Goal: Task Accomplishment & Management: Manage account settings

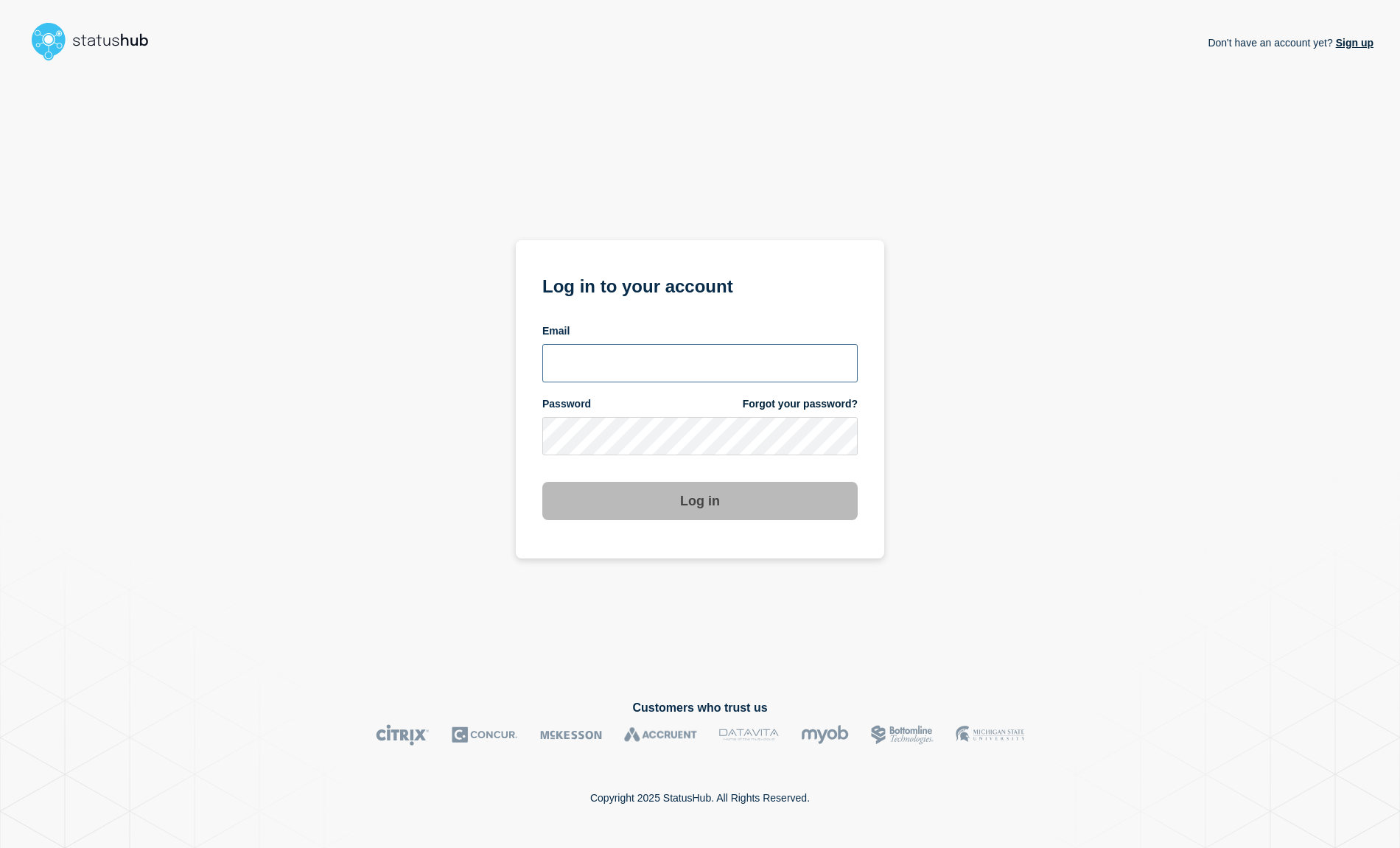
click at [589, 371] on input "email input" at bounding box center [700, 363] width 315 height 38
click at [595, 370] on input "email input" at bounding box center [700, 363] width 315 height 38
click at [630, 361] on input "email input" at bounding box center [700, 363] width 315 height 38
type input "larry.alvarez@catonetworks.com"
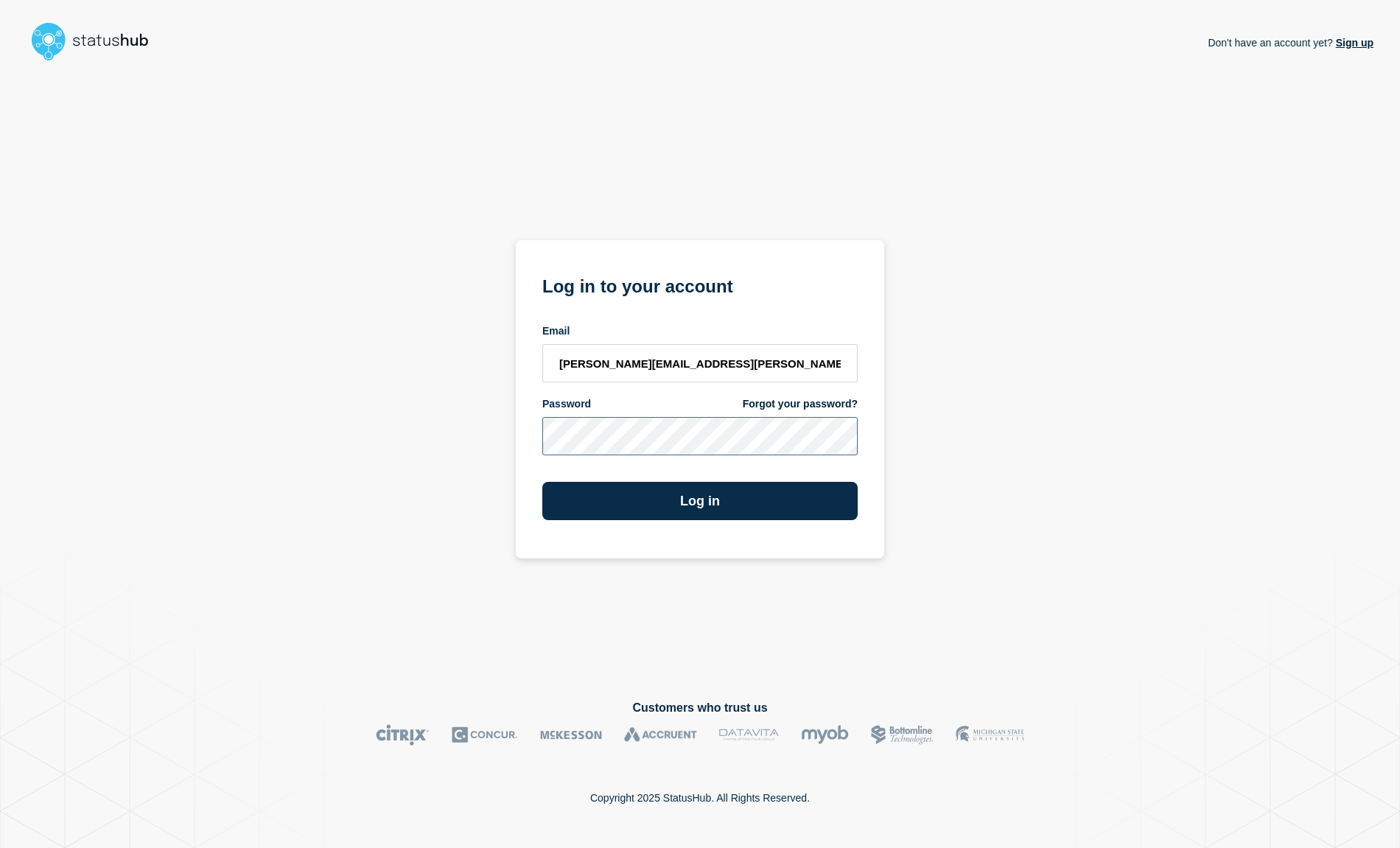
click at [542, 482] on button "Log in" at bounding box center [700, 501] width 315 height 38
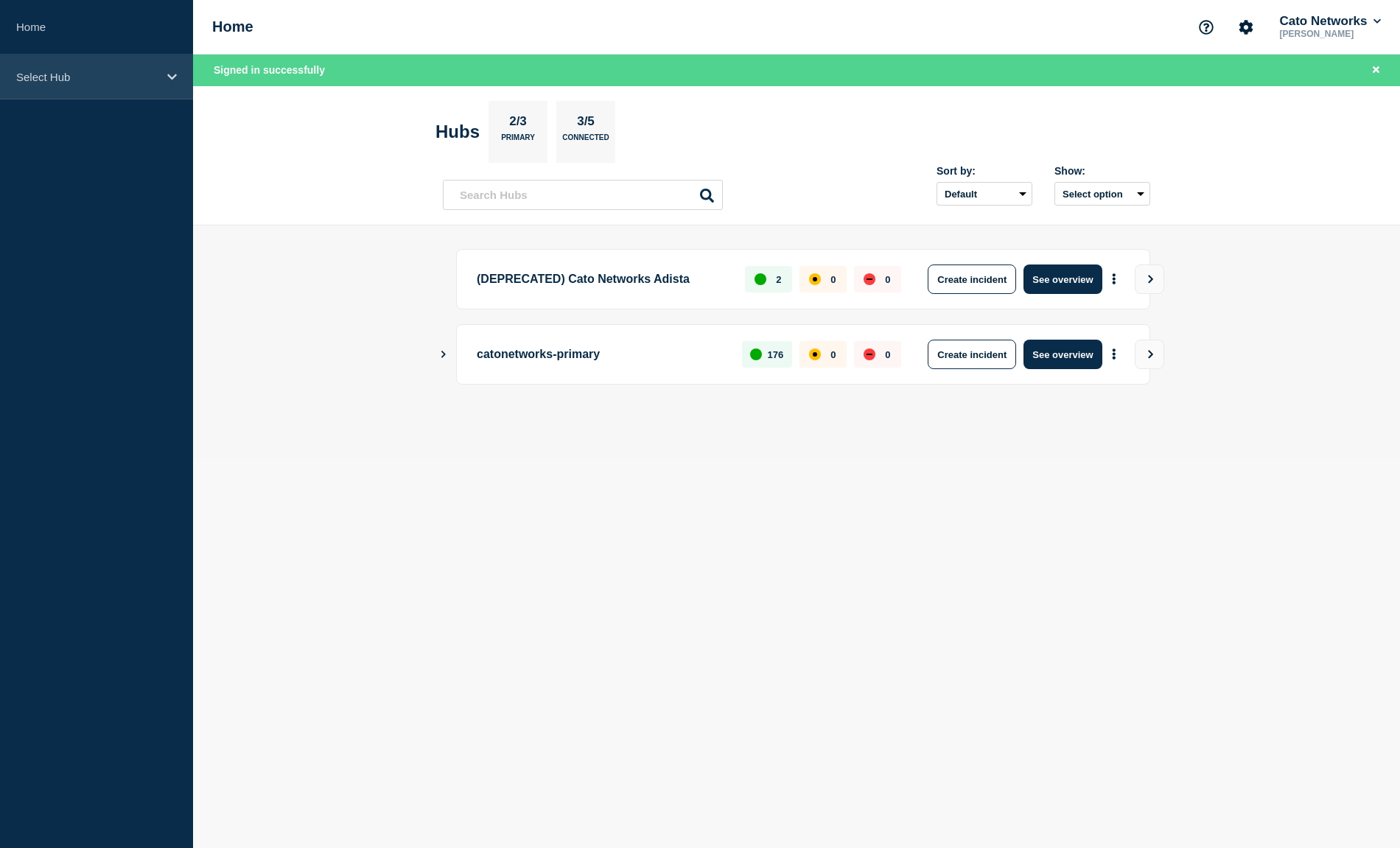
click at [90, 72] on p "Select Hub" at bounding box center [87, 77] width 142 height 13
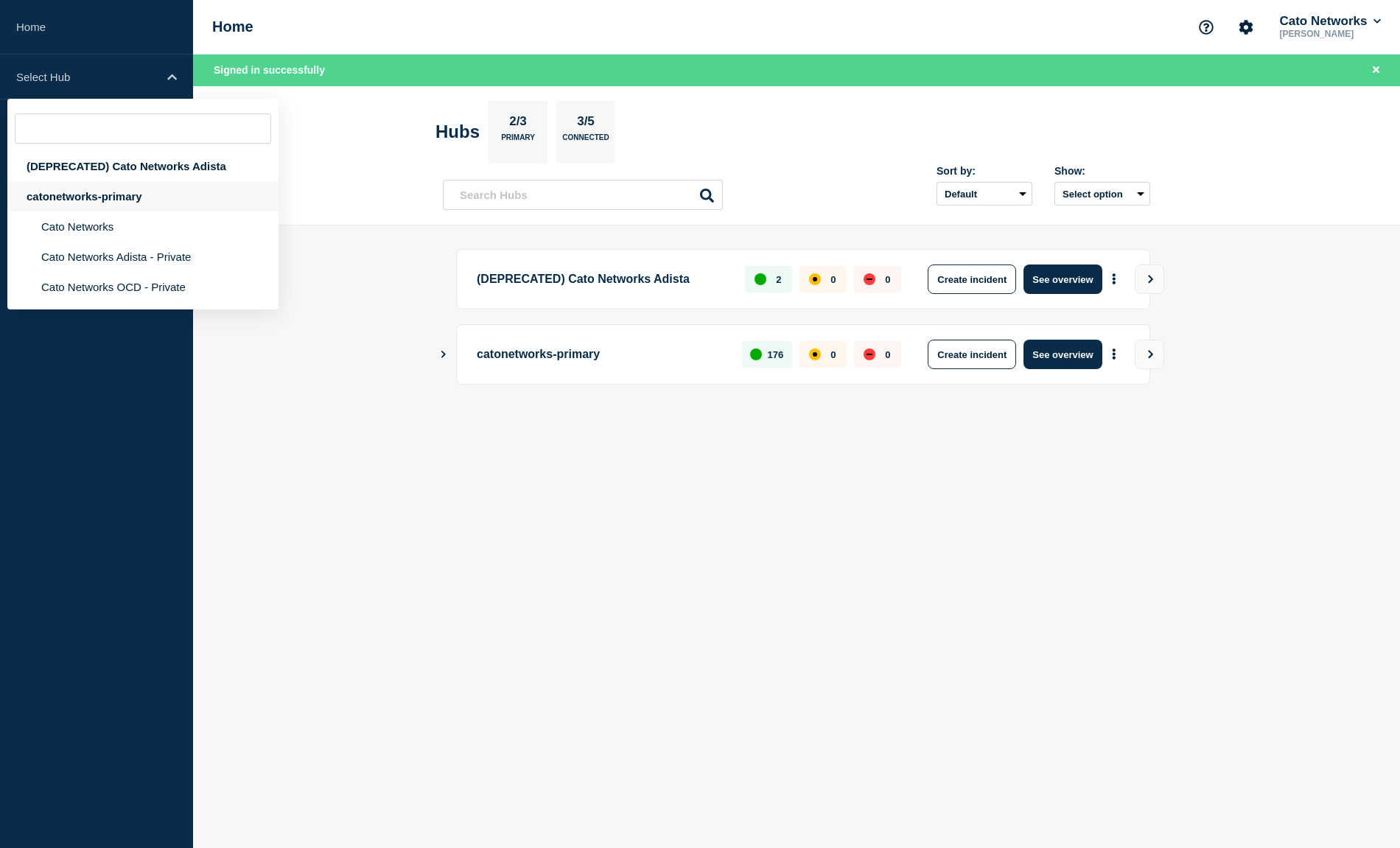
click at [110, 202] on div "catonetworks-primary" at bounding box center [142, 197] width 271 height 30
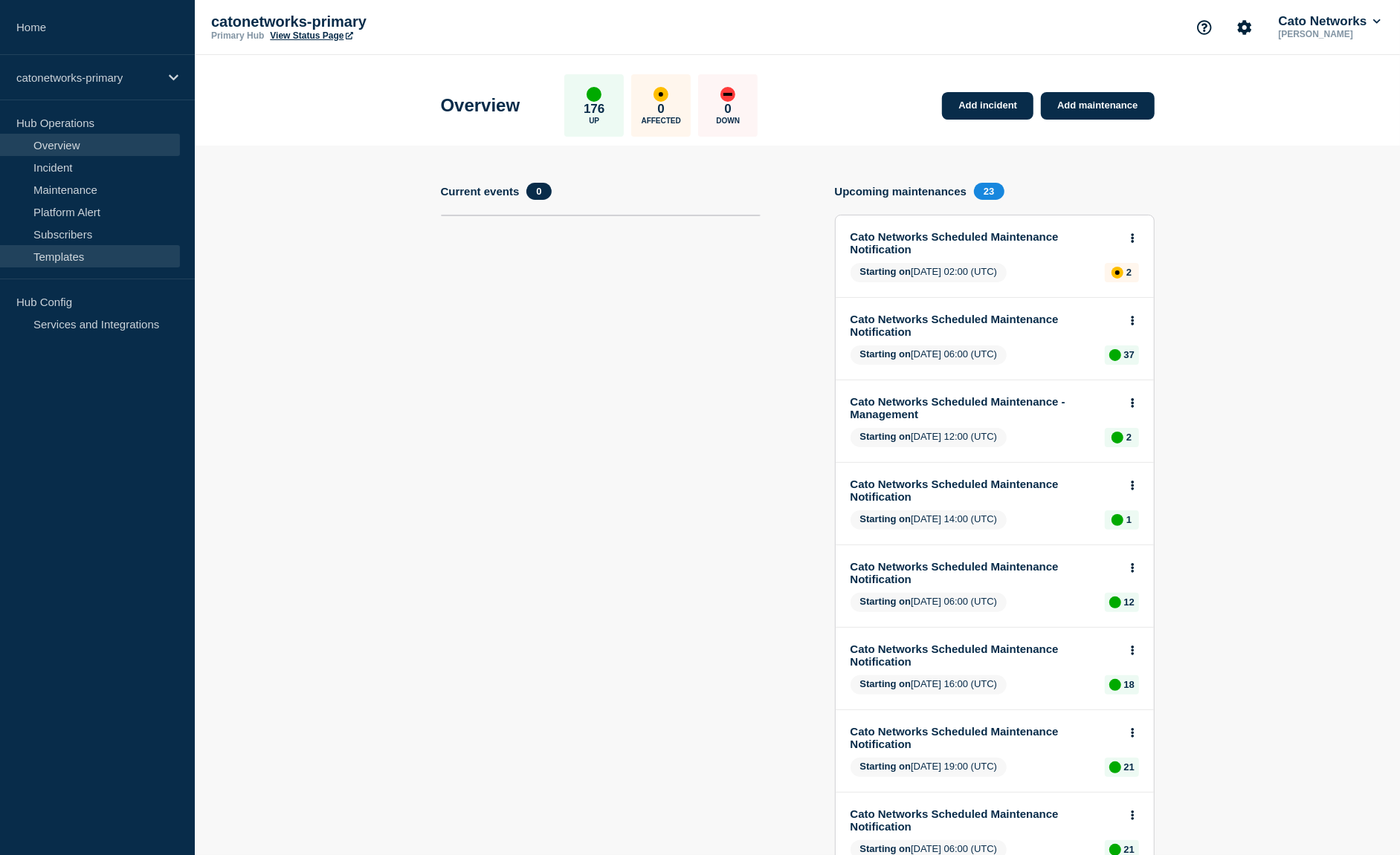
click at [72, 257] on link "Templates" at bounding box center [90, 256] width 180 height 22
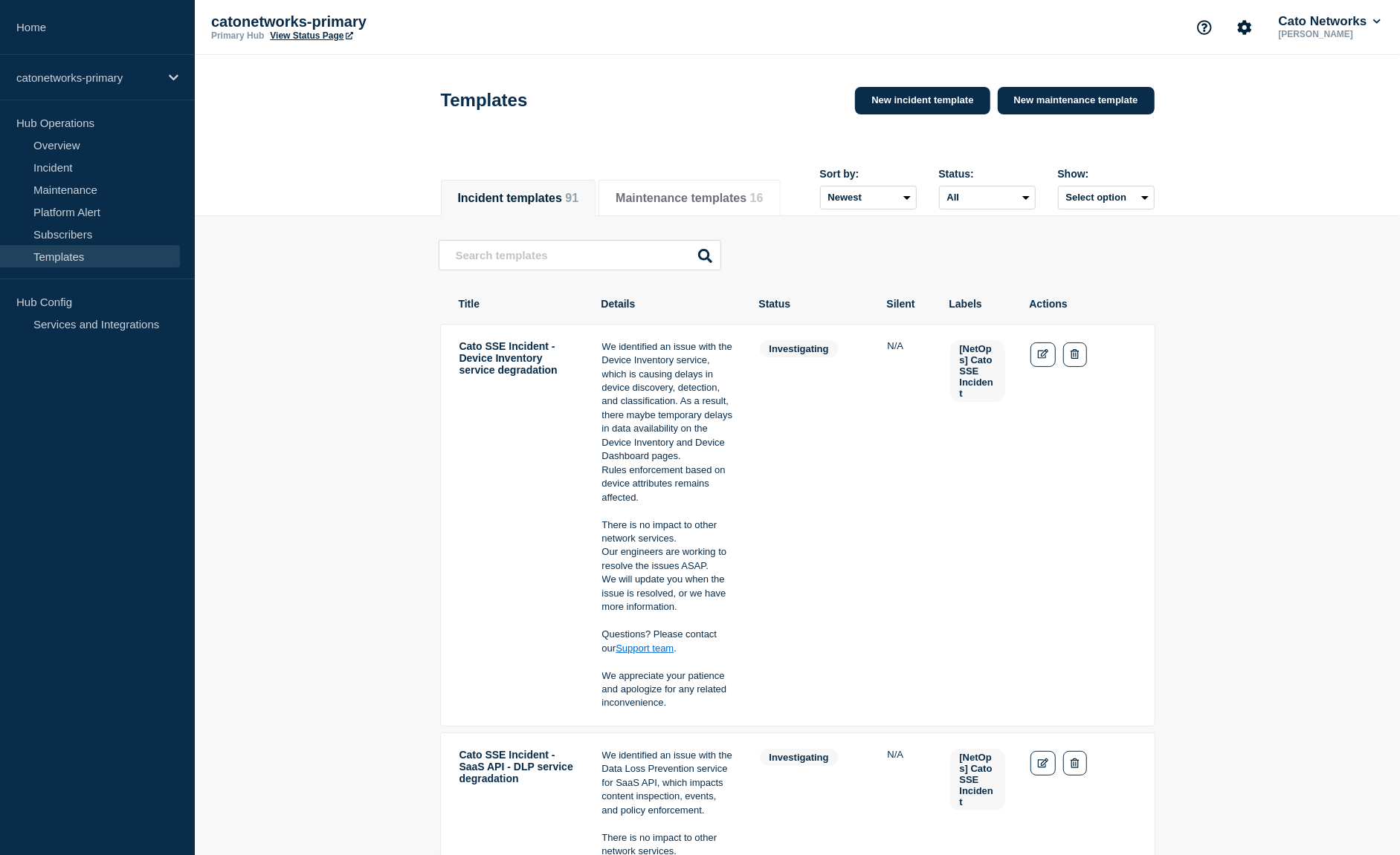
click at [512, 253] on input "text" at bounding box center [580, 255] width 283 height 31
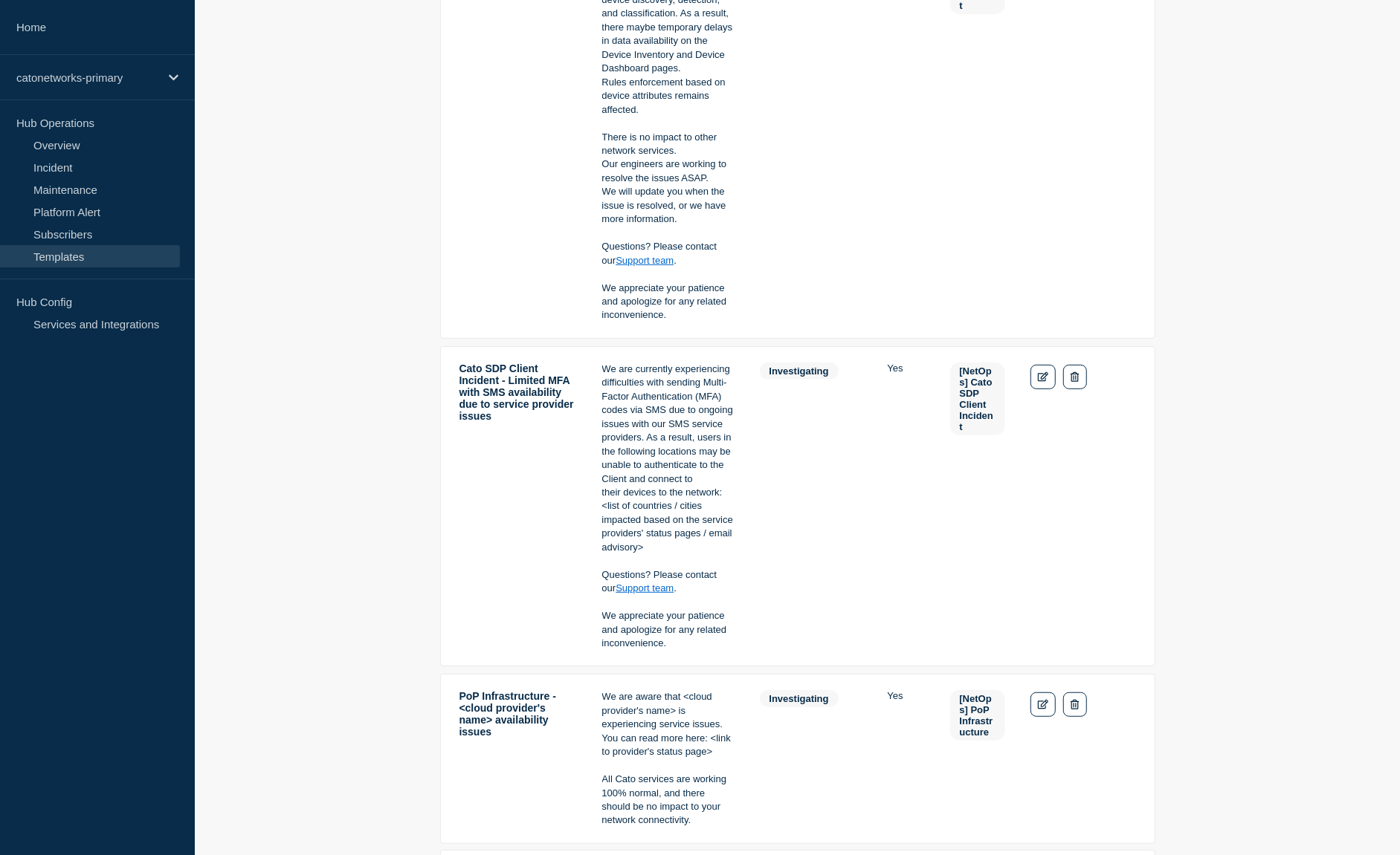
scroll to position [69, 0]
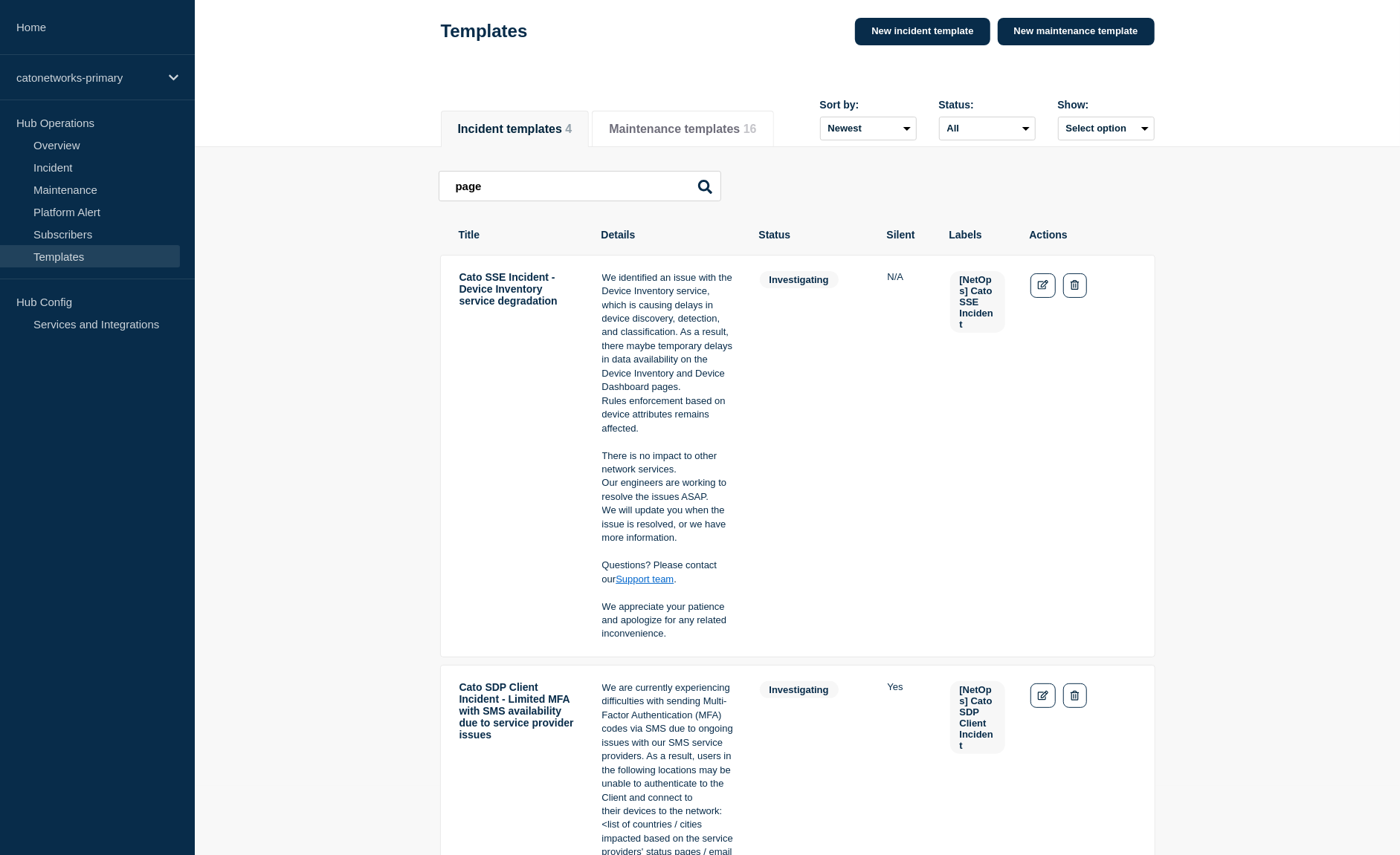
click at [340, 484] on main "page page Cato SSE Incident - Device Inventory service degradation We identifie…" at bounding box center [798, 853] width 1206 height 1414
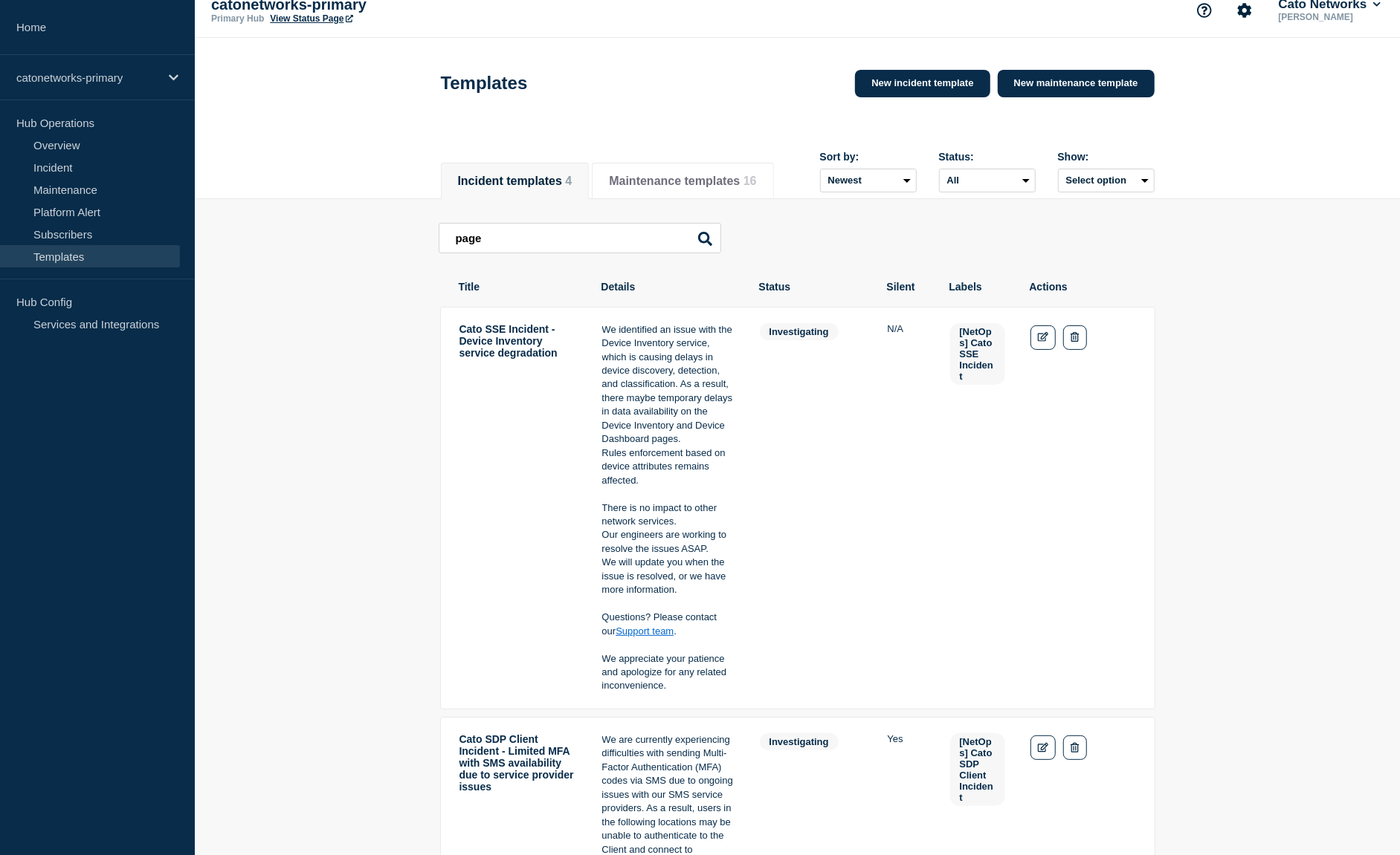
scroll to position [0, 0]
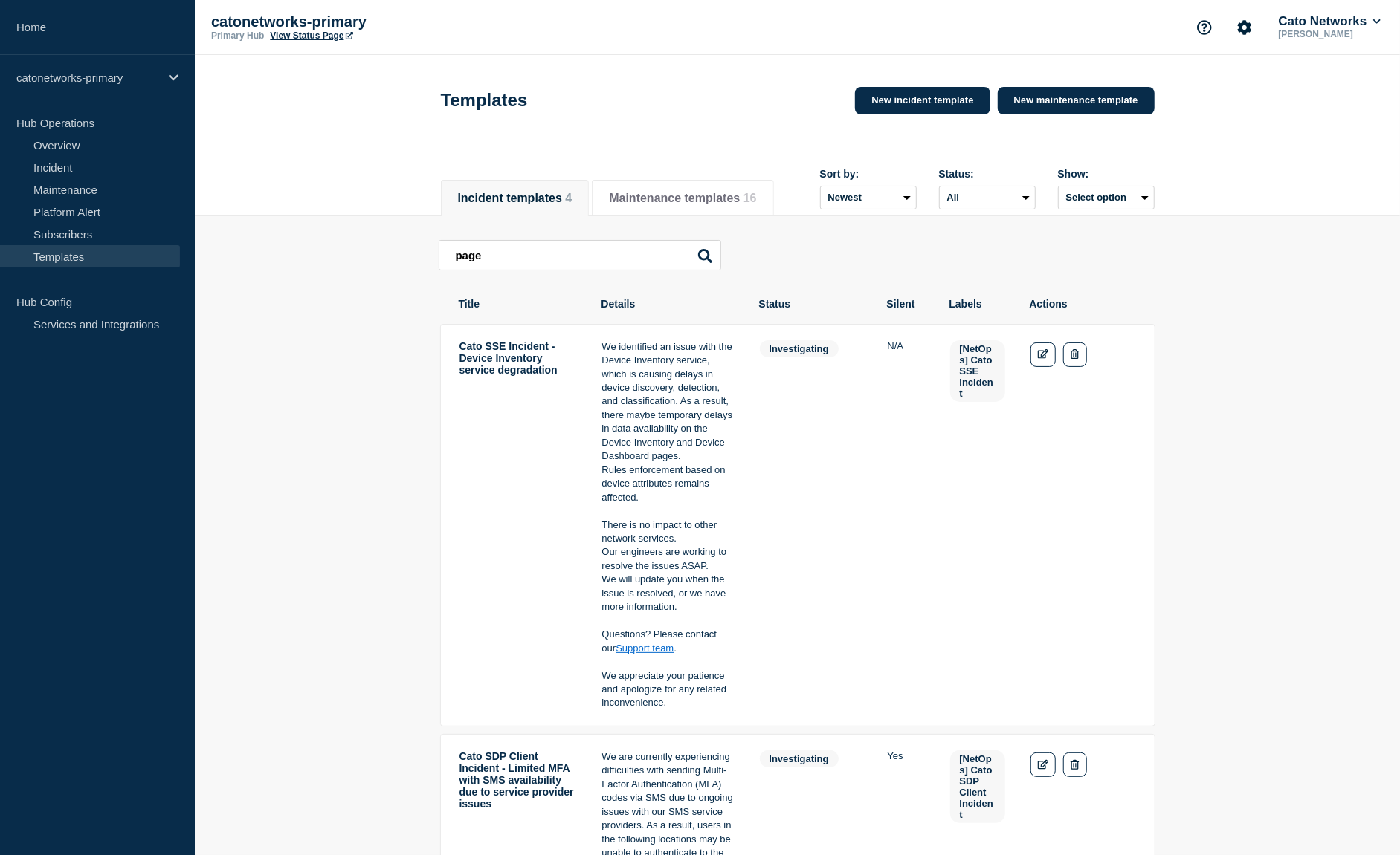
click at [520, 250] on input "page" at bounding box center [580, 255] width 283 height 31
click at [522, 267] on input "we" at bounding box center [580, 255] width 283 height 31
click at [565, 264] on input "we ident" at bounding box center [580, 255] width 283 height 31
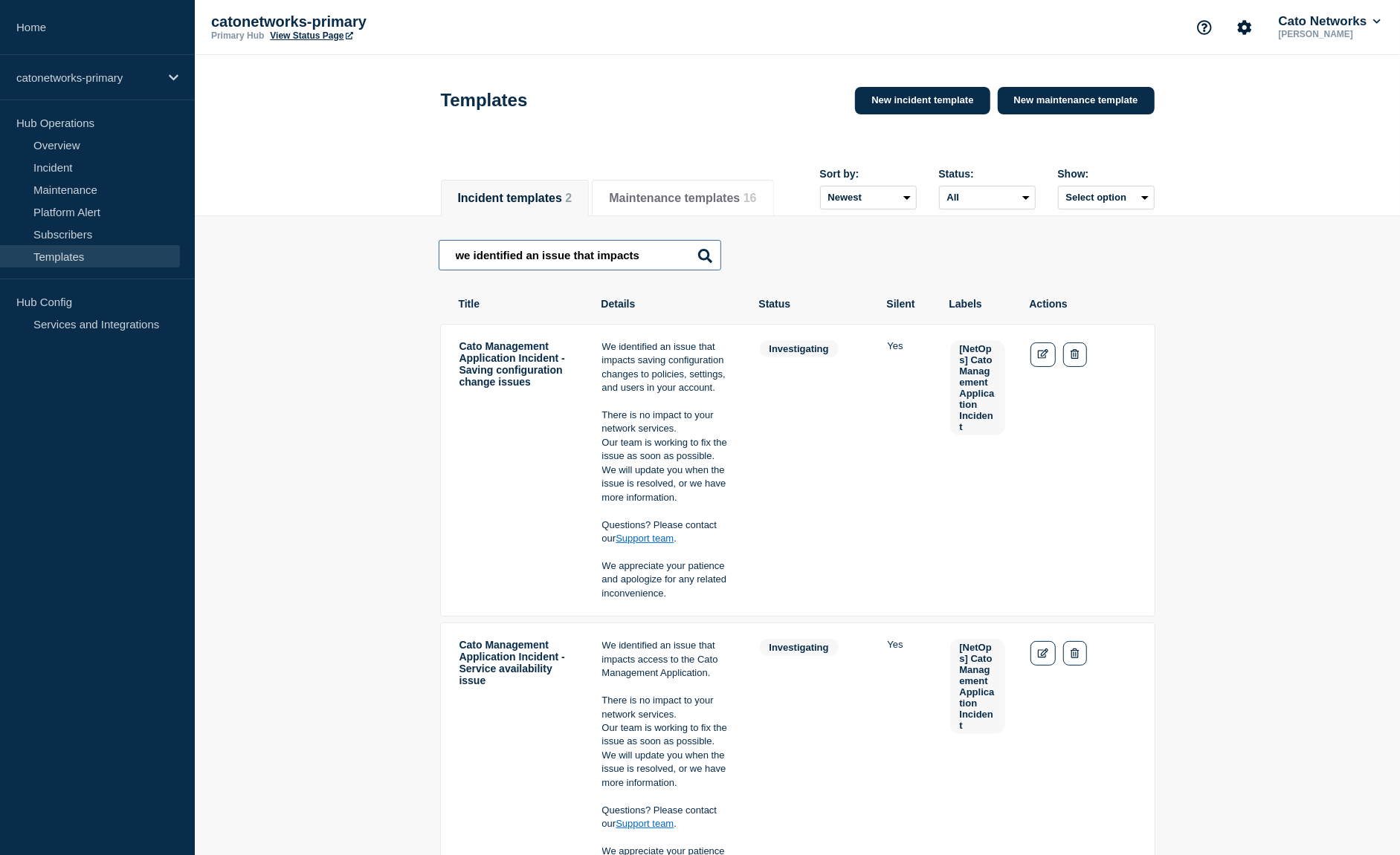
click at [471, 258] on input "we identified an issue that impacts" at bounding box center [580, 255] width 283 height 31
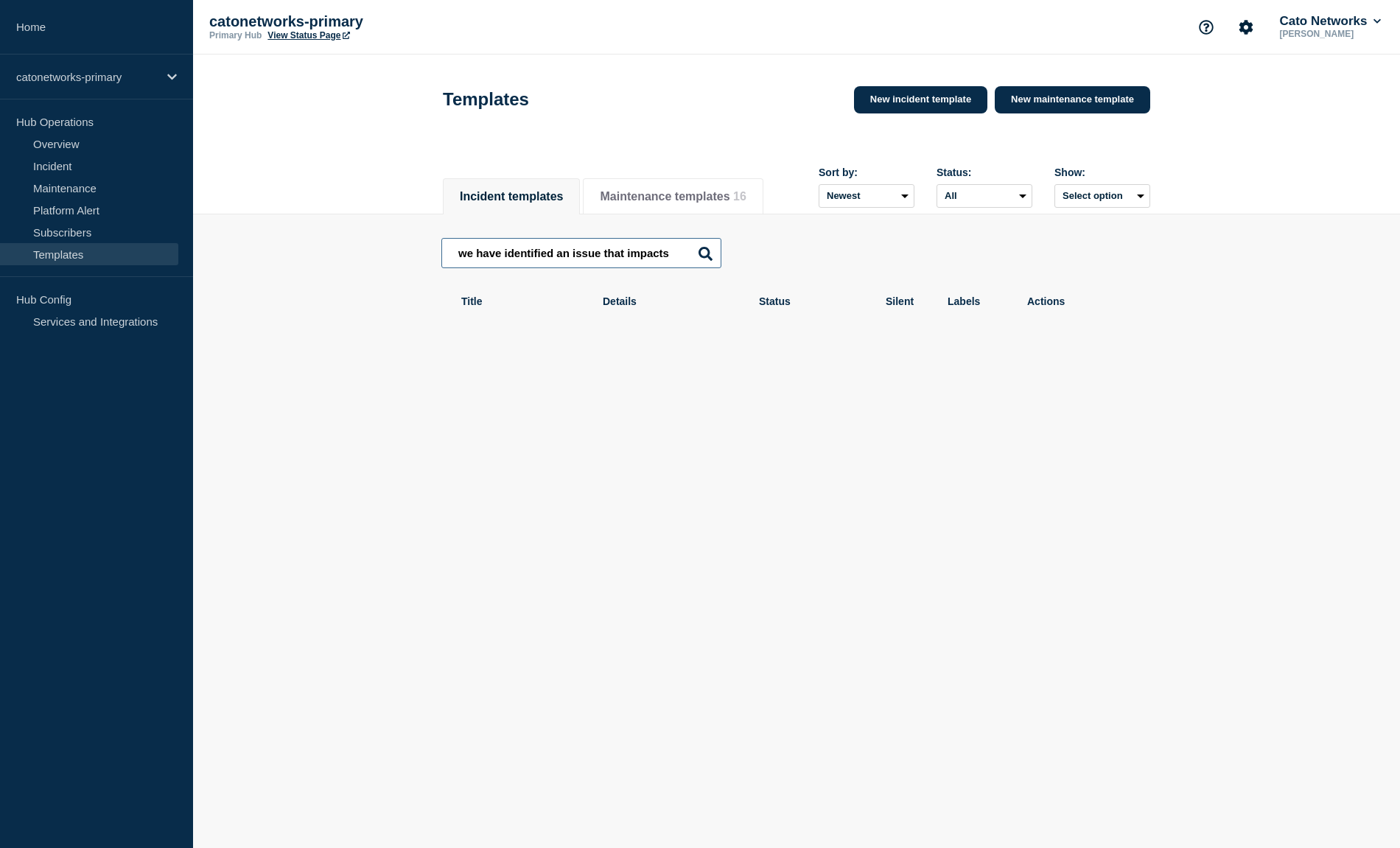
click at [482, 253] on input "we have identified an issue that impacts" at bounding box center [581, 253] width 280 height 30
drag, startPoint x: 587, startPoint y: 259, endPoint x: 669, endPoint y: 259, distance: 82.0
click at [669, 259] on input "w identified an issue that impacts" at bounding box center [581, 253] width 280 height 30
click at [461, 257] on input "w identified an issue that" at bounding box center [581, 253] width 280 height 30
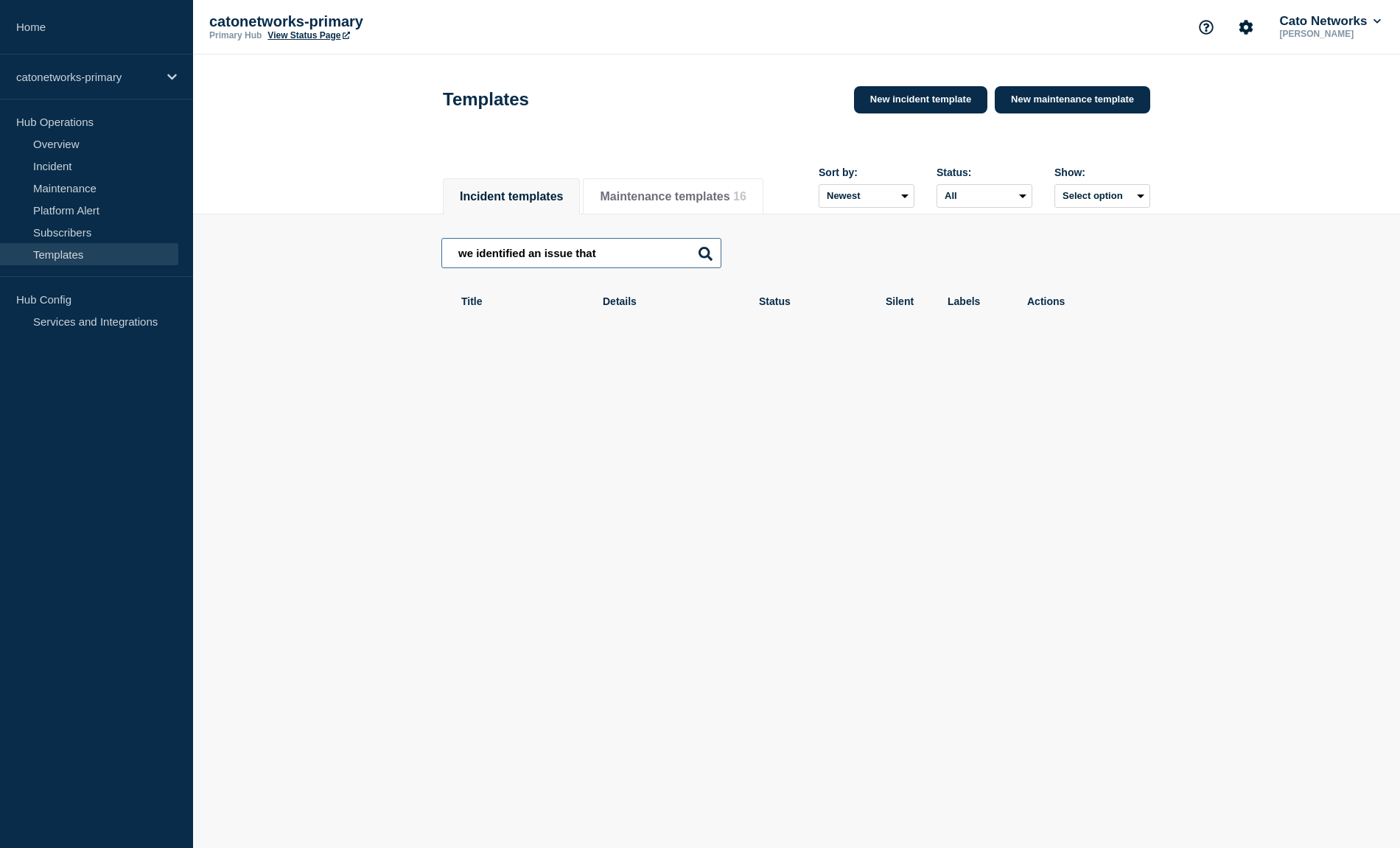
type input "we identified an issue that"
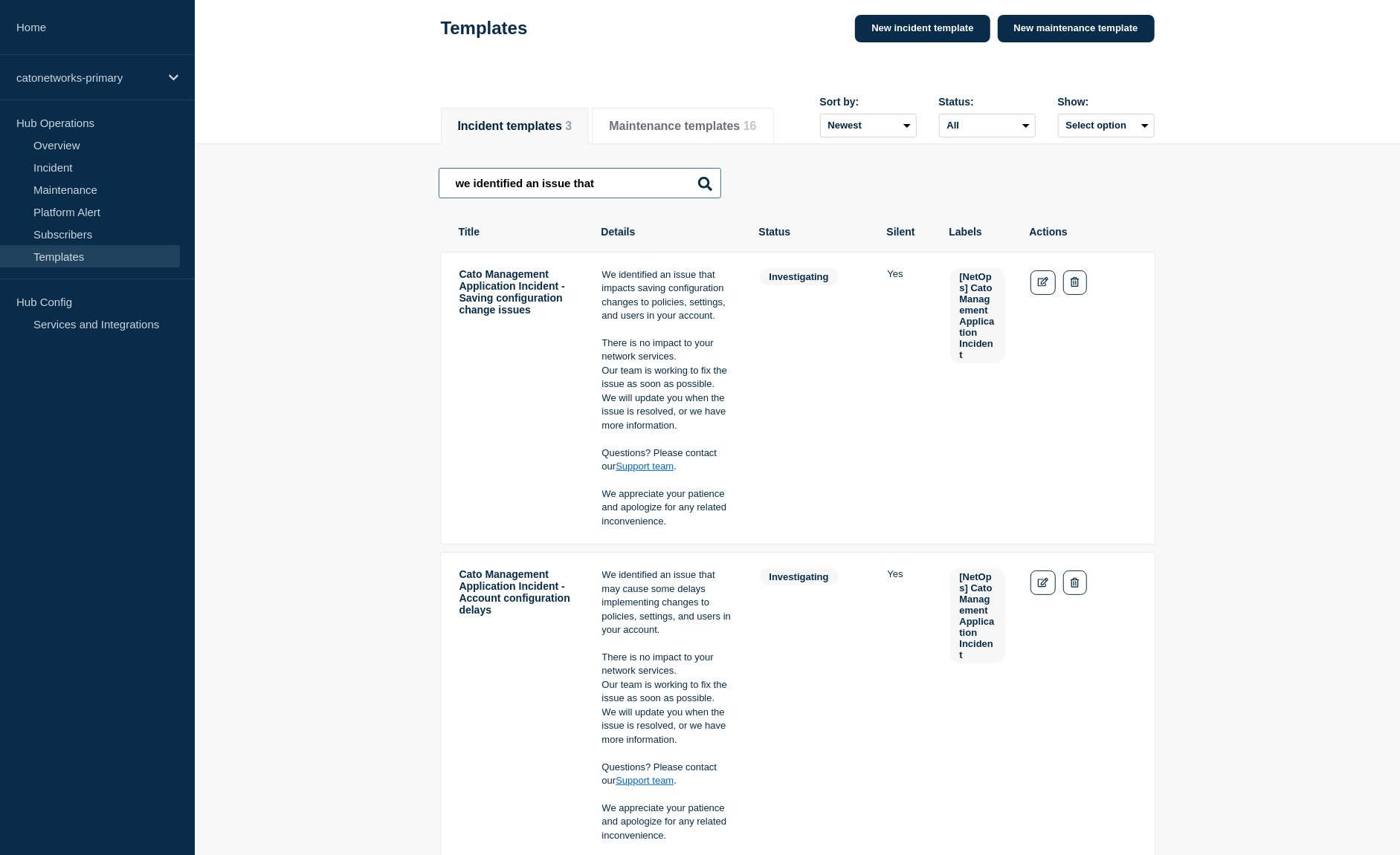
scroll to position [69, 0]
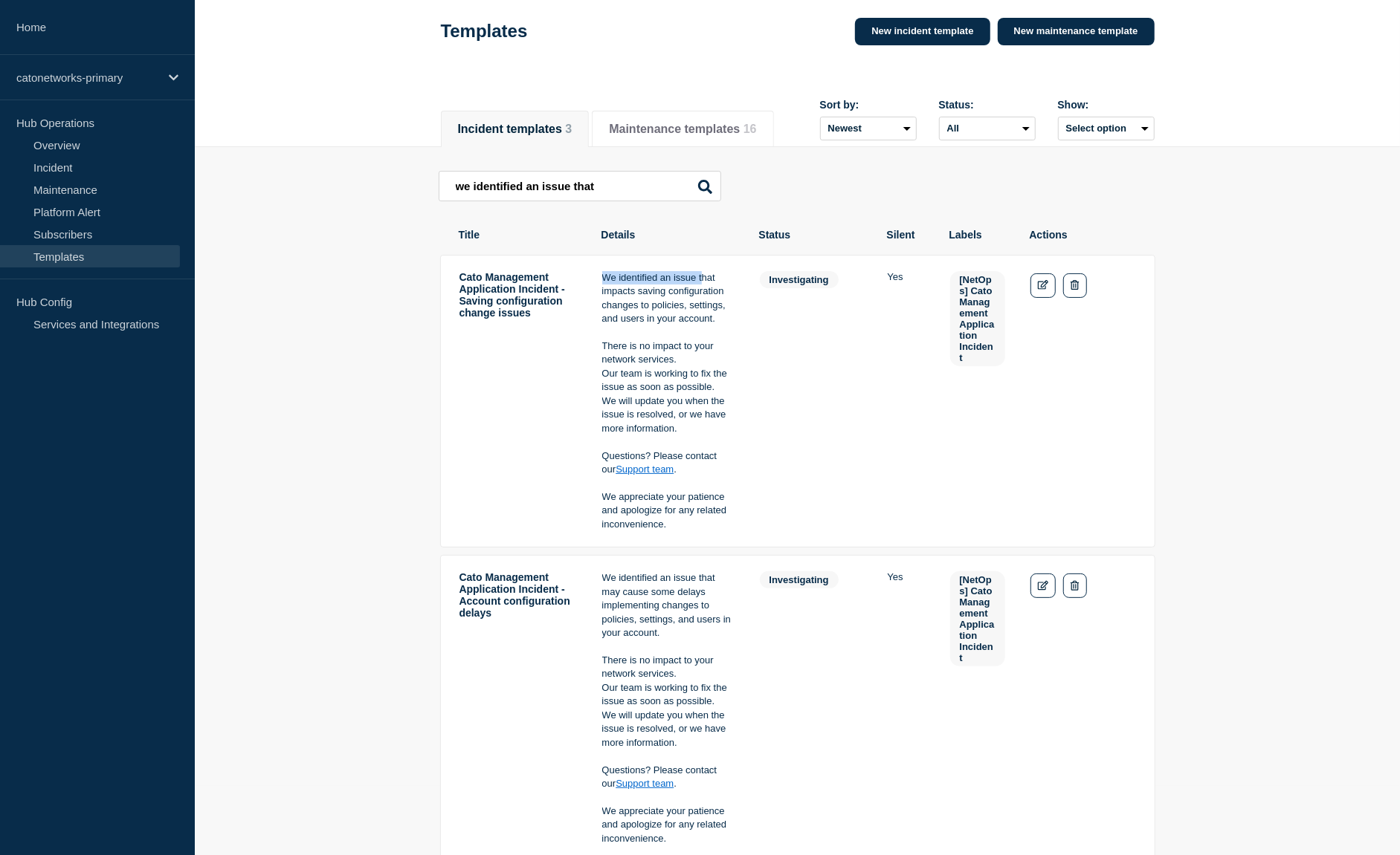
drag, startPoint x: 599, startPoint y: 285, endPoint x: 704, endPoint y: 291, distance: 105.2
click at [704, 291] on tr "Cato Management Application Incident - Saving configuration change issues We id…" at bounding box center [798, 402] width 716 height 294
copy p "We identified an issue t"
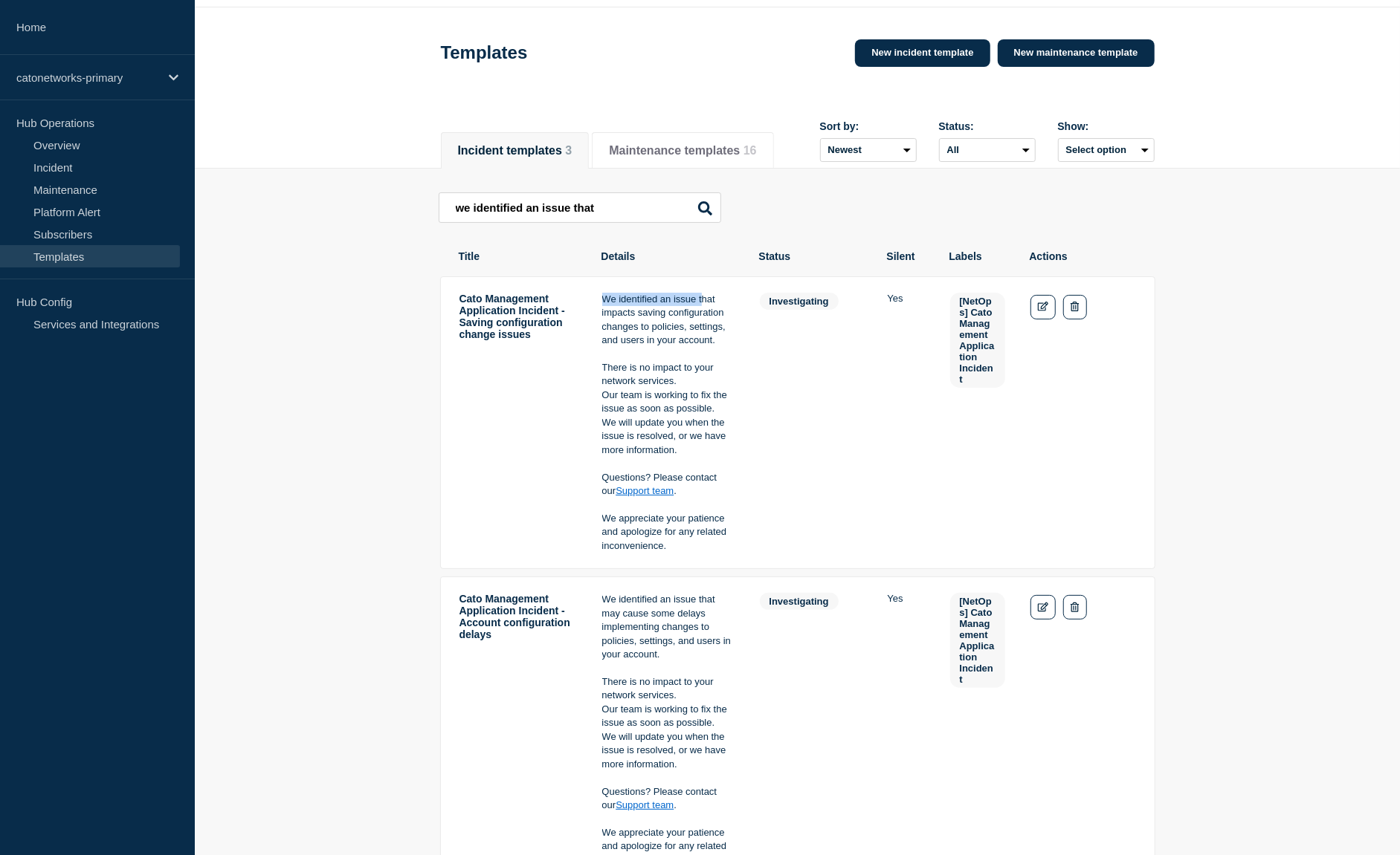
scroll to position [37, 0]
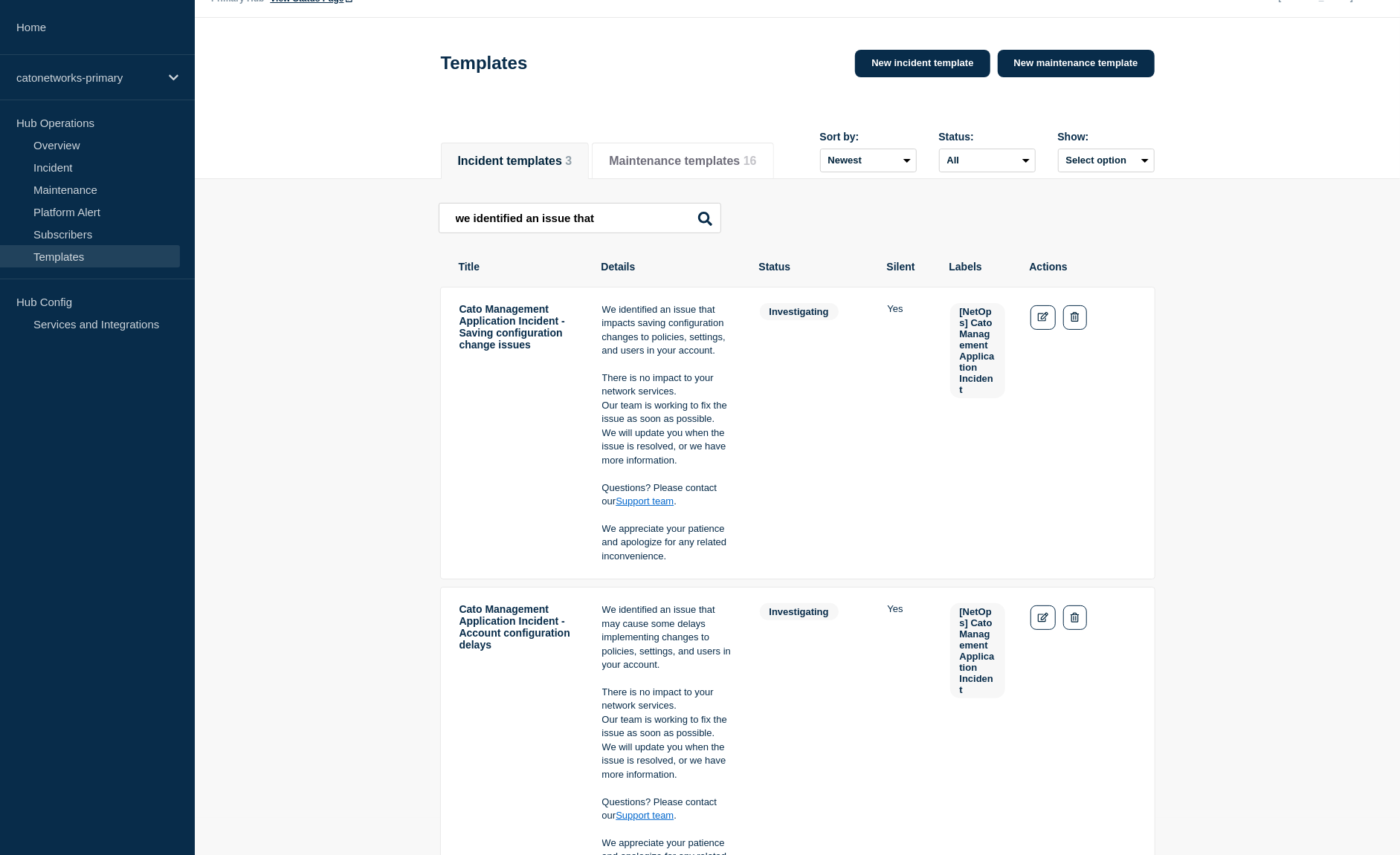
click at [330, 287] on main "we identified an issue that we identified an issue that Cato Management Applica…" at bounding box center [798, 701] width 1206 height 1044
click at [924, 68] on link "New incident template" at bounding box center [923, 63] width 135 height 27
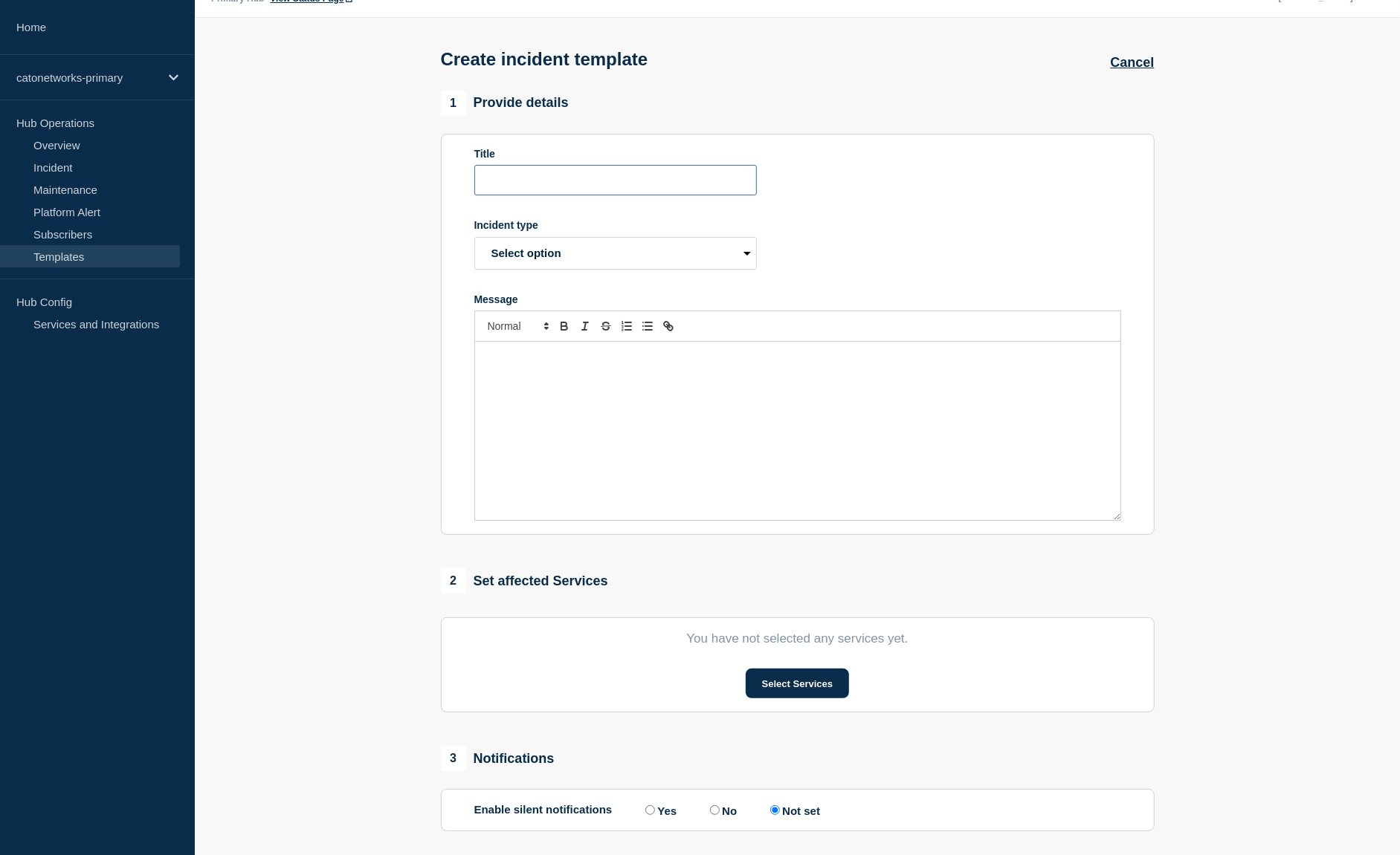
click at [552, 193] on input "Title" at bounding box center [616, 181] width 283 height 31
paste input "Cato Management Application Incident - Saving configuration change issues"
drag, startPoint x: 450, startPoint y: 176, endPoint x: 348, endPoint y: 173, distance: 102.0
click at [348, 173] on section "1 Provide details Title Cato Management Application Incident - Saving configura…" at bounding box center [798, 555] width 1206 height 929
click at [711, 189] on input "Cato Management Application Incident - Saving configuration change issues" at bounding box center [616, 181] width 283 height 31
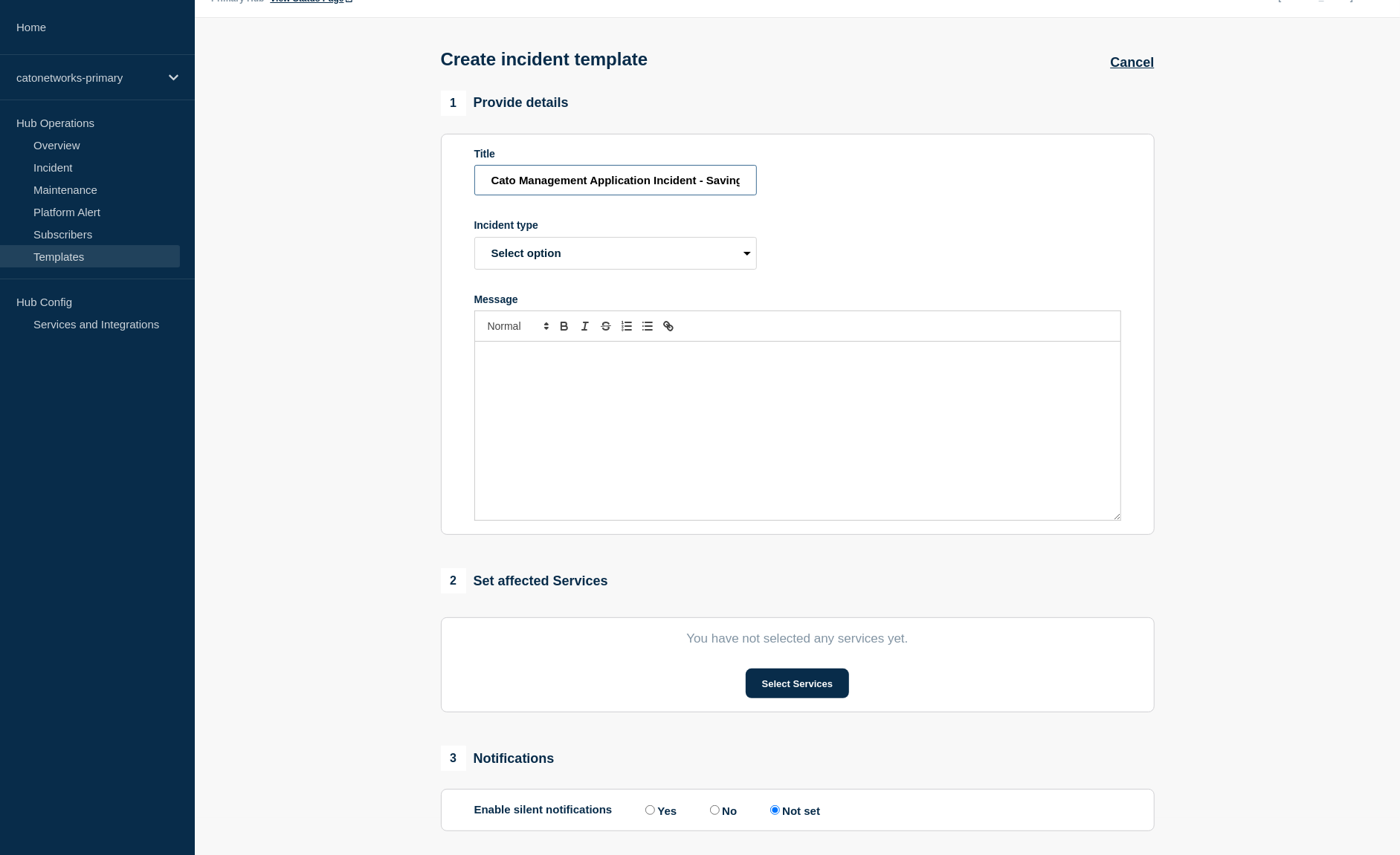
scroll to position [0, 149]
drag, startPoint x: 708, startPoint y: 189, endPoint x: 1055, endPoint y: 189, distance: 347.0
click at [1055, 189] on form "Title Cato Management Application Incident - Saving configuration change issues…" at bounding box center [798, 335] width 647 height 374
click at [708, 194] on input "Cato Management Application Incident - Saving configuration change issues" at bounding box center [616, 181] width 283 height 31
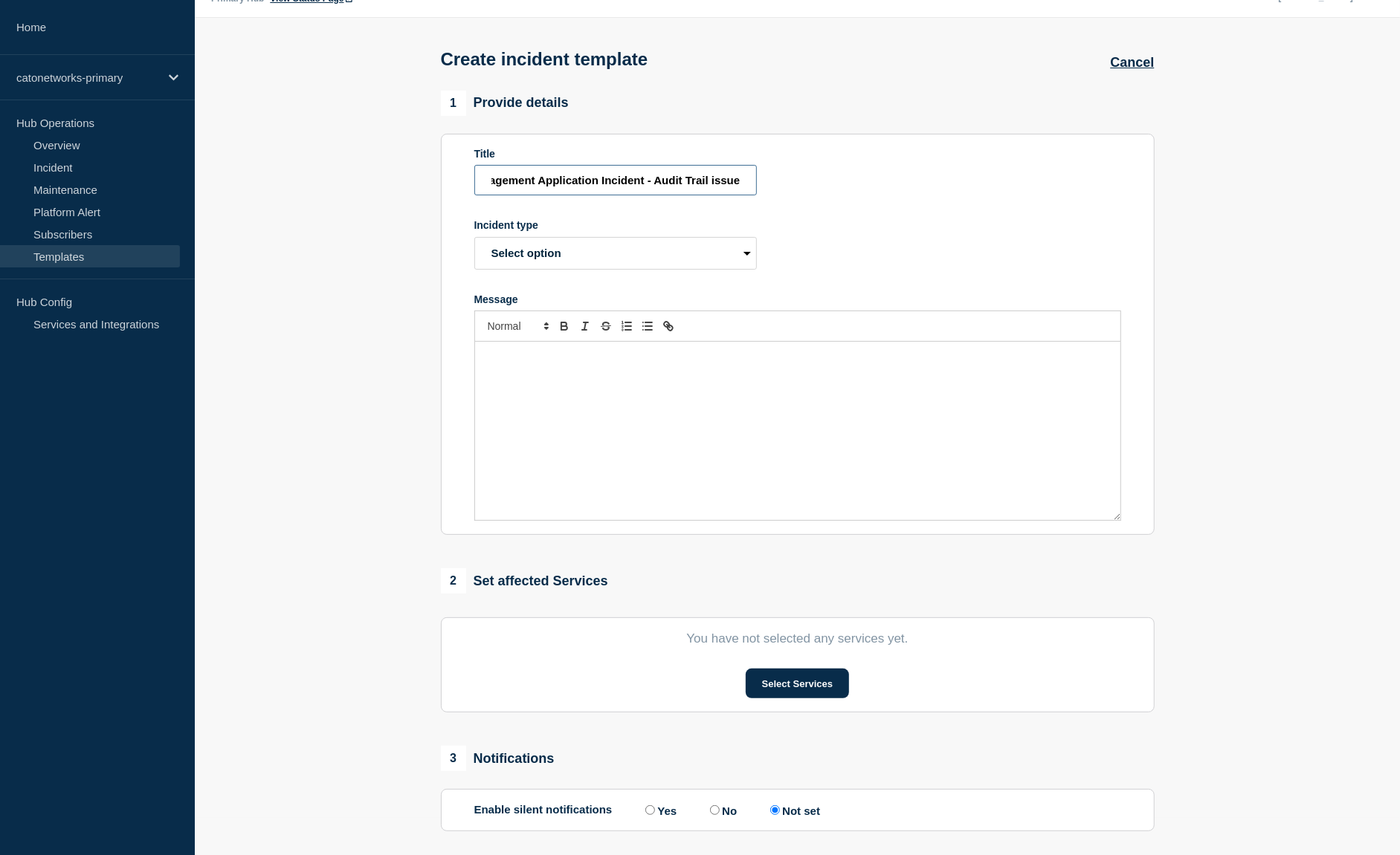
type input "Cato Management Application Incident - Audit Trail issues"
click at [541, 269] on select "Select option Investigating Identified Monitoring Resolved" at bounding box center [616, 253] width 283 height 33
select select "investigating"
click at [475, 250] on select "Select option Investigating Identified Monitoring Resolved" at bounding box center [616, 253] width 283 height 33
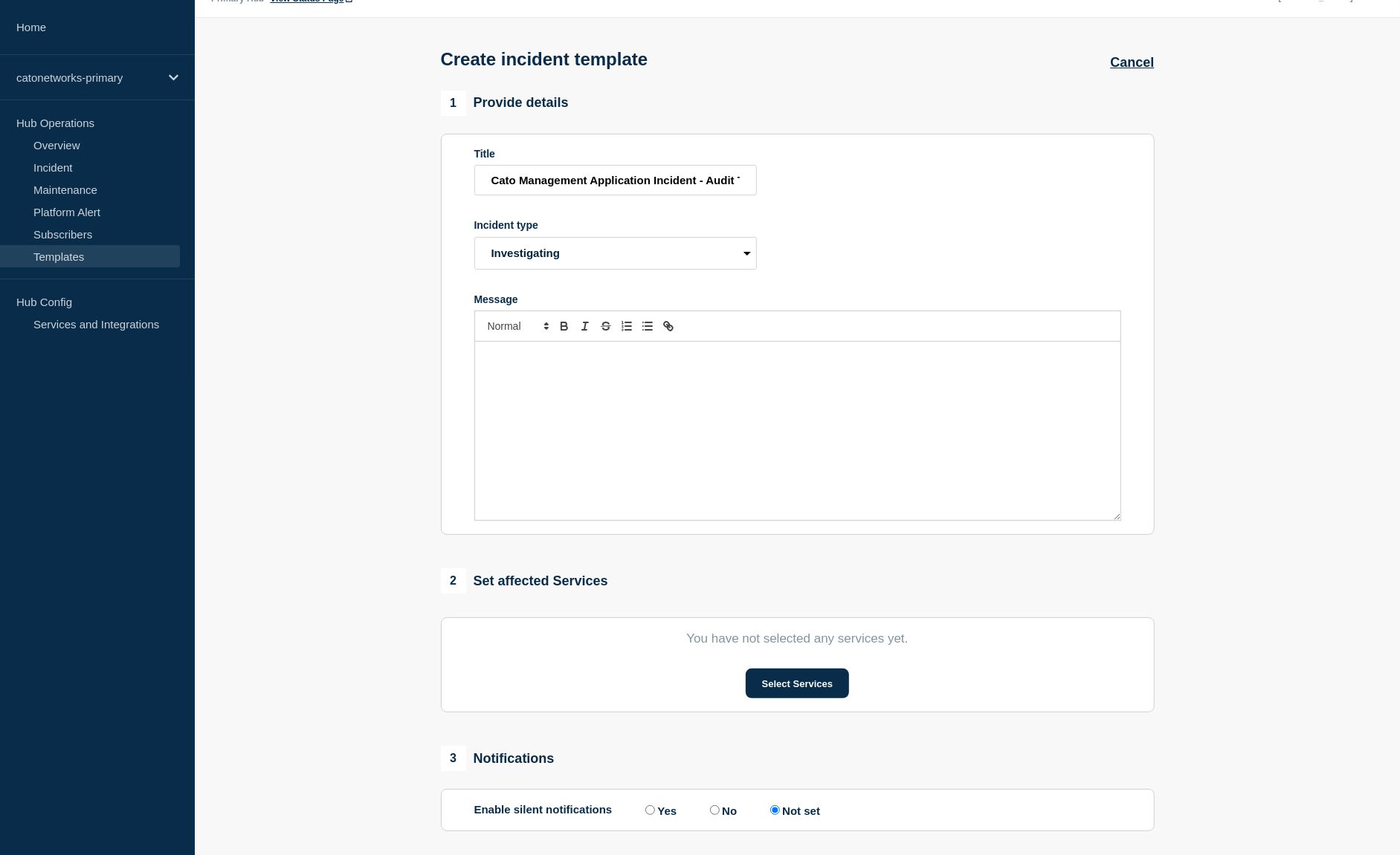
click at [698, 397] on div "Message" at bounding box center [798, 431] width 646 height 178
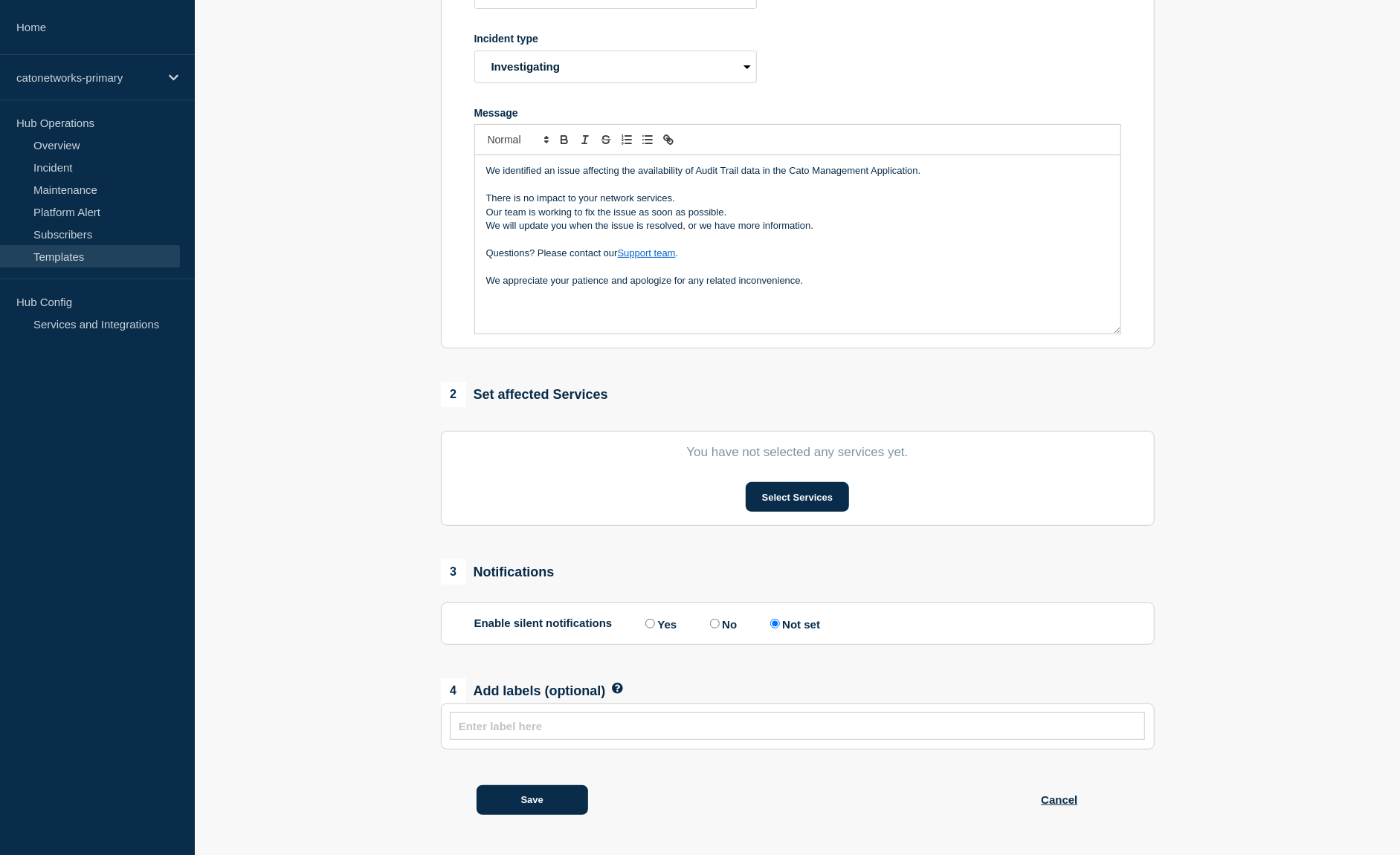
scroll to position [247, 0]
click at [646, 621] on input "Yes" at bounding box center [651, 624] width 10 height 10
radio input "true"
radio input "false"
click at [508, 728] on input "text" at bounding box center [798, 727] width 678 height 13
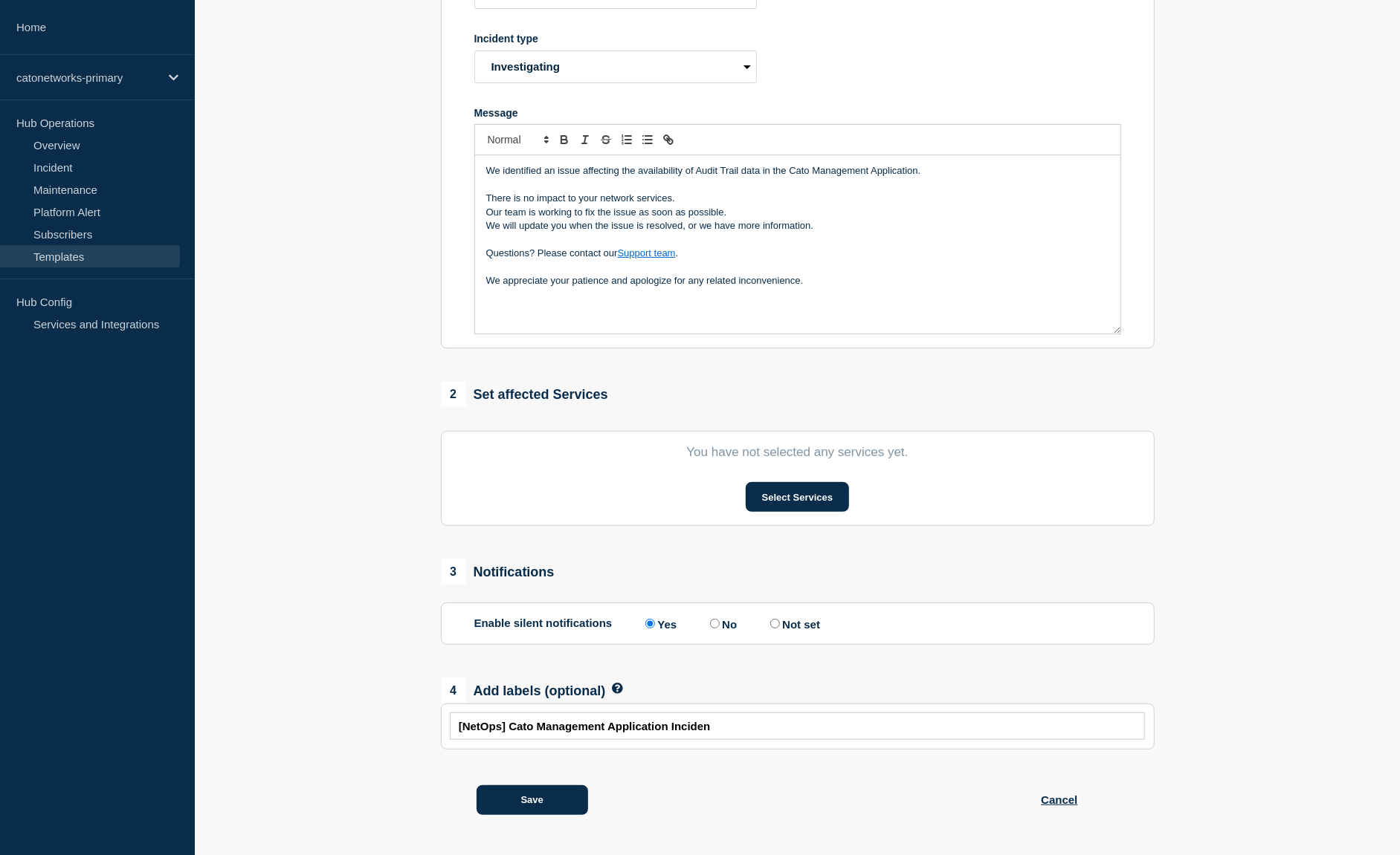
type input "[NetOps] Cato Management Application Incident"
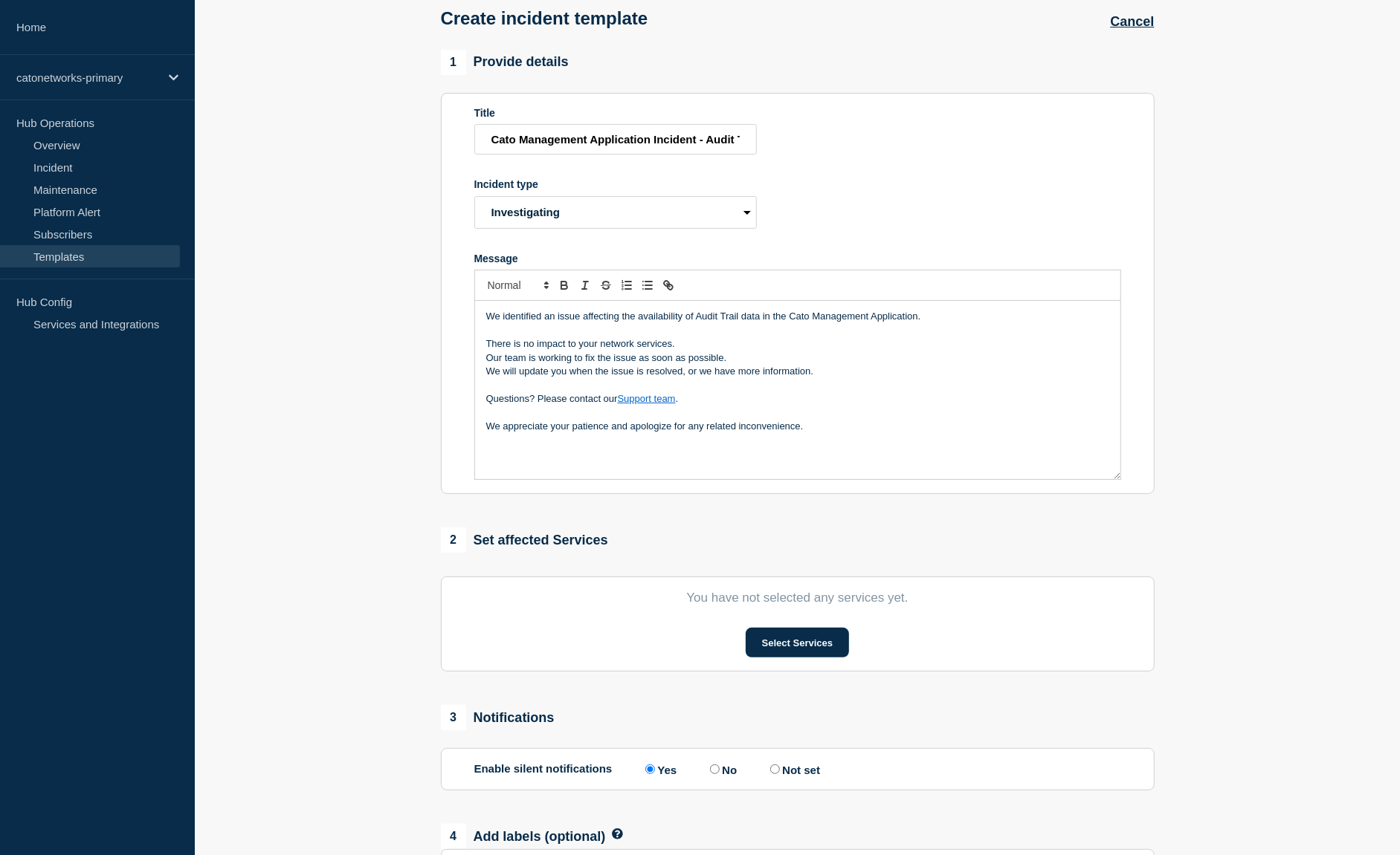
scroll to position [0, 0]
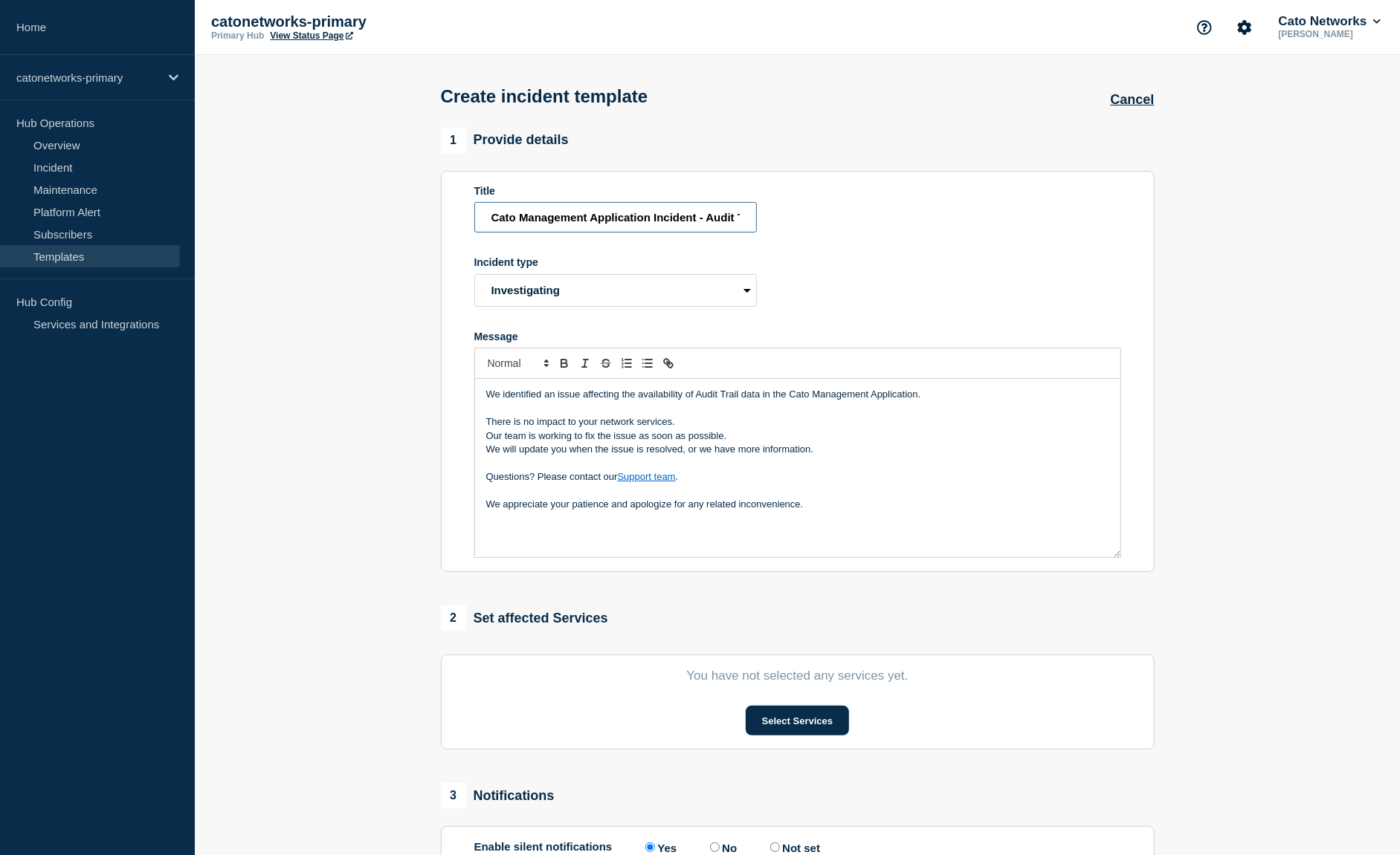
click at [491, 225] on input "Cato Management Application Incident - Audit Trail issues" at bounding box center [616, 218] width 283 height 31
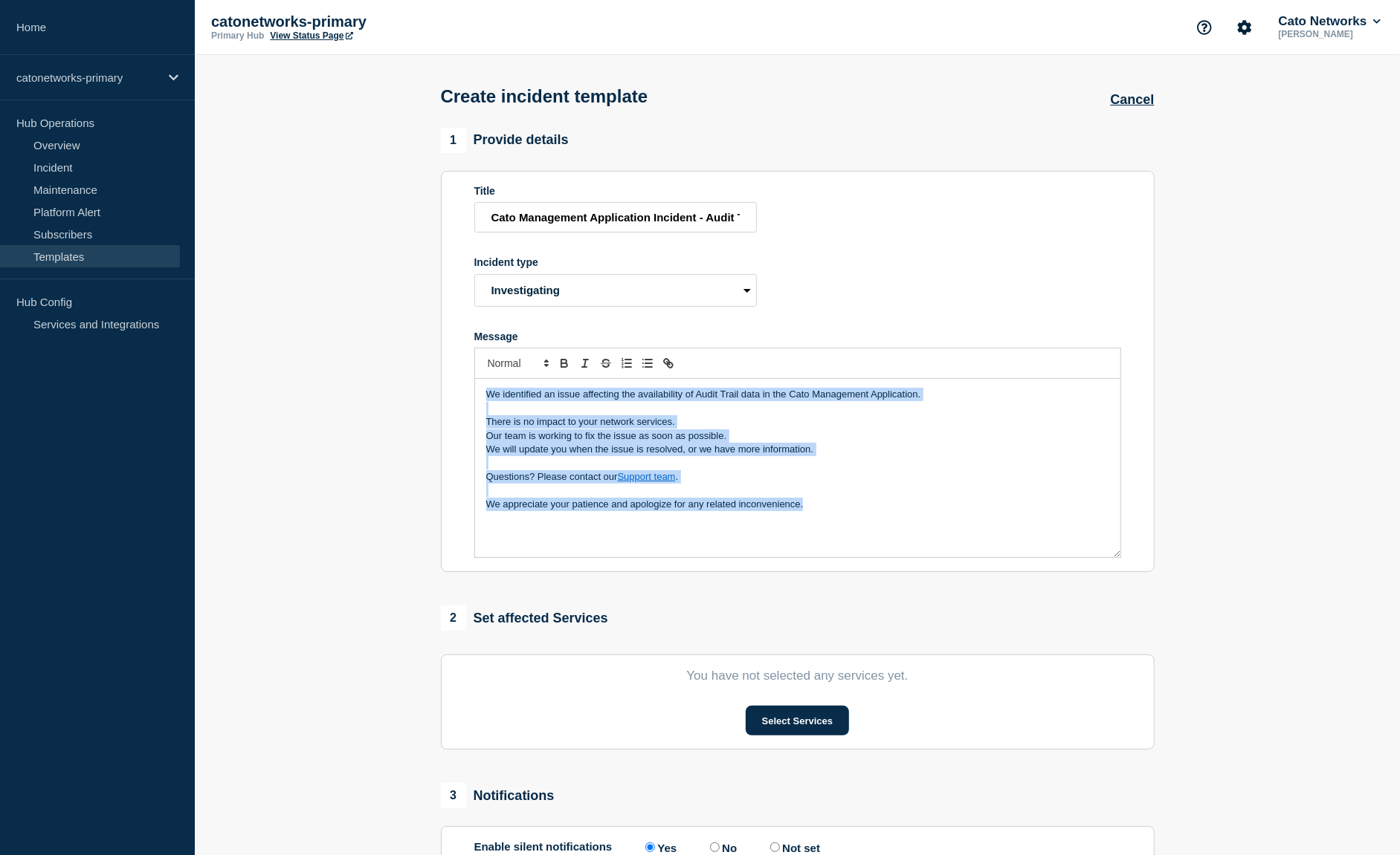
drag, startPoint x: 833, startPoint y: 525, endPoint x: 466, endPoint y: 408, distance: 385.2
click at [466, 408] on section "Title Cato Management Application Incident - Audit Trail issues Incident type S…" at bounding box center [798, 372] width 714 height 402
copy div "We identified an issue affecting the availability of Audit Trail data in the Ca…"
click at [519, 415] on p "Message" at bounding box center [798, 409] width 623 height 14
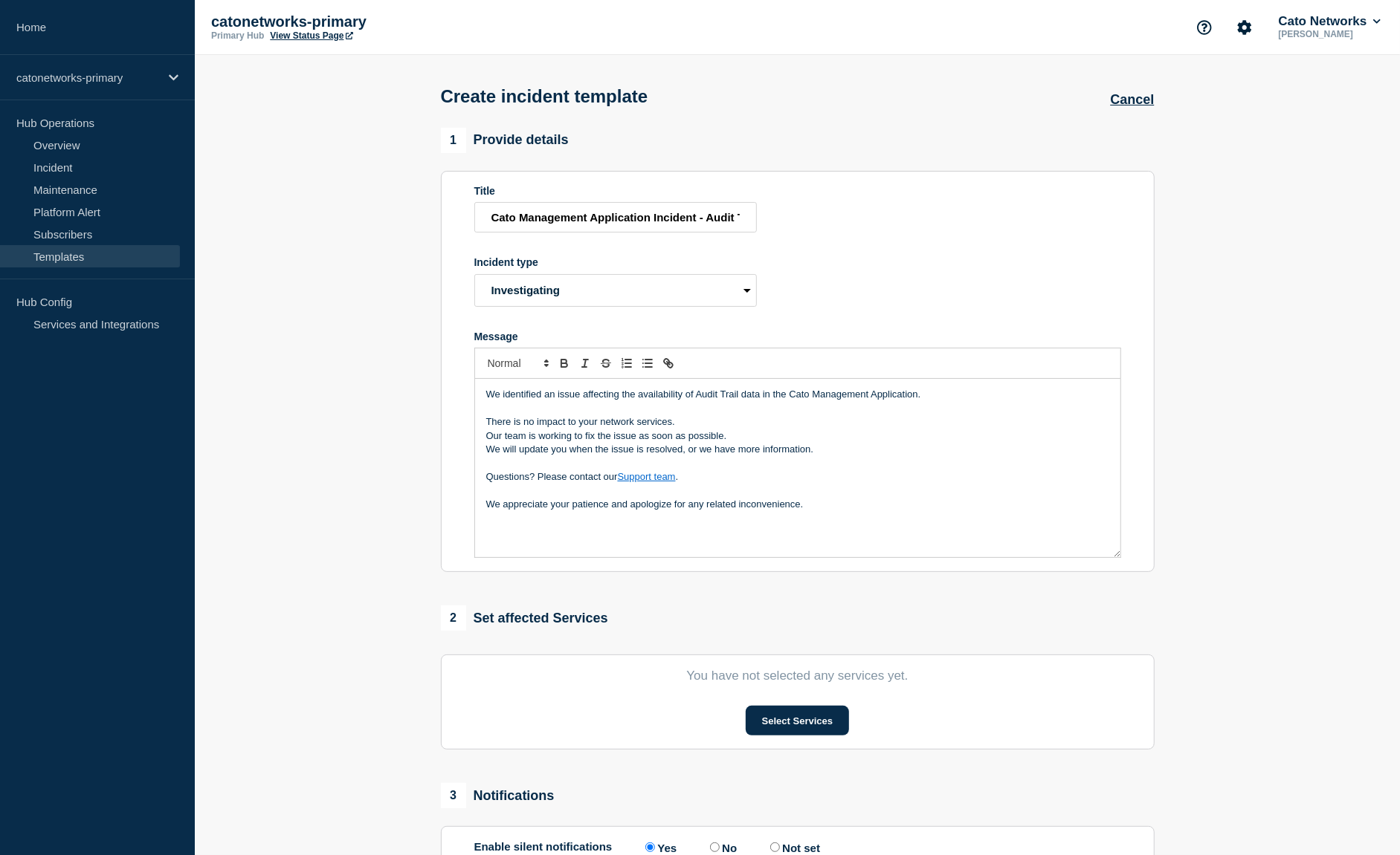
click at [503, 401] on p "We identified an issue affecting the availability of Audit Trail data in the Ca…" at bounding box center [798, 394] width 623 height 14
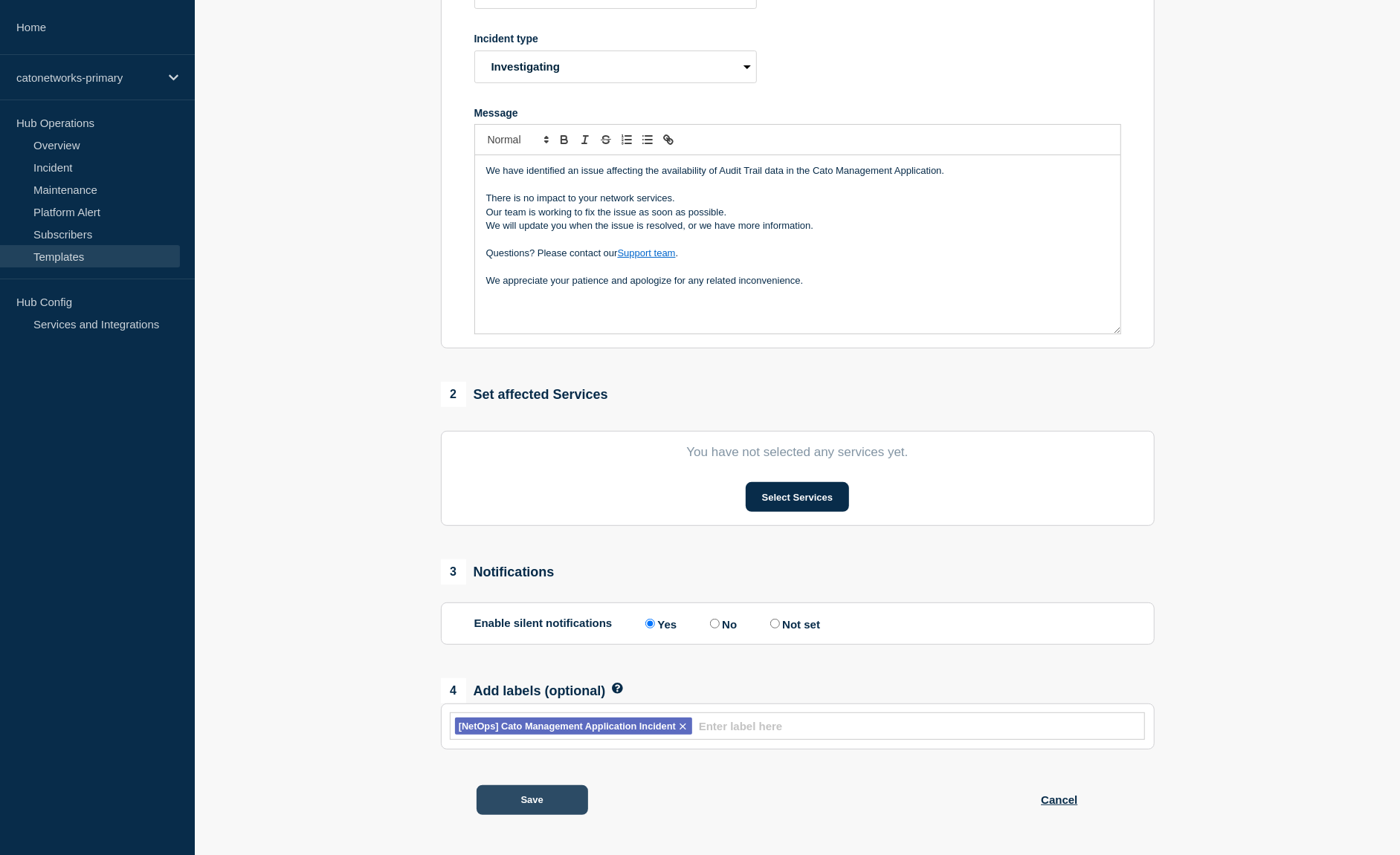
click at [509, 799] on button "Save" at bounding box center [532, 800] width 112 height 30
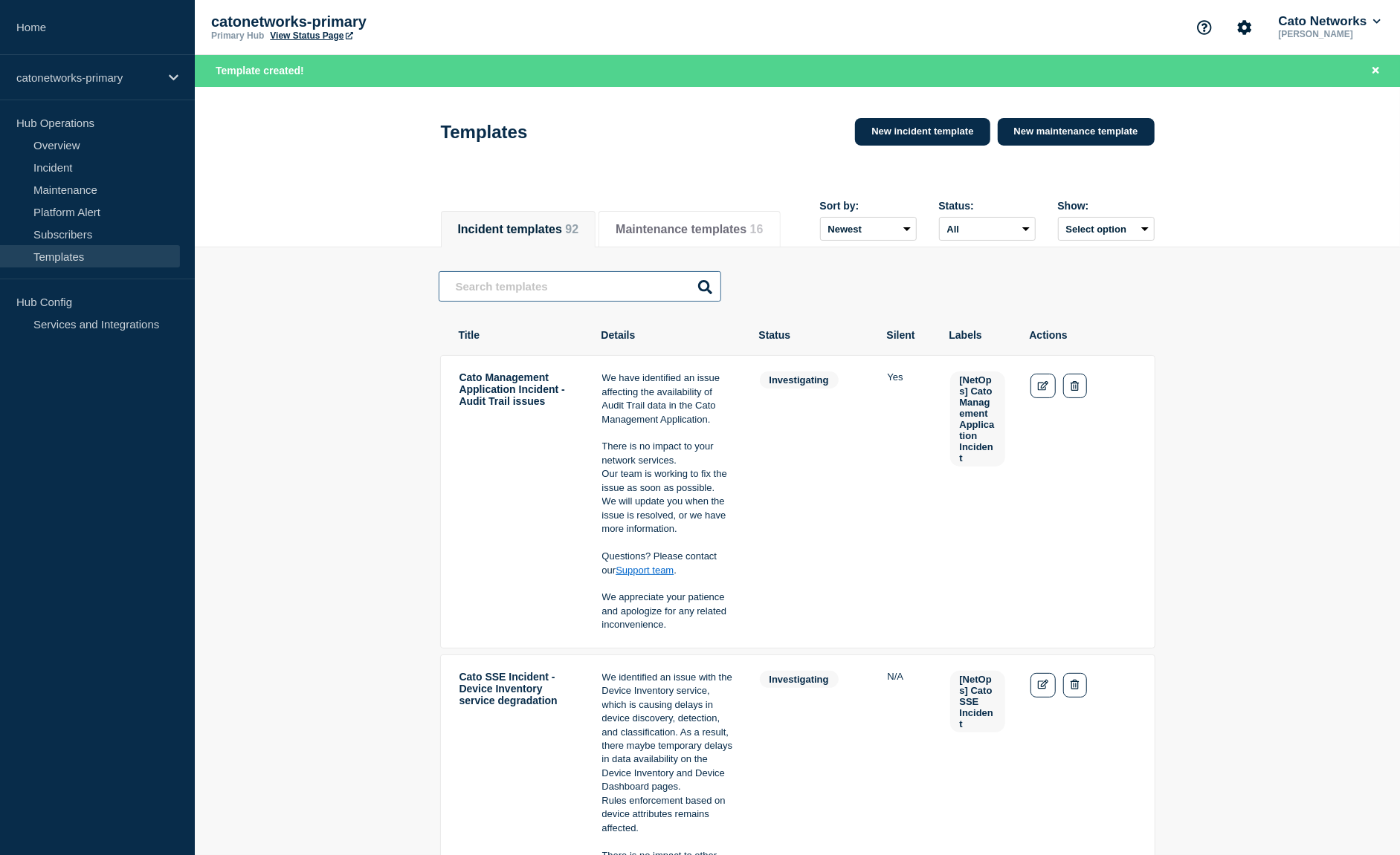
click at [565, 292] on input "text" at bounding box center [580, 287] width 283 height 31
click at [578, 287] on input "text" at bounding box center [580, 287] width 283 height 31
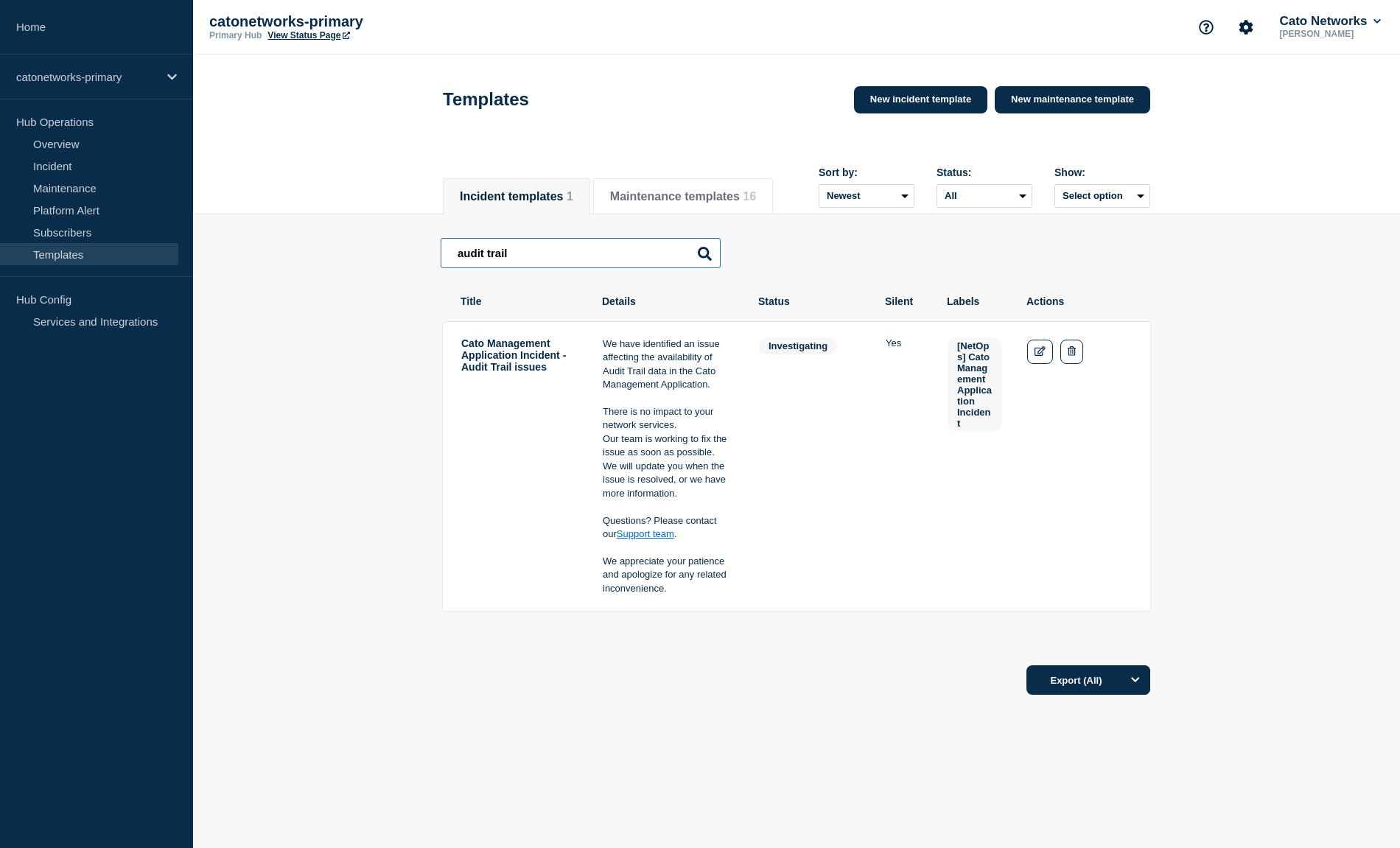
type input "audit trail"
click at [358, 265] on main "audit trail audit trail Cato Management Application Incident - Audit Trail issu…" at bounding box center [797, 435] width 1207 height 441
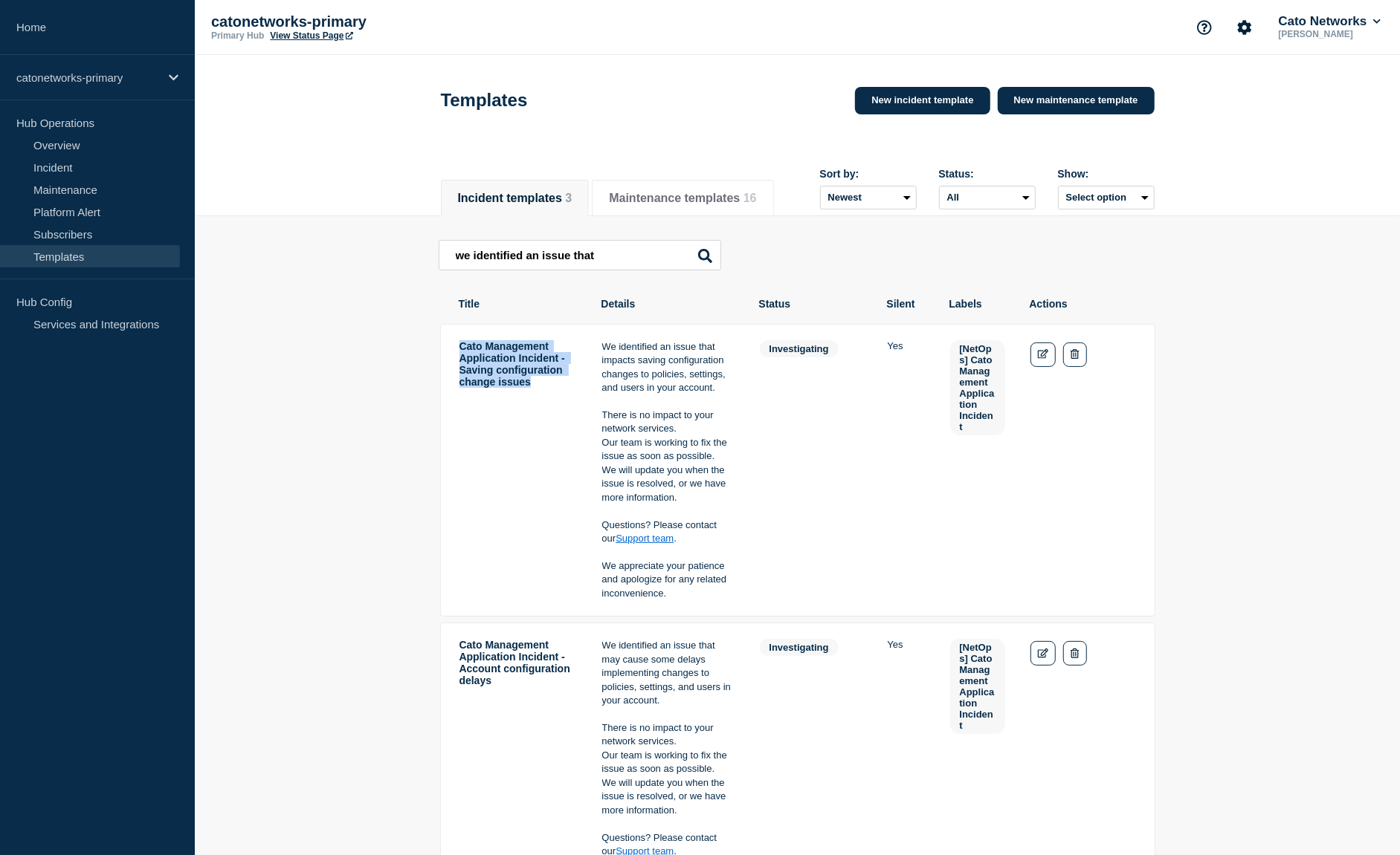
drag, startPoint x: 528, startPoint y: 403, endPoint x: 459, endPoint y: 364, distance: 79.3
click at [459, 364] on td "Cato Management Application Incident - Saving configuration change issues" at bounding box center [518, 470] width 119 height 263
copy td "Cato Management Application Incident - Saving configuration change issues"
click at [1035, 365] on link "Edit" at bounding box center [1043, 355] width 26 height 25
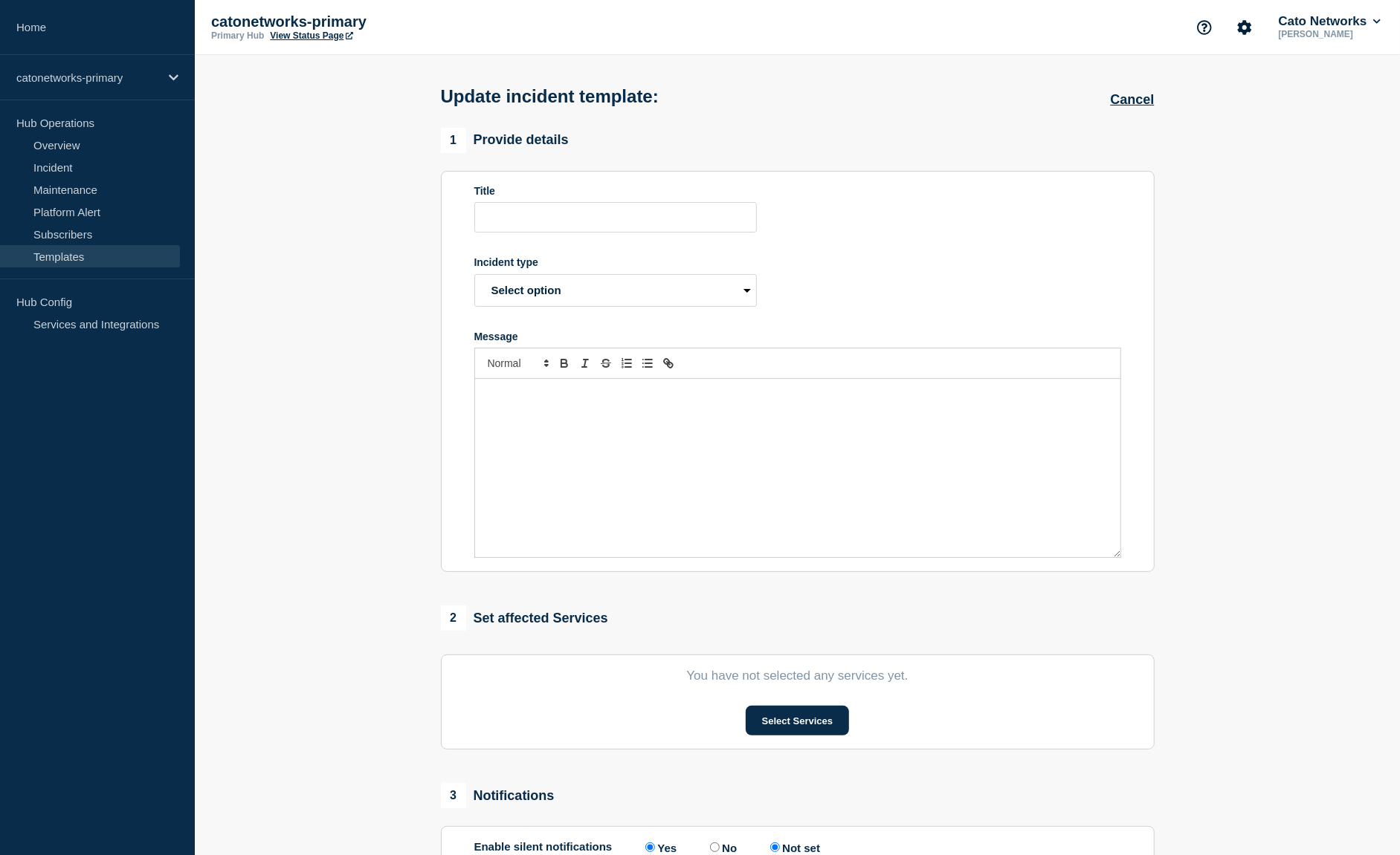
type input "Cato Management Application Incident - Saving configuration change issues"
select select "investigating"
radio input "true"
radio input "false"
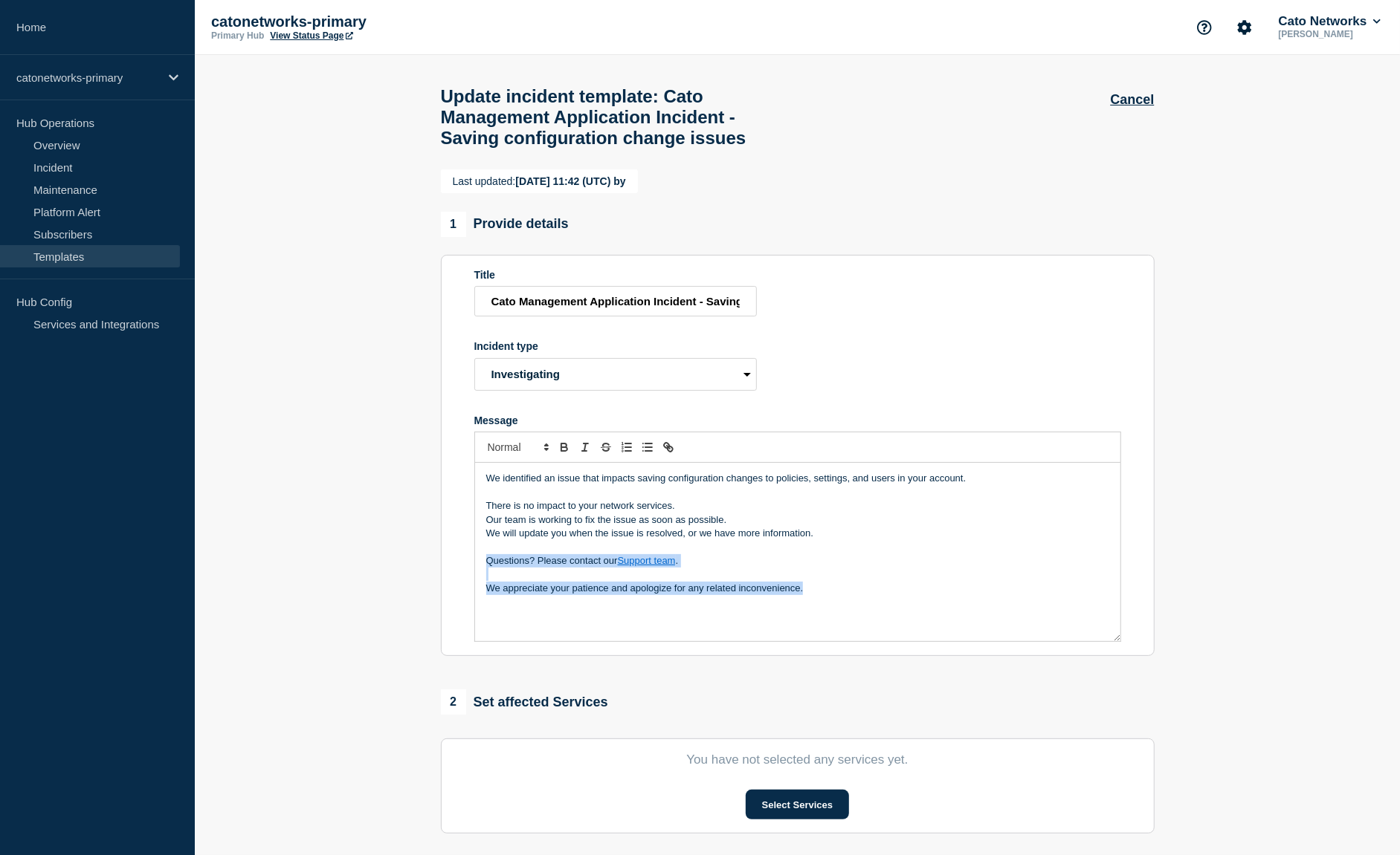
drag, startPoint x: 822, startPoint y: 621, endPoint x: 481, endPoint y: 595, distance: 342.0
click at [481, 595] on div "We identified an issue that impacts saving configuration changes to policies, s…" at bounding box center [798, 552] width 646 height 178
copy div "Questions? Please contact our Support team . We appreciate your patience and ap…"
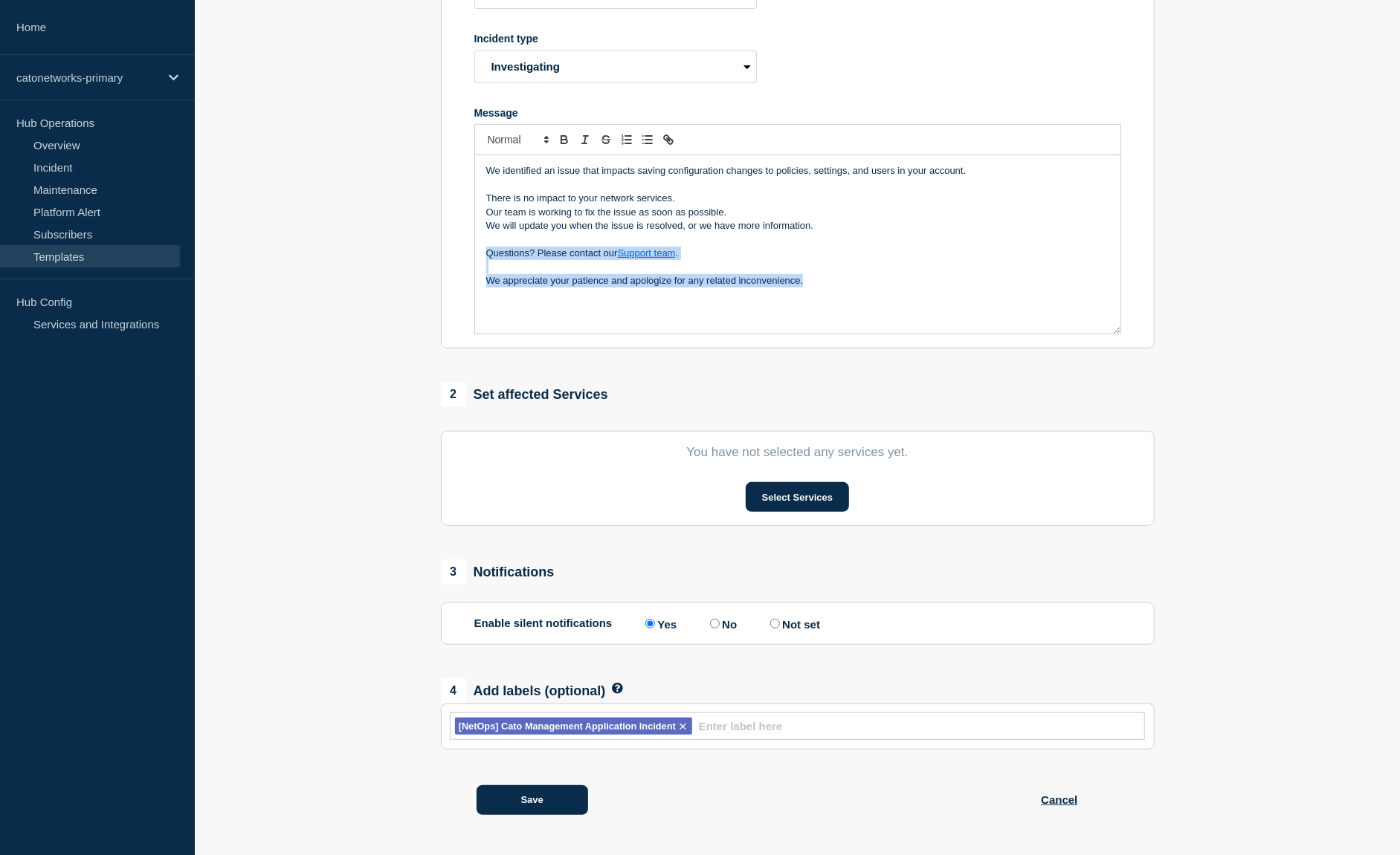
scroll to position [343, 0]
click at [408, 112] on section "Last updated: 2025-05-22 11:42 (UTC) by 1 Provide details Title Cato Management…" at bounding box center [798, 348] width 1206 height 971
click at [105, 255] on link "Templates" at bounding box center [90, 256] width 180 height 22
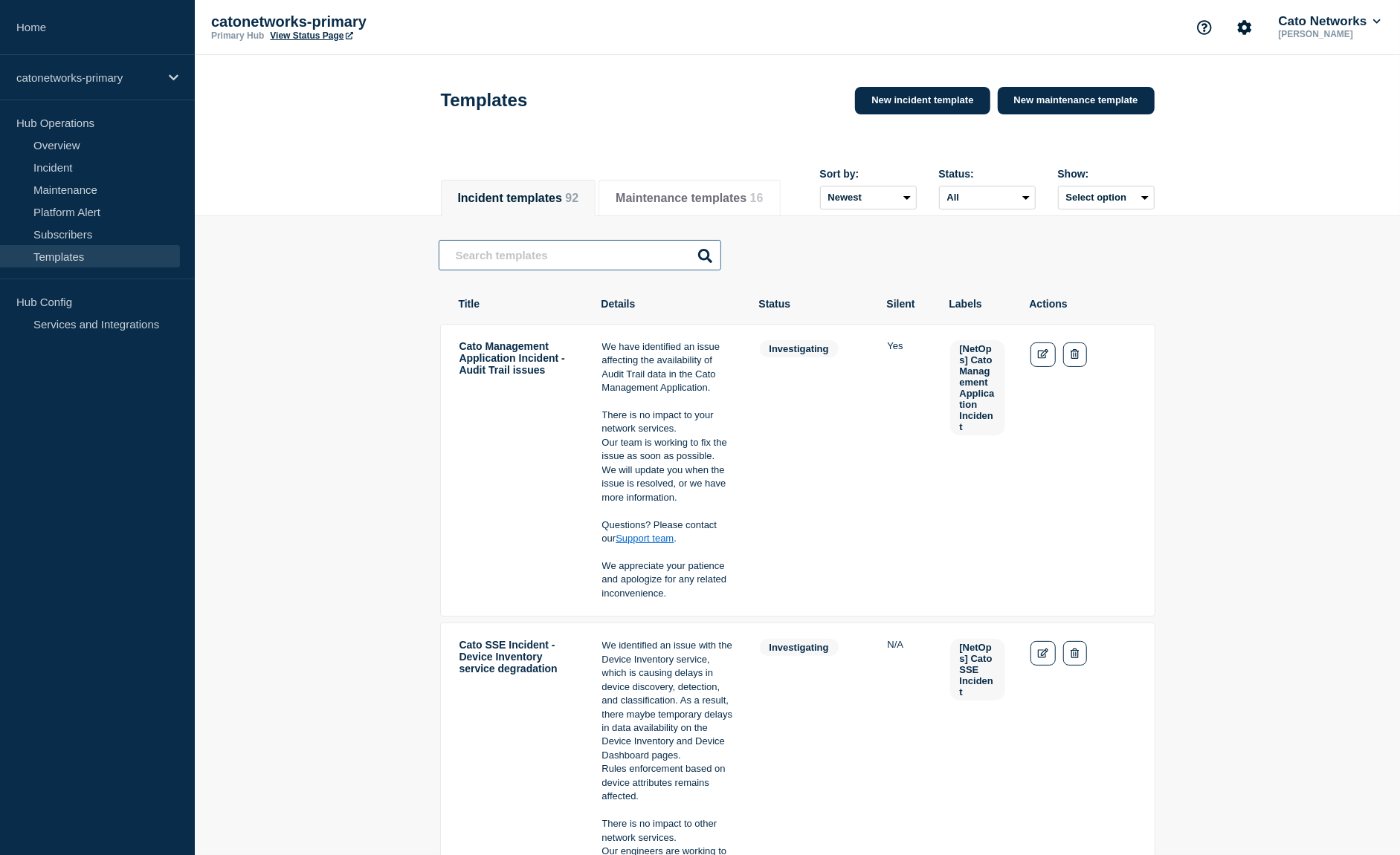
click at [574, 260] on input "text" at bounding box center [580, 255] width 283 height 31
type input "audit trail"
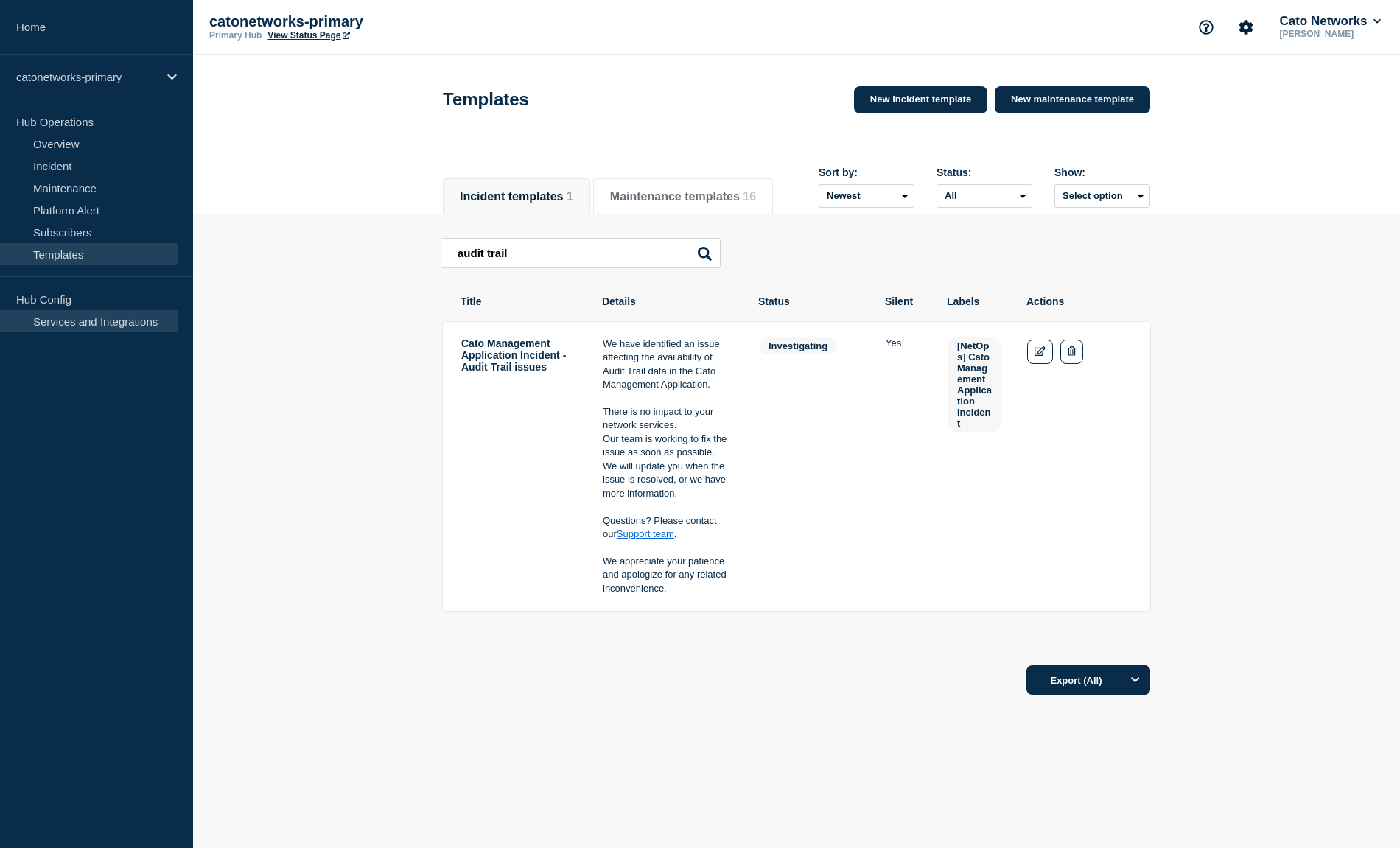
click at [58, 326] on link "Services and Integrations" at bounding box center [89, 322] width 178 height 22
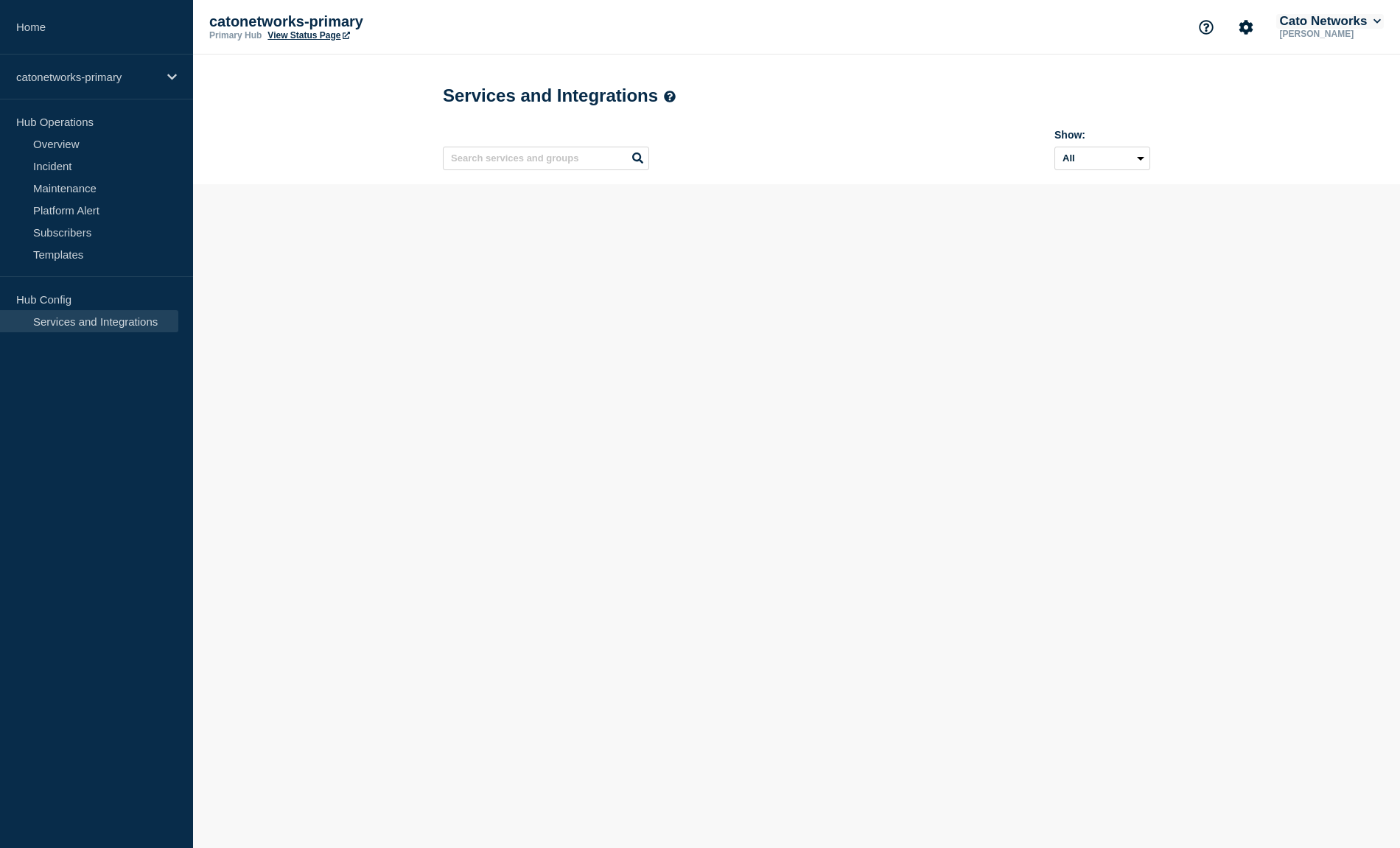
click at [1373, 25] on icon at bounding box center [1377, 21] width 8 height 9
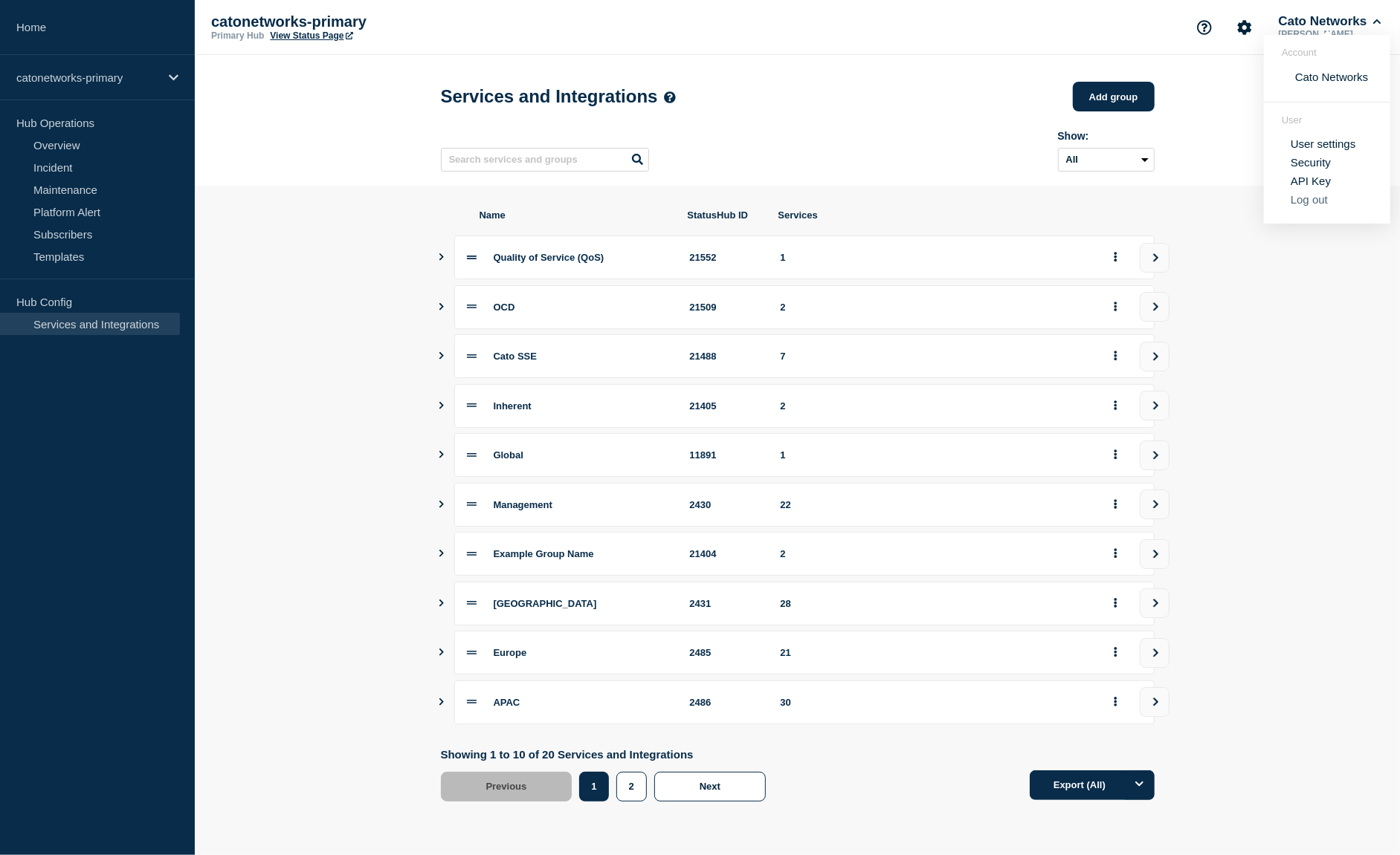
click at [1320, 206] on button "Log out" at bounding box center [1309, 200] width 37 height 13
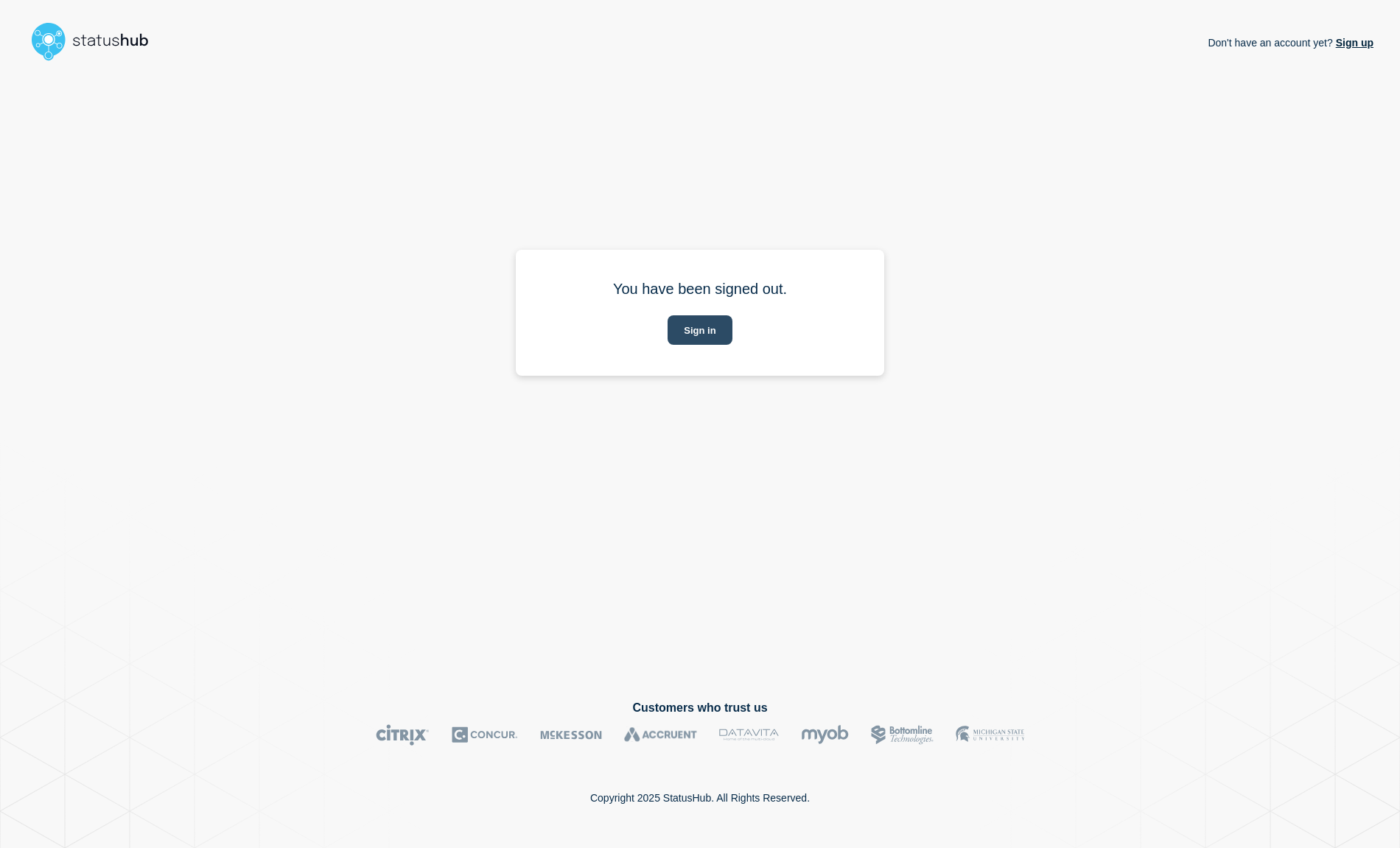
click at [699, 336] on button "Sign in" at bounding box center [700, 330] width 64 height 29
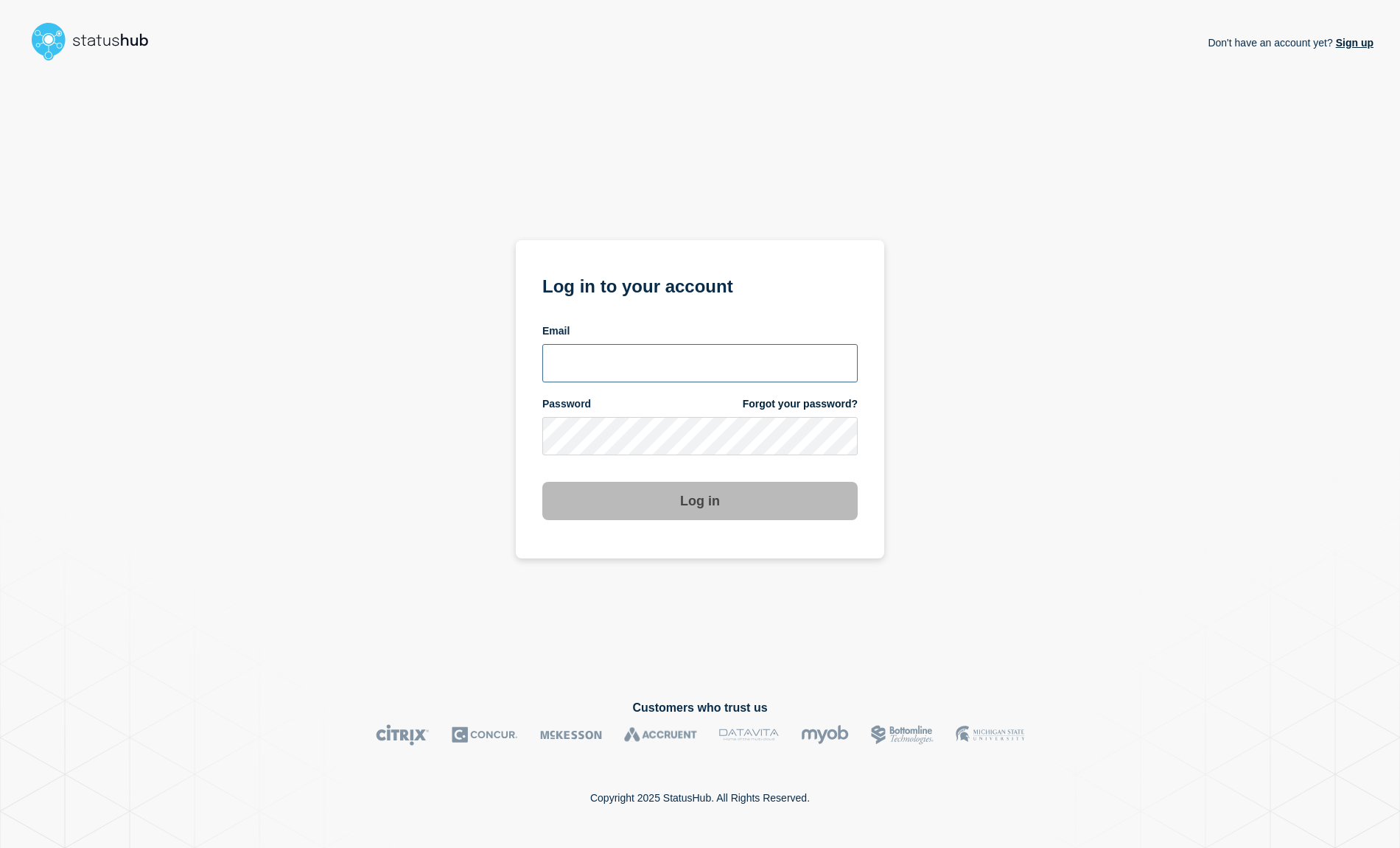
click at [671, 362] on input "email input" at bounding box center [700, 363] width 315 height 38
click at [0, 848] on com-1password-button at bounding box center [0, 848] width 0 height 0
type input "[EMAIL_ADDRESS][DOMAIN_NAME]"
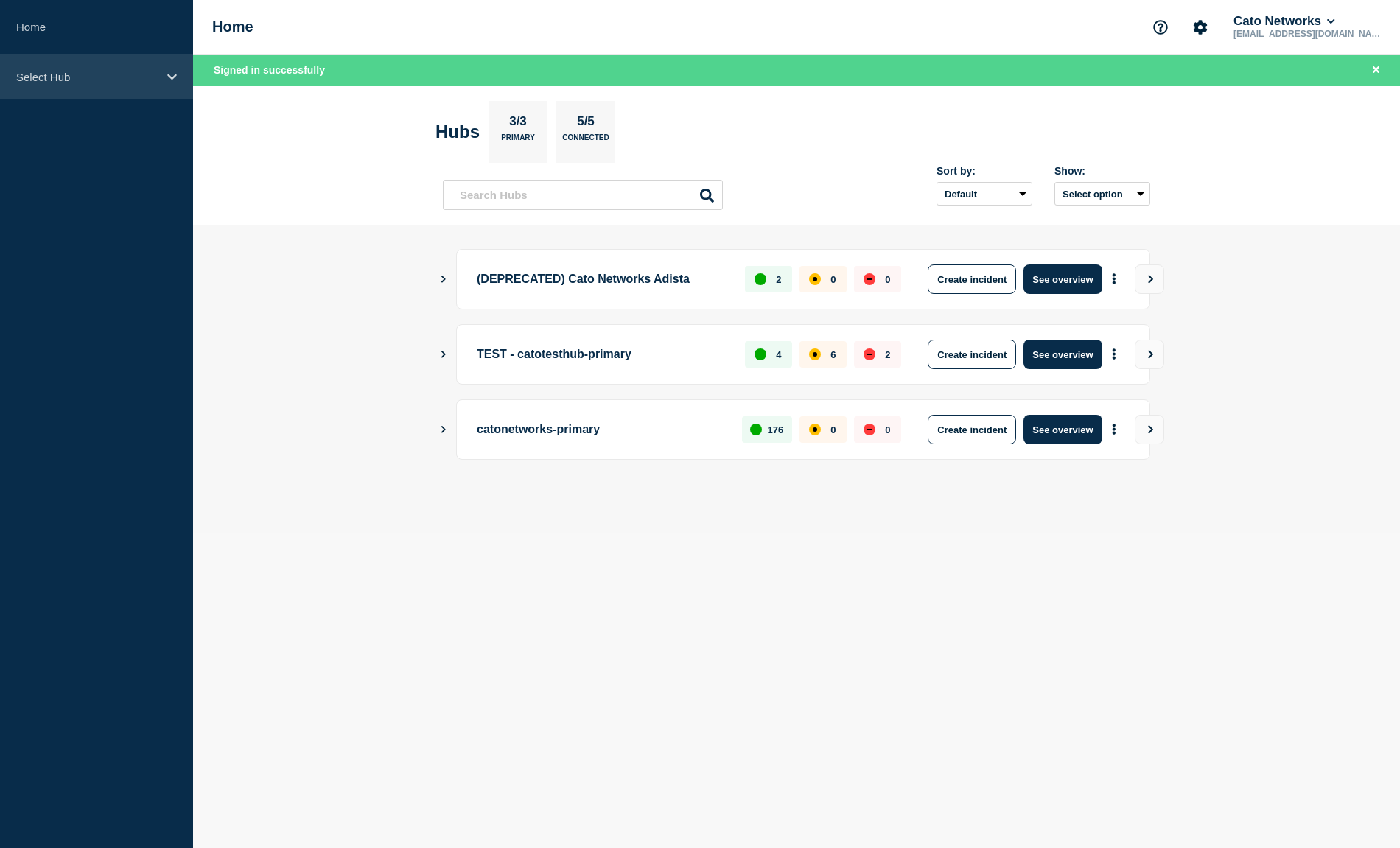
click at [59, 71] on p "Select Hub" at bounding box center [87, 77] width 142 height 13
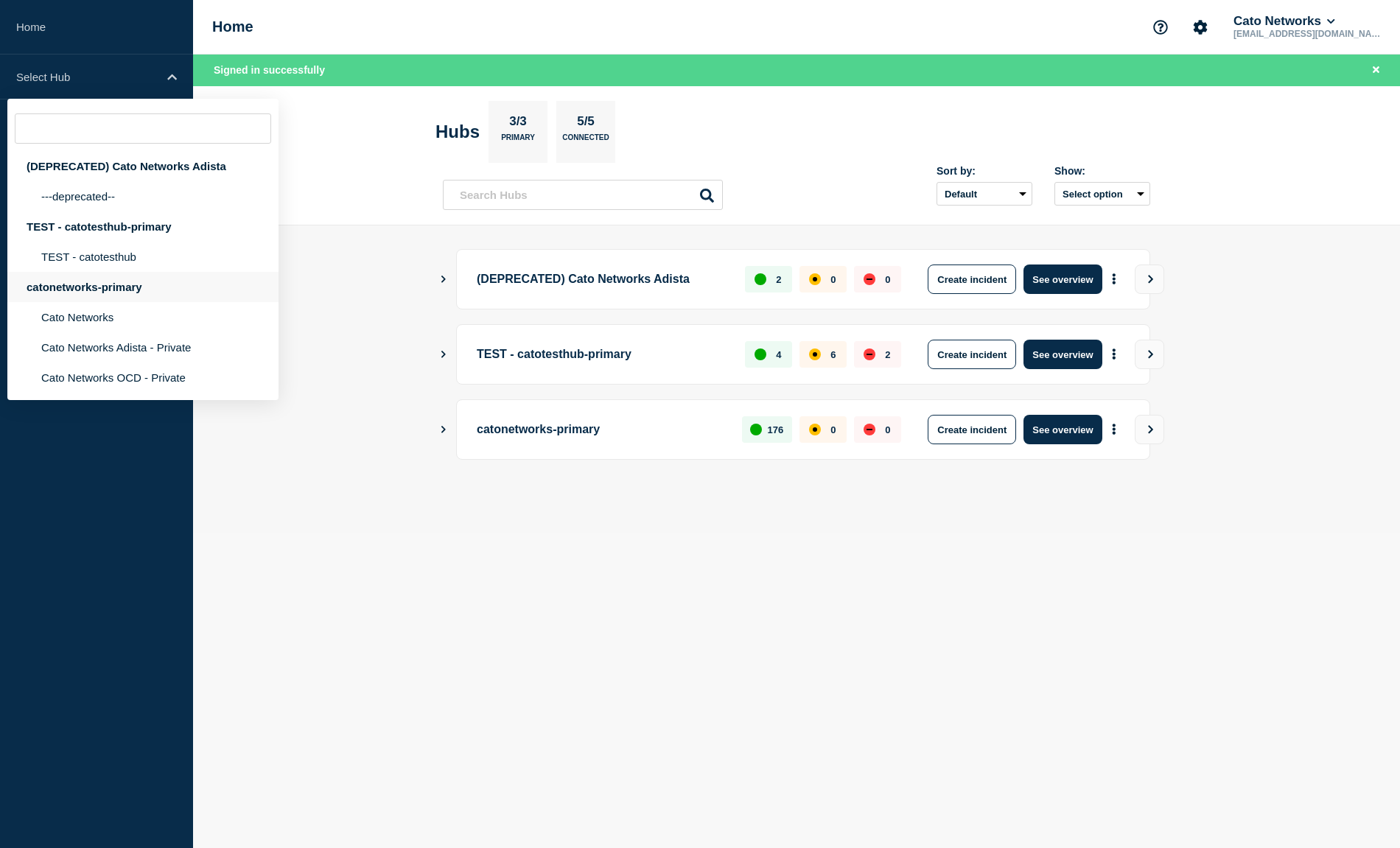
click at [86, 303] on div "catonetworks-primary" at bounding box center [142, 287] width 271 height 30
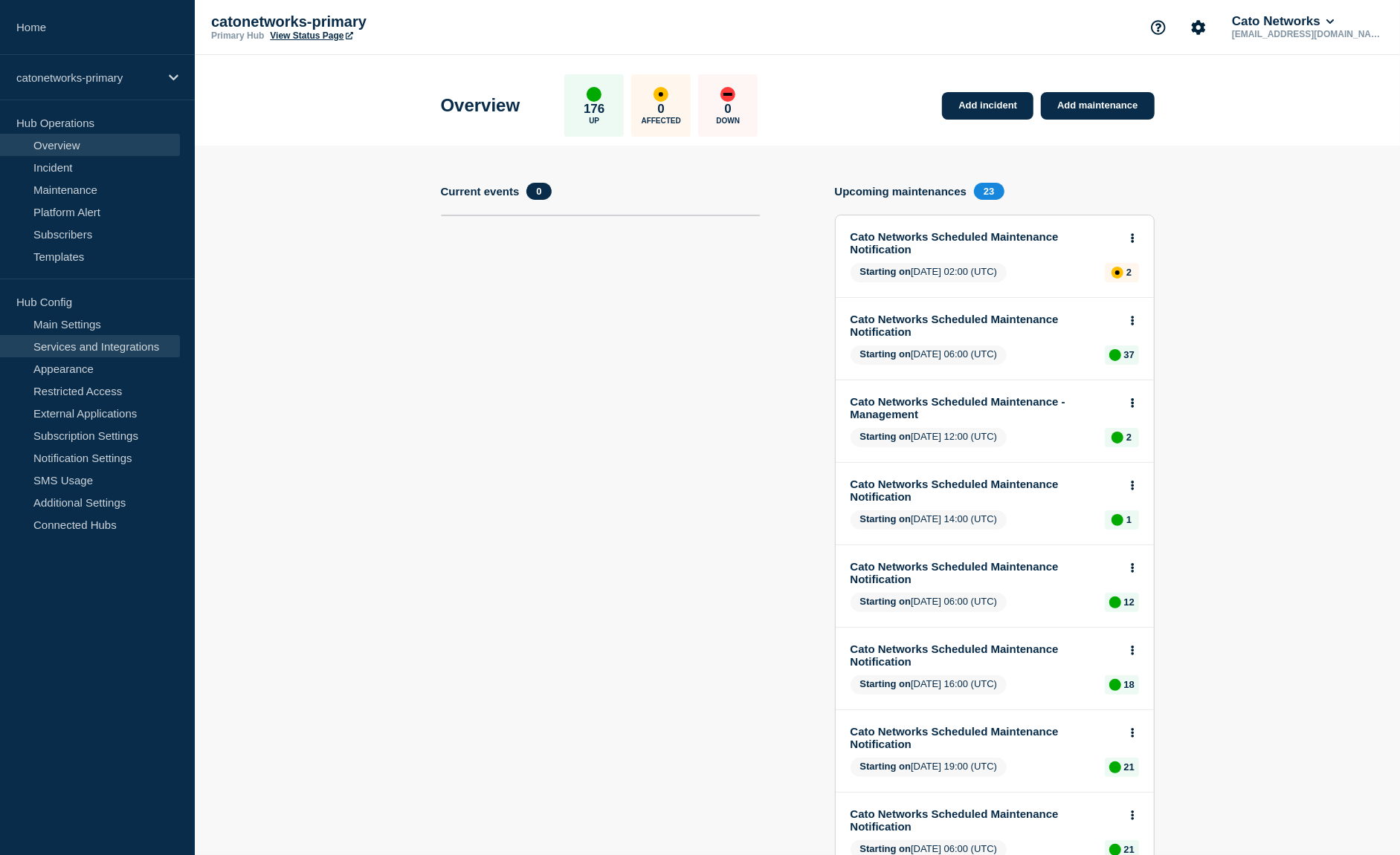
click at [80, 344] on link "Services and Integrations" at bounding box center [90, 346] width 180 height 22
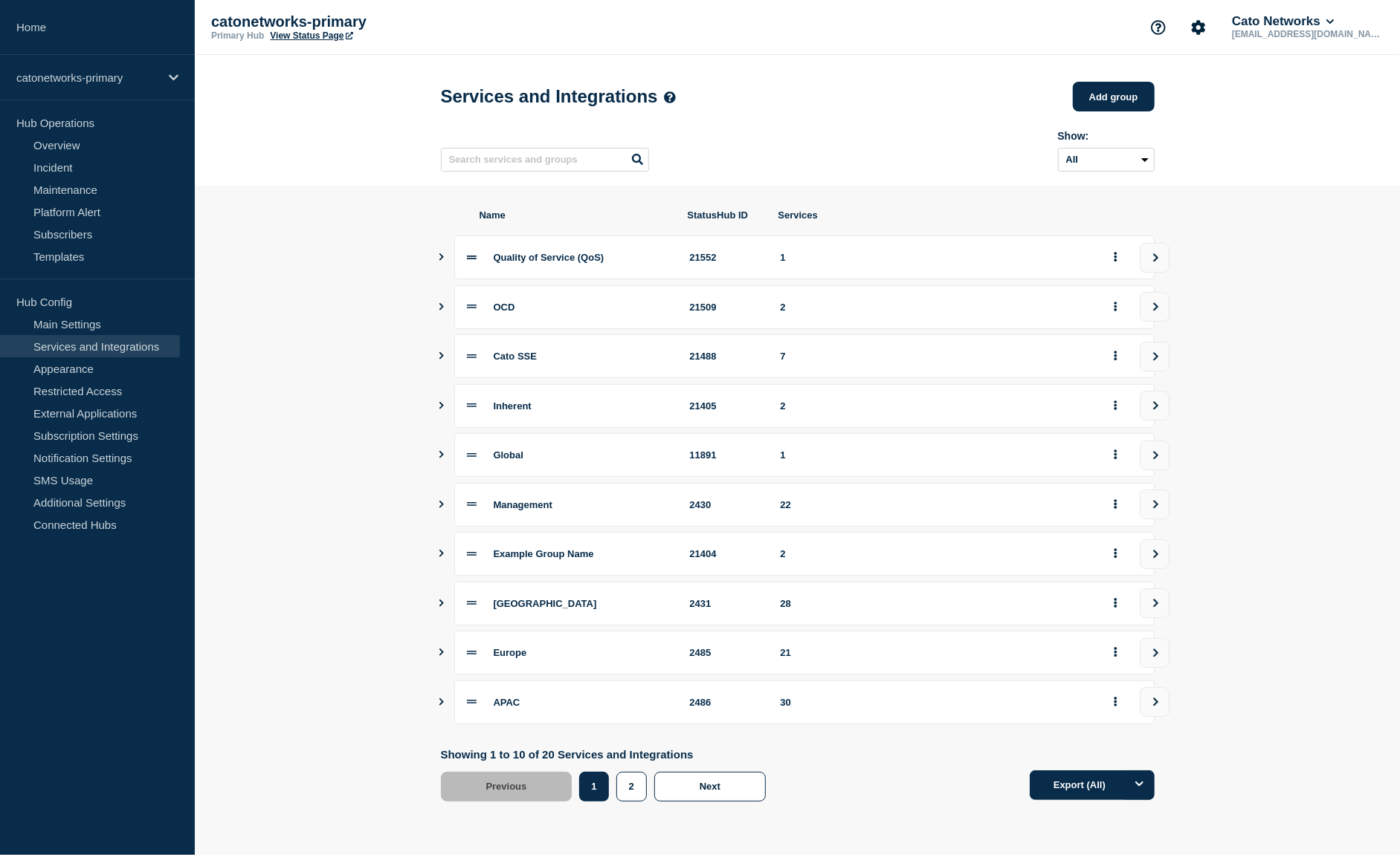
scroll to position [3, 0]
click at [508, 169] on input "text" at bounding box center [545, 160] width 208 height 24
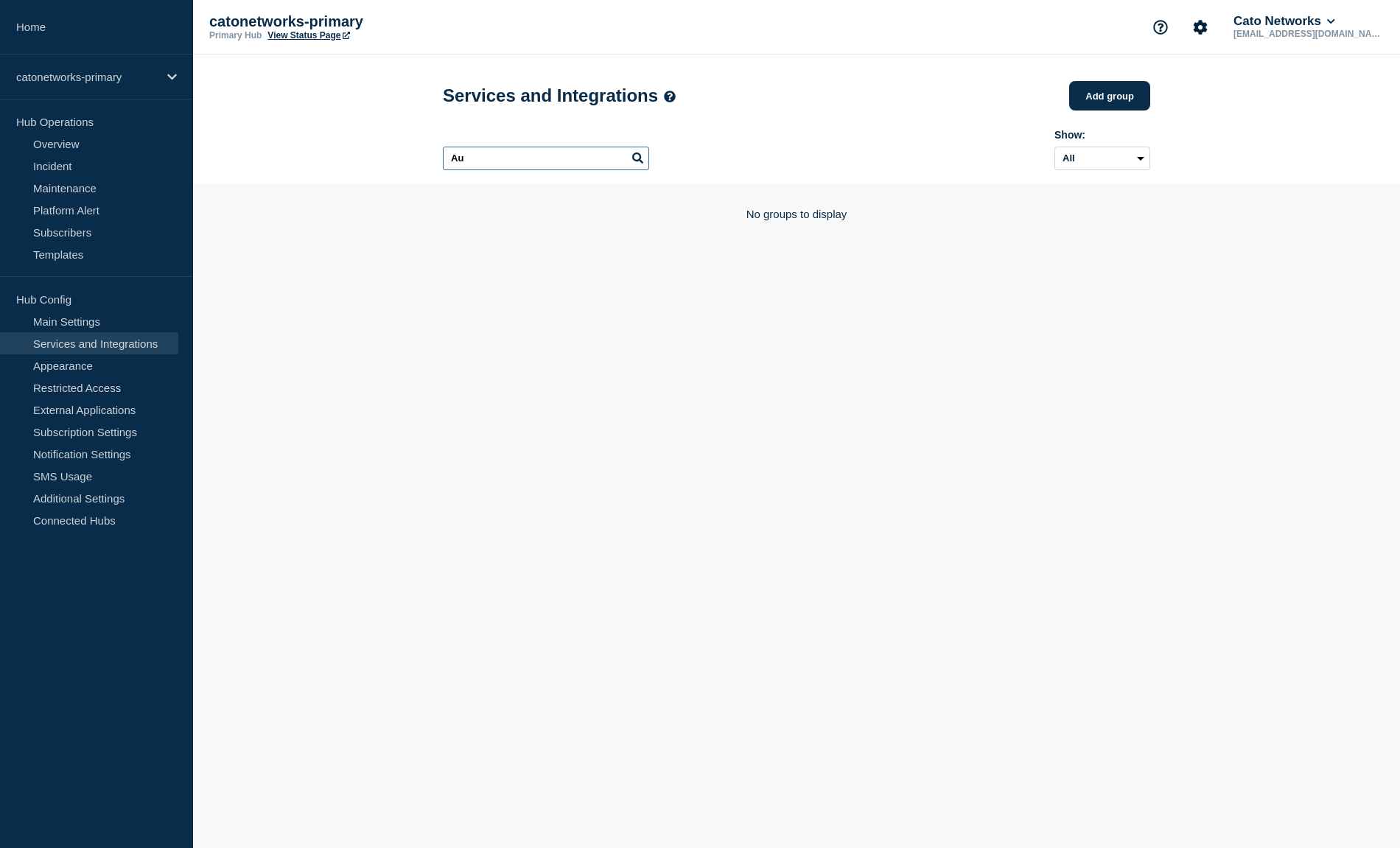
type input "A"
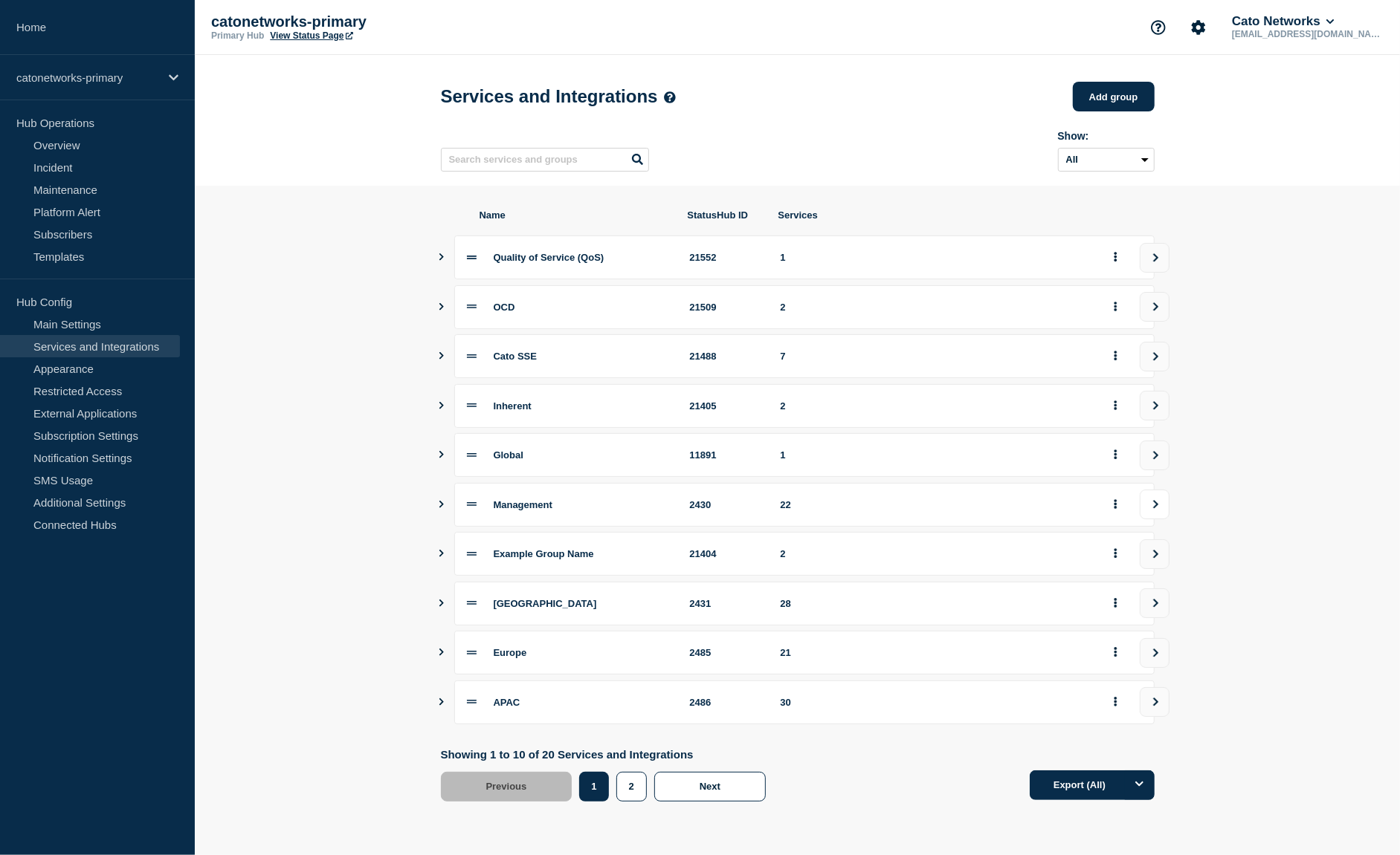
click at [1161, 519] on button "view group" at bounding box center [1154, 504] width 30 height 30
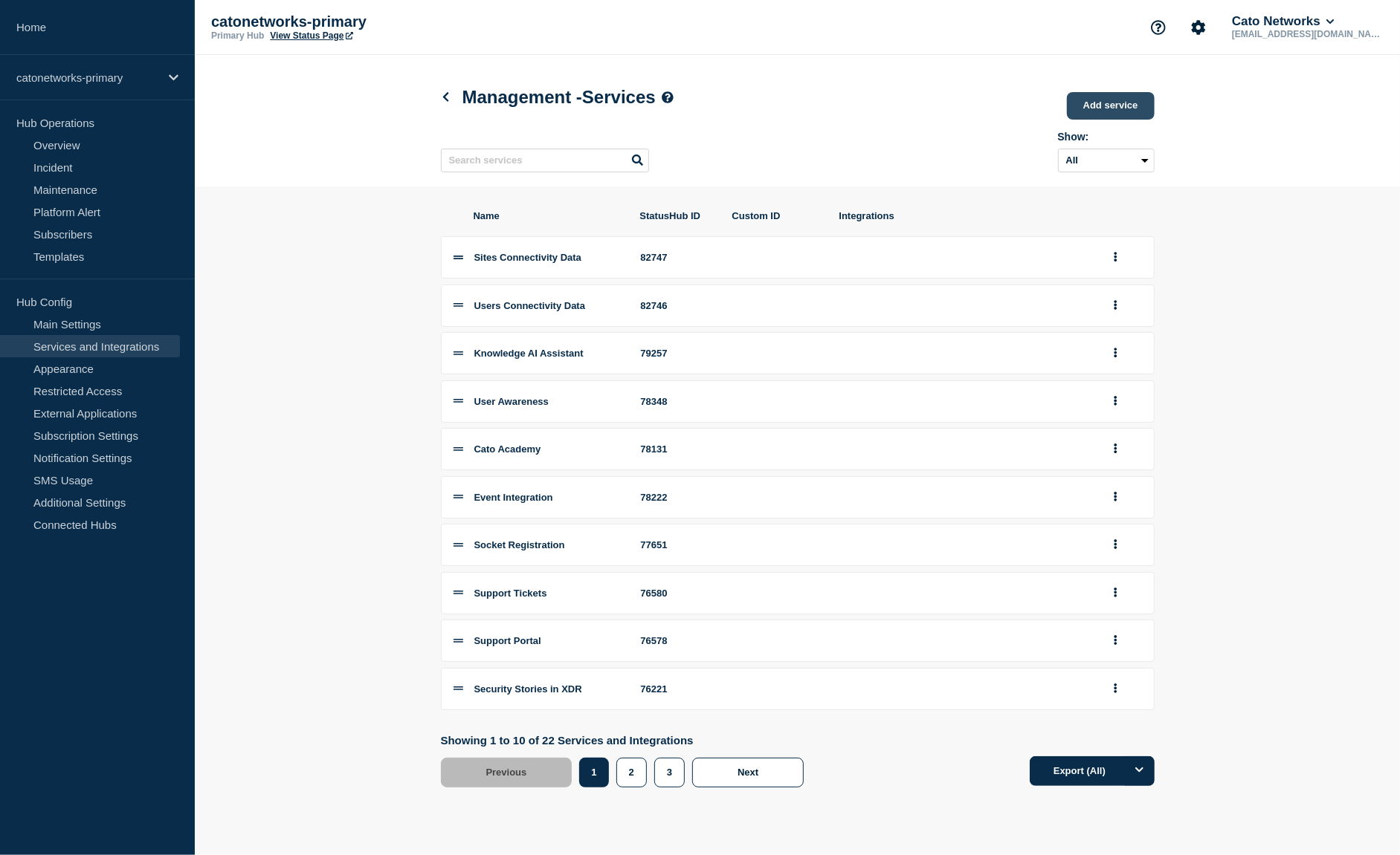
click at [1112, 100] on link "Add service" at bounding box center [1110, 106] width 88 height 27
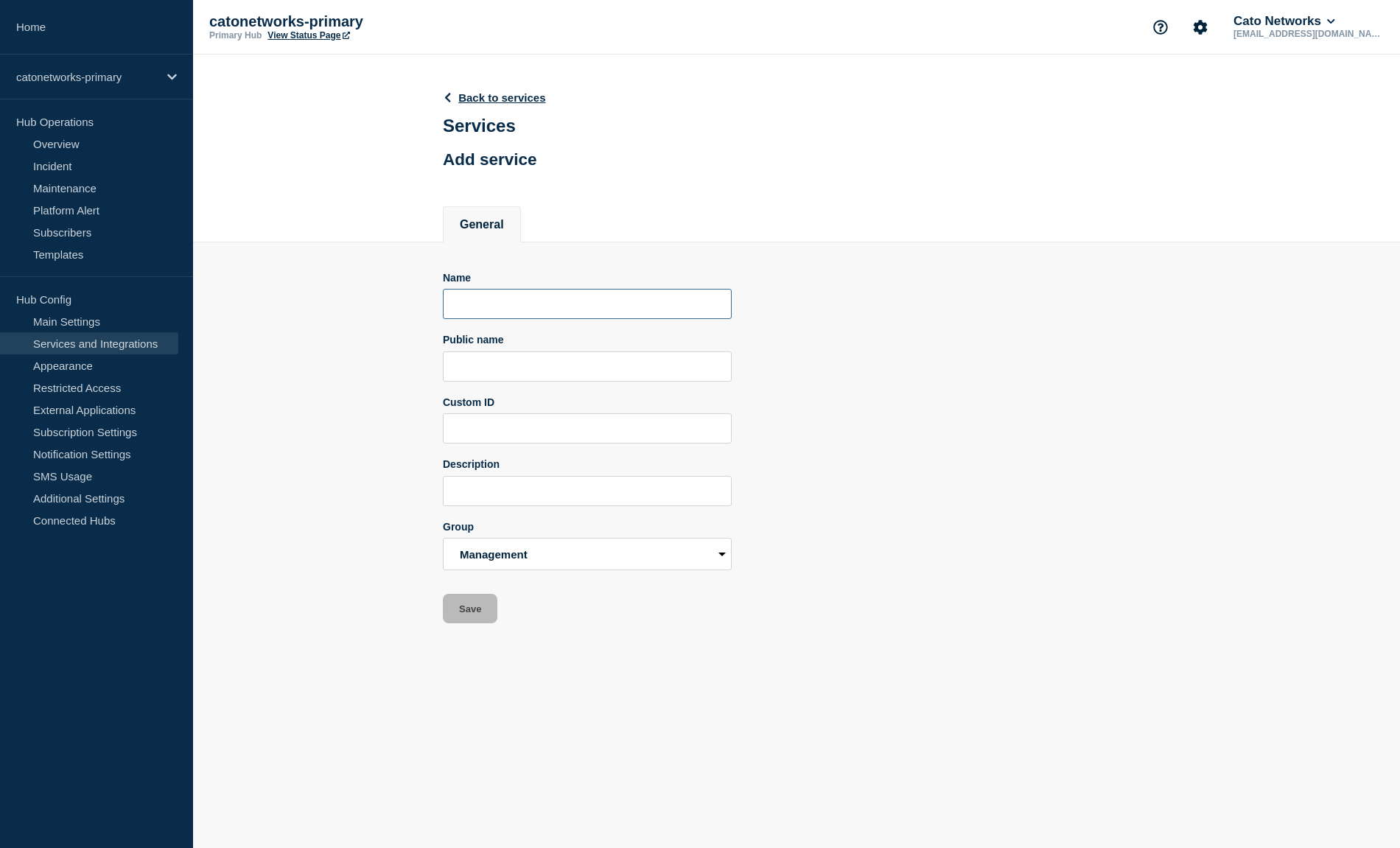
click at [534, 319] on input "Name" at bounding box center [587, 304] width 289 height 30
type input "Audit Trail"
paste input "Audit Trail"
type input "Audit Trail"
click at [481, 623] on button "Save" at bounding box center [470, 608] width 55 height 29
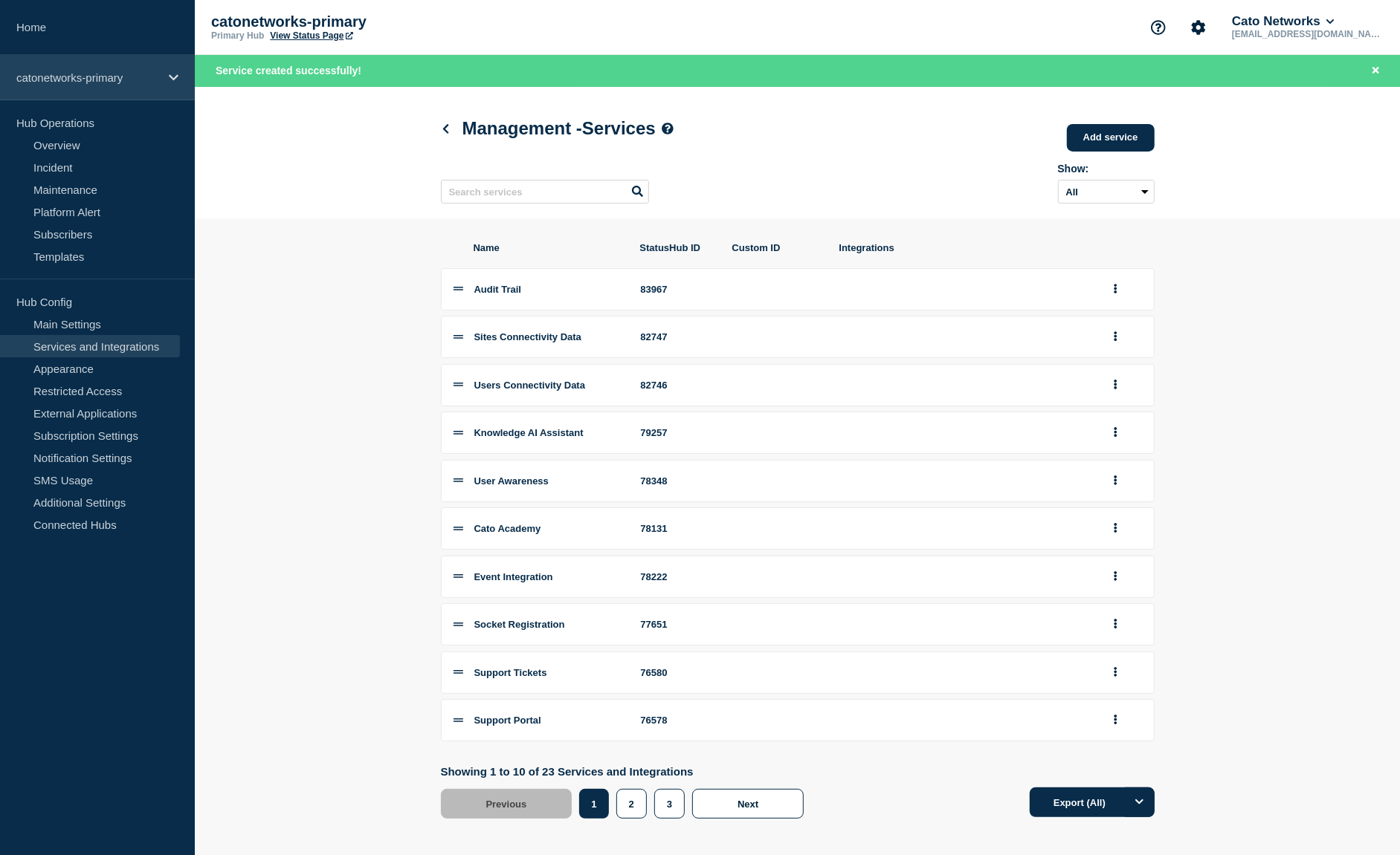
click at [75, 88] on div "catonetworks-primary" at bounding box center [97, 78] width 195 height 45
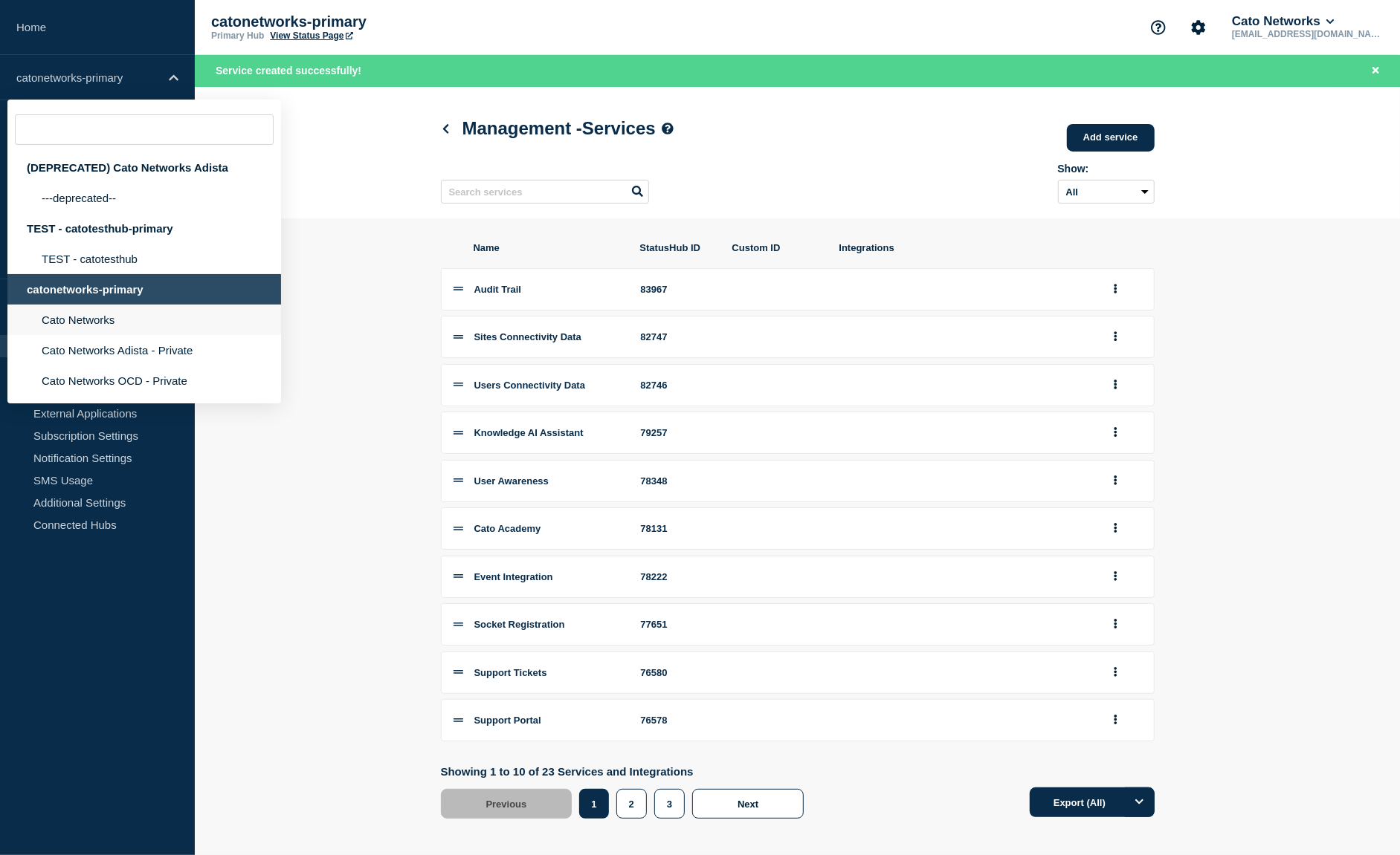
click at [92, 335] on li "Cato Networks" at bounding box center [144, 320] width 274 height 31
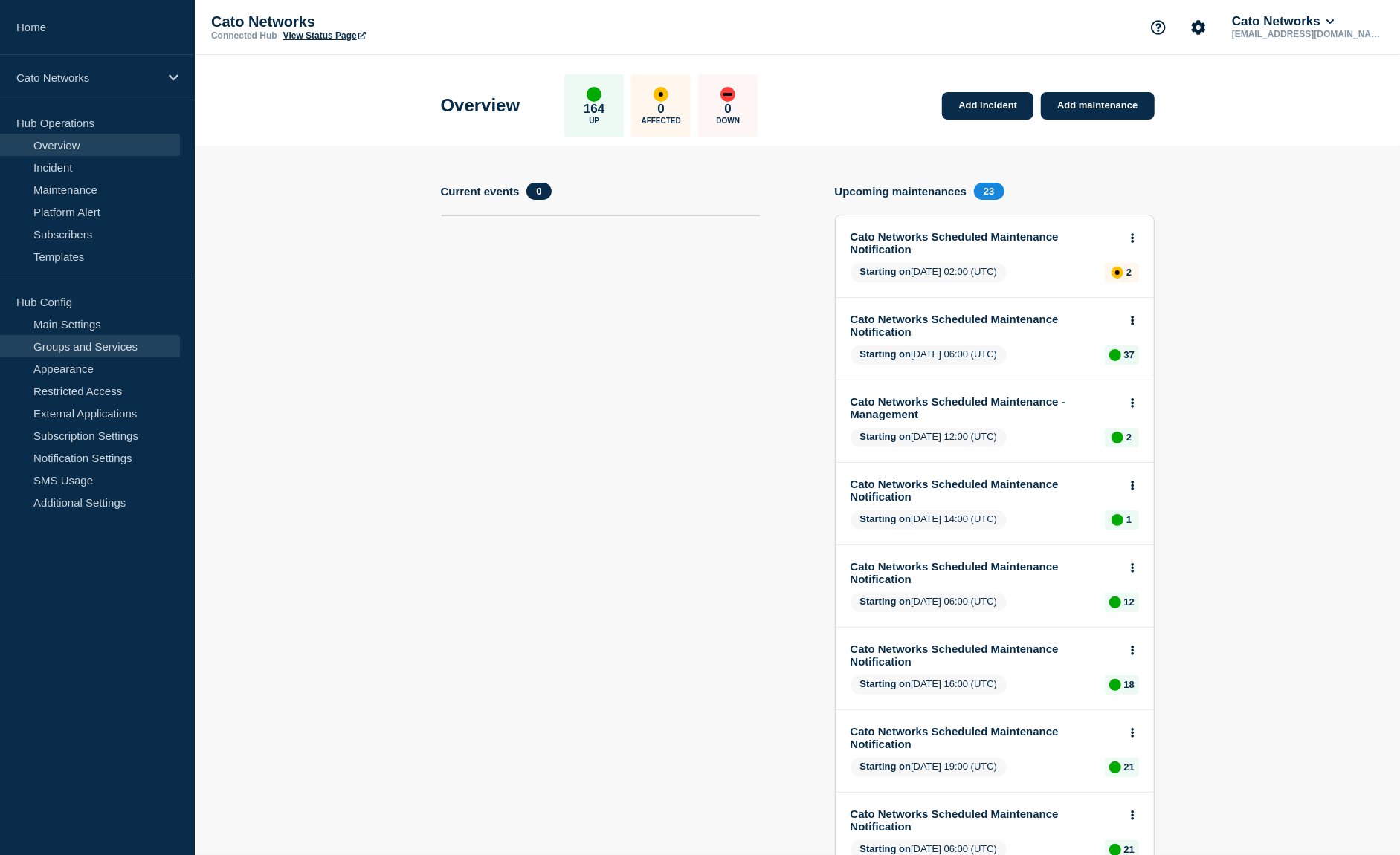
click at [105, 349] on link "Groups and Services" at bounding box center [90, 346] width 180 height 22
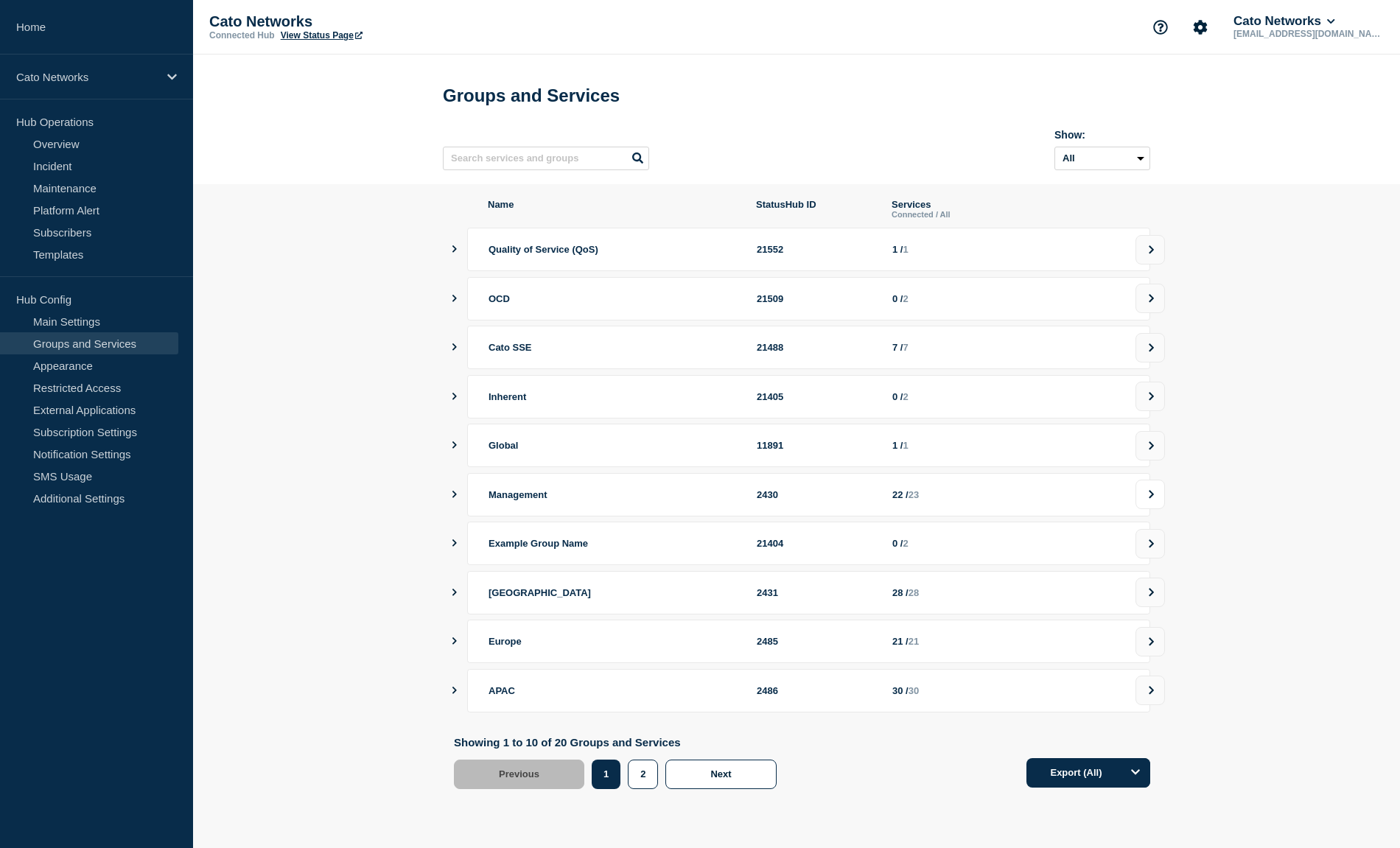
click at [1146, 499] on icon at bounding box center [1151, 494] width 10 height 9
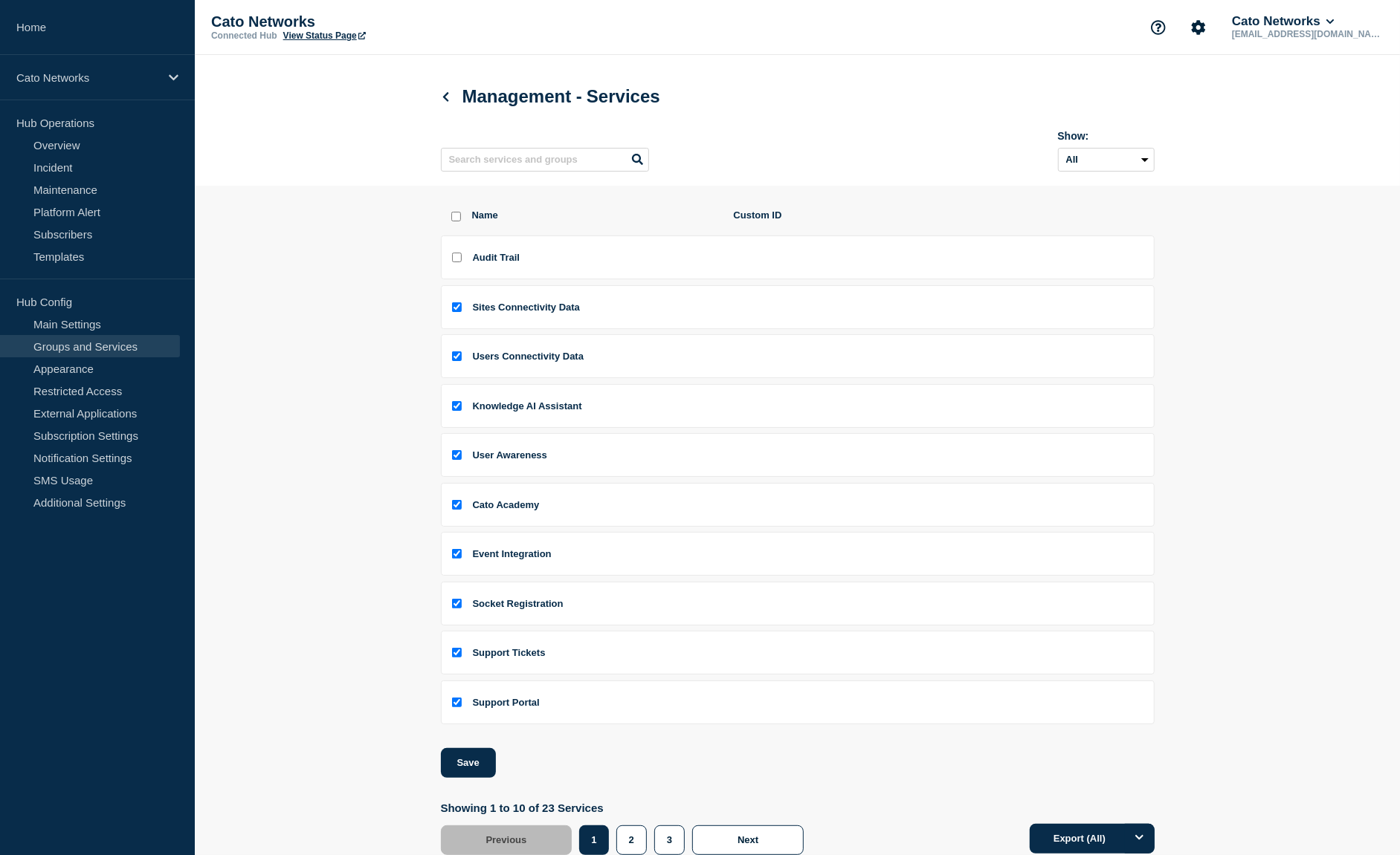
click at [464, 268] on li "Audit Trail" at bounding box center [798, 257] width 714 height 44
click at [457, 263] on input "Audit Trail checkbox" at bounding box center [457, 258] width 10 height 10
checkbox input "true"
drag, startPoint x: 469, startPoint y: 765, endPoint x: 517, endPoint y: 755, distance: 49.0
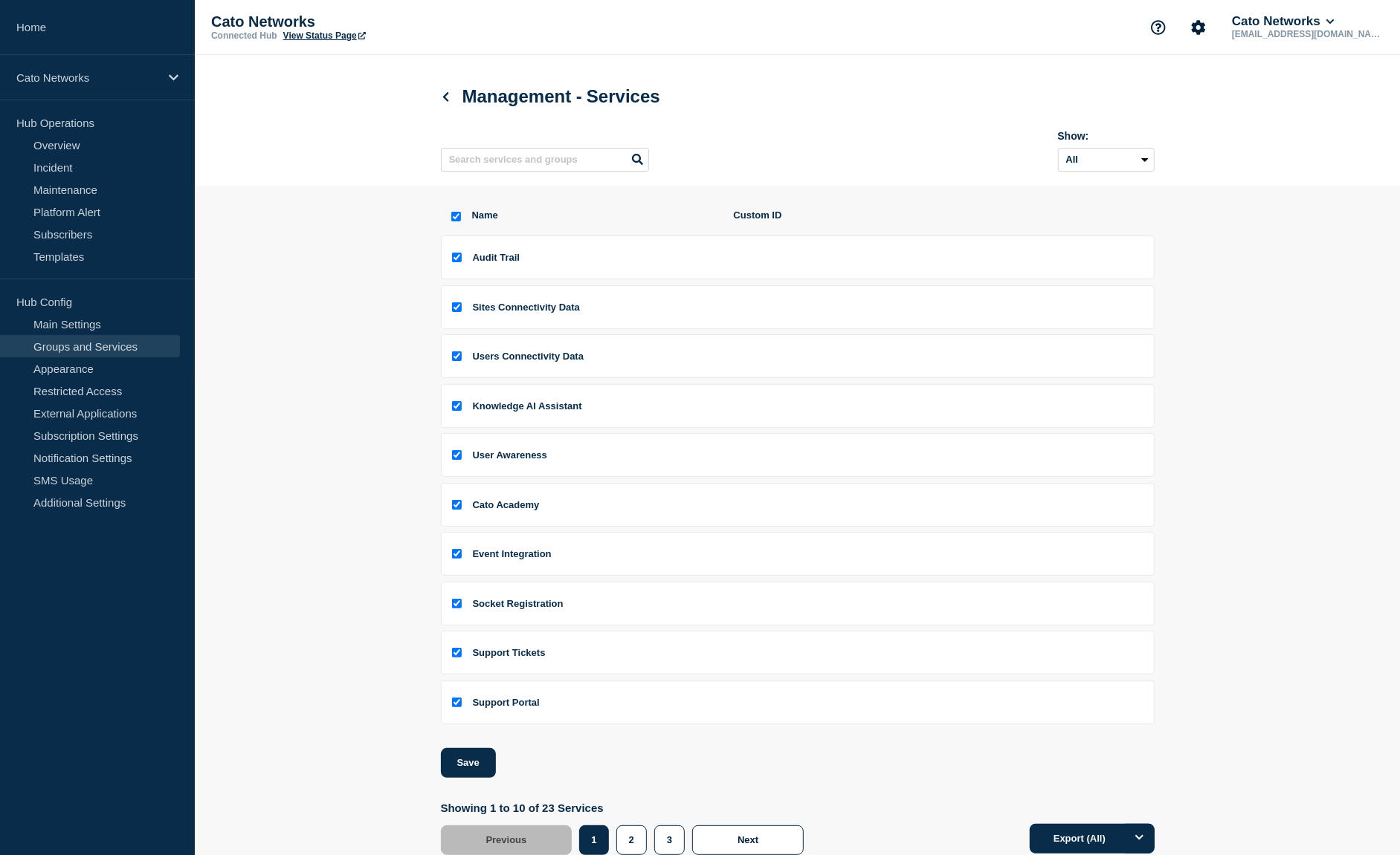
click at [471, 765] on button "Save" at bounding box center [468, 763] width 55 height 30
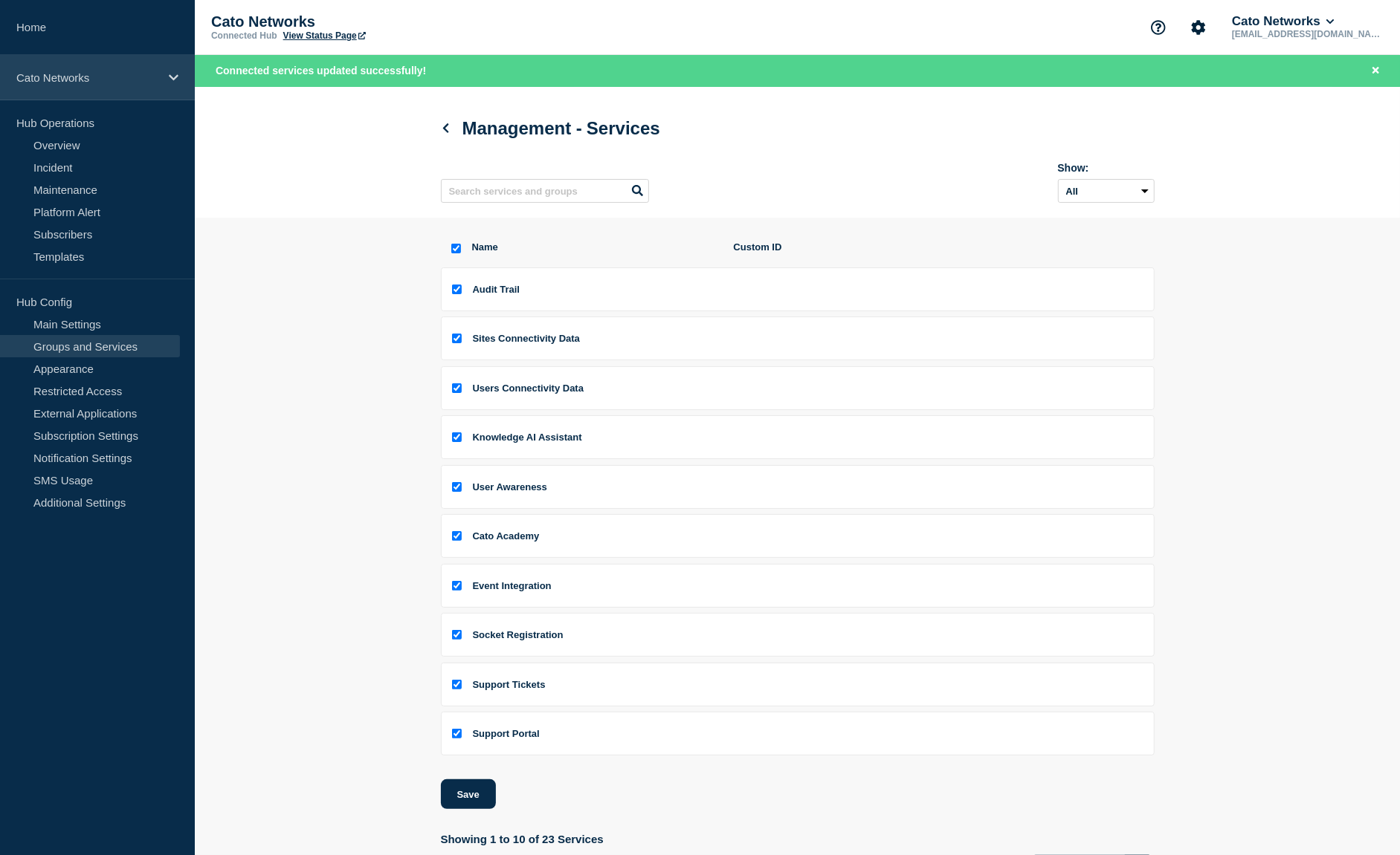
click at [66, 75] on p "Cato Networks" at bounding box center [88, 78] width 143 height 13
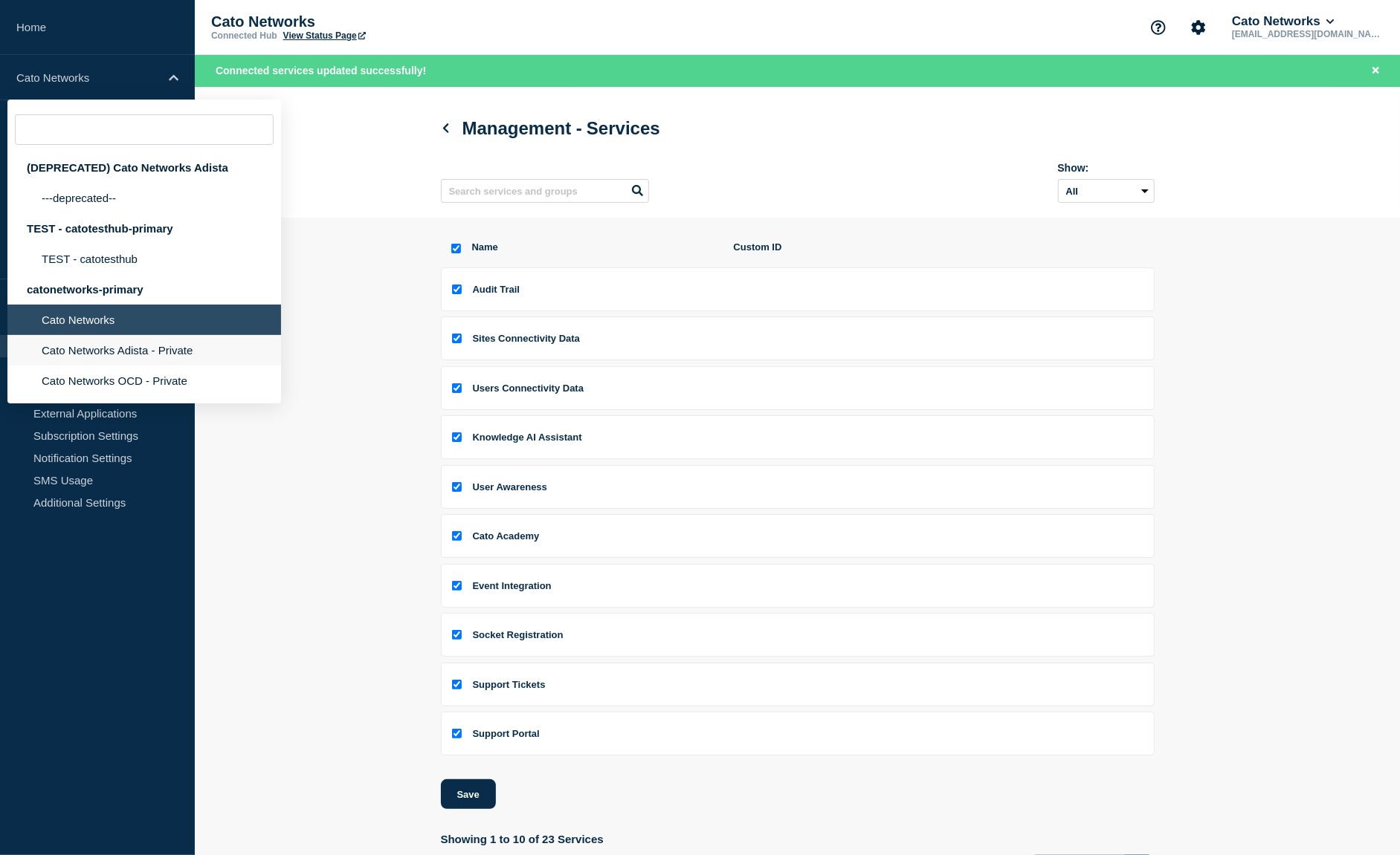
click at [182, 365] on li "Cato Networks Adista - Private" at bounding box center [144, 350] width 274 height 31
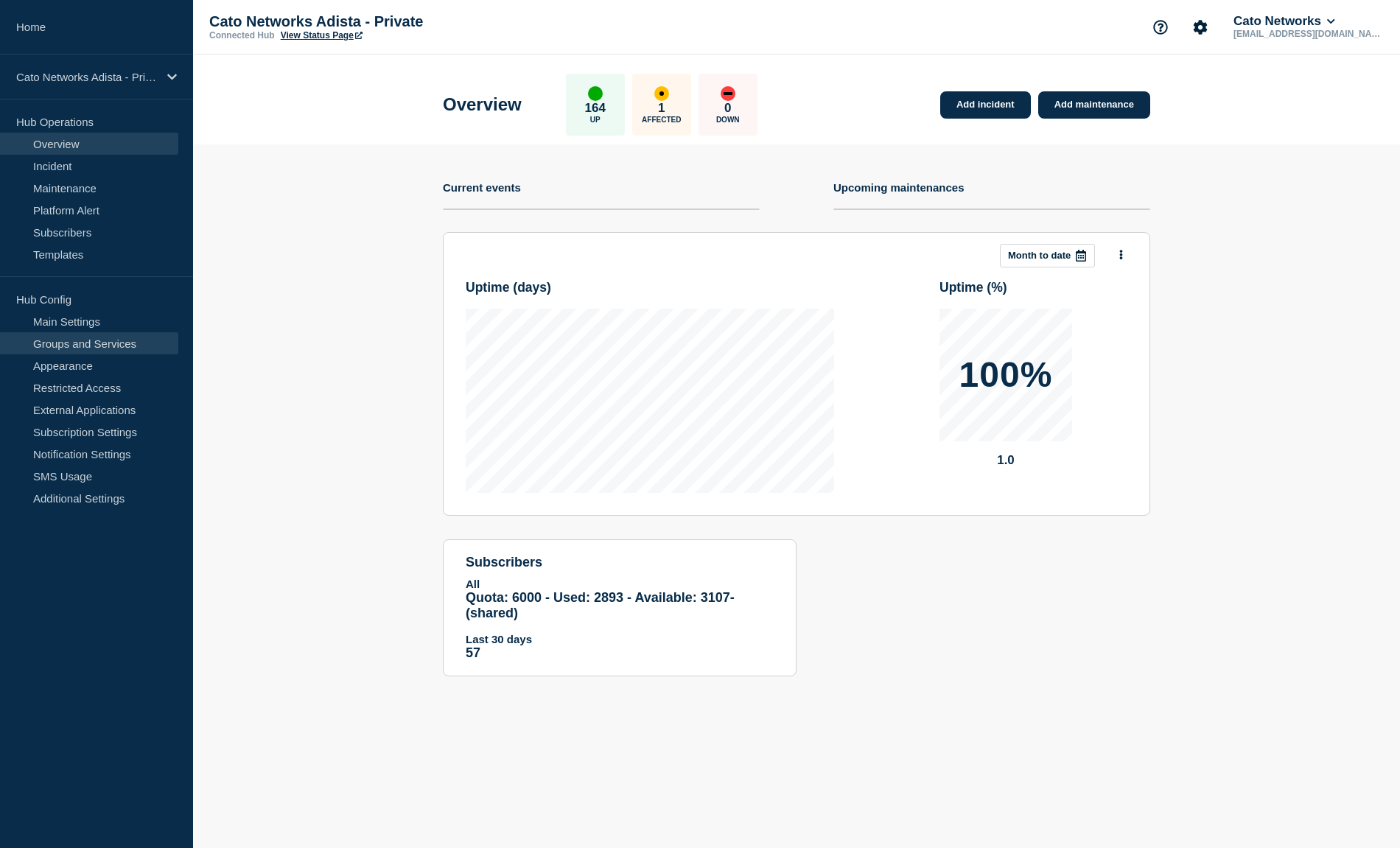
click at [90, 349] on link "Groups and Services" at bounding box center [89, 343] width 178 height 22
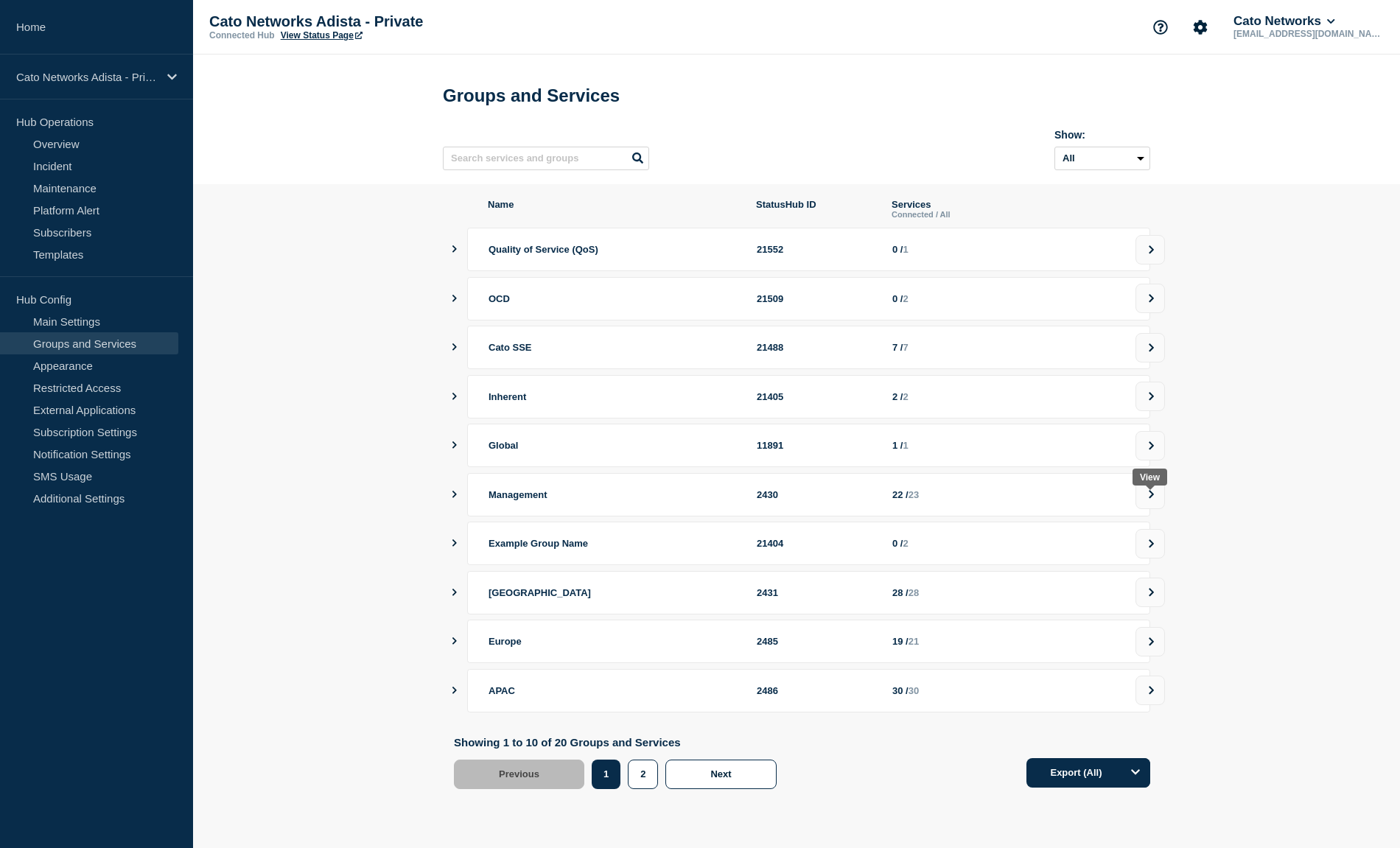
click at [1141, 502] on button at bounding box center [1149, 494] width 29 height 29
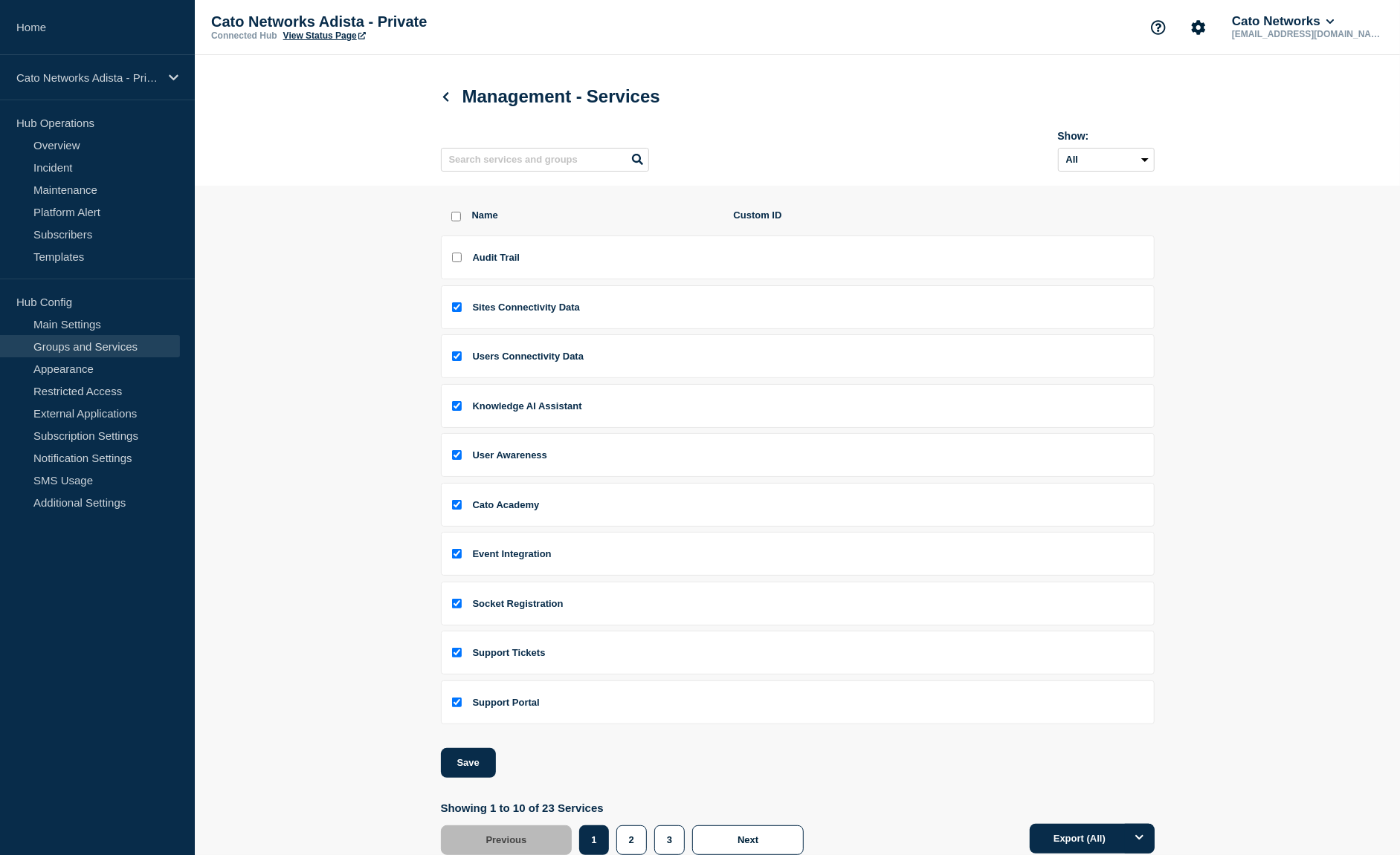
click at [455, 263] on input "Audit Trail checkbox" at bounding box center [457, 258] width 10 height 10
checkbox input "true"
drag, startPoint x: 483, startPoint y: 775, endPoint x: 512, endPoint y: 756, distance: 34.7
click at [482, 775] on button "Save" at bounding box center [468, 763] width 55 height 30
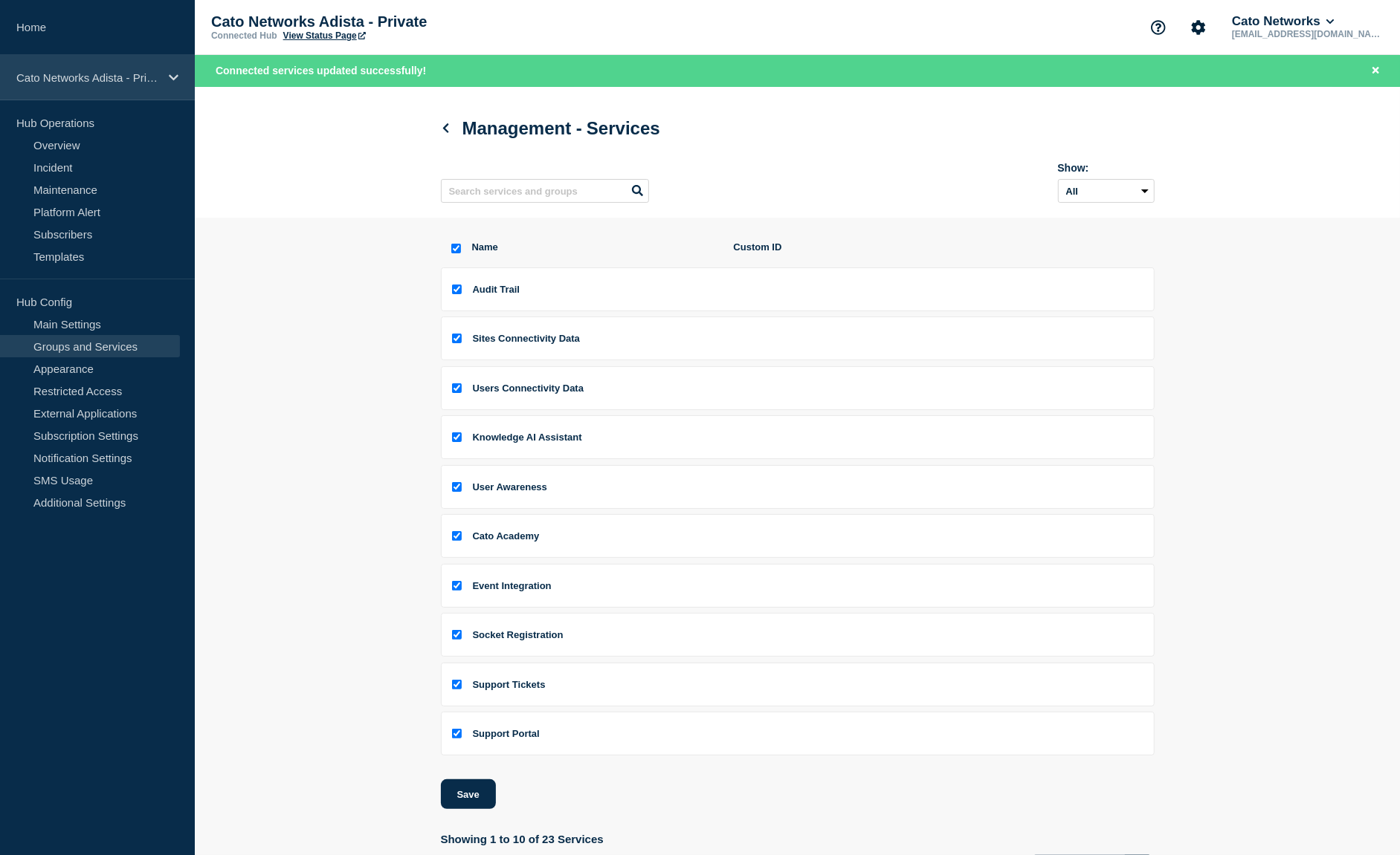
click at [100, 71] on p "Cato Networks Adista - Private" at bounding box center [88, 78] width 143 height 13
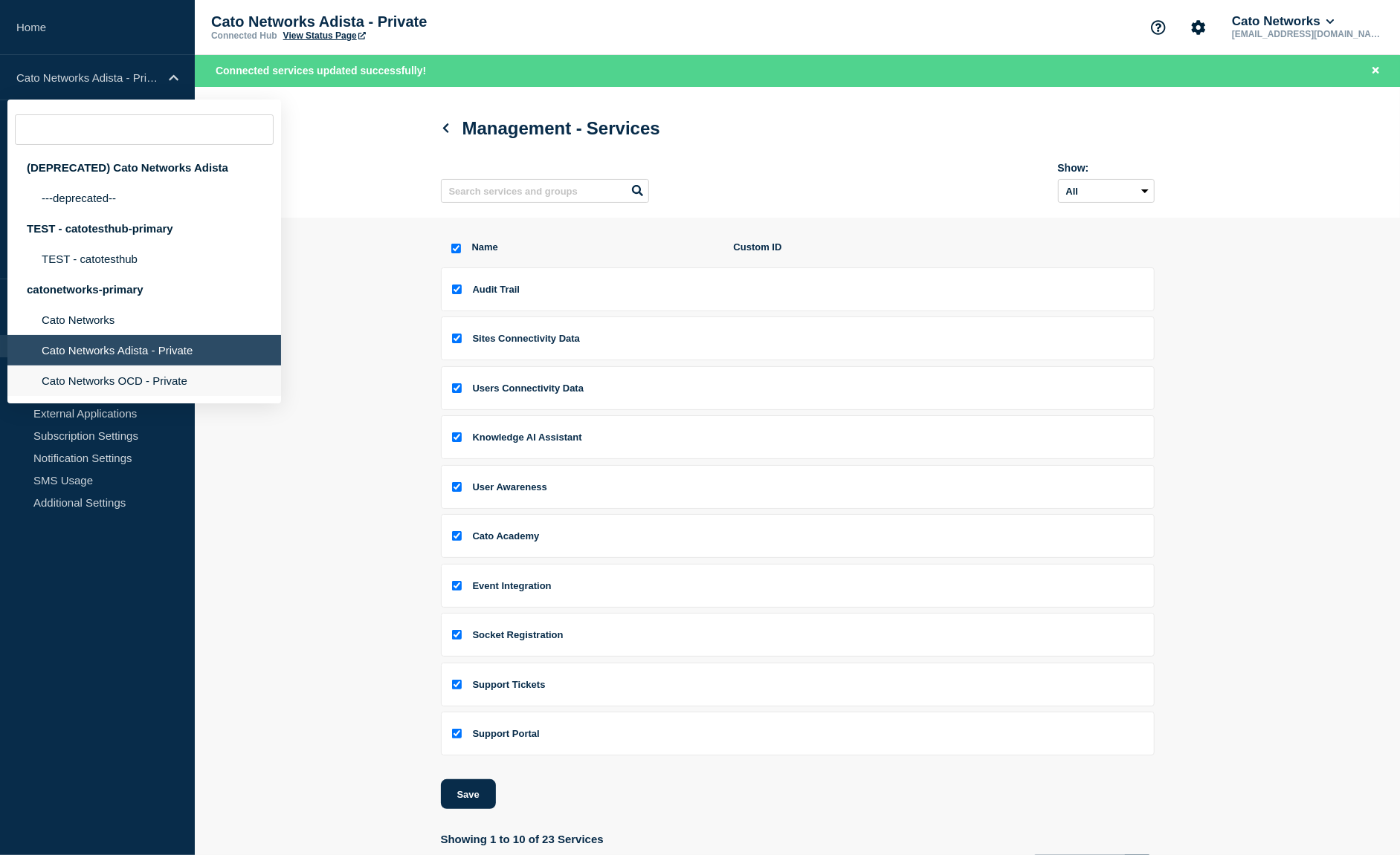
click at [114, 396] on li "Cato Networks OCD - Private" at bounding box center [144, 381] width 274 height 31
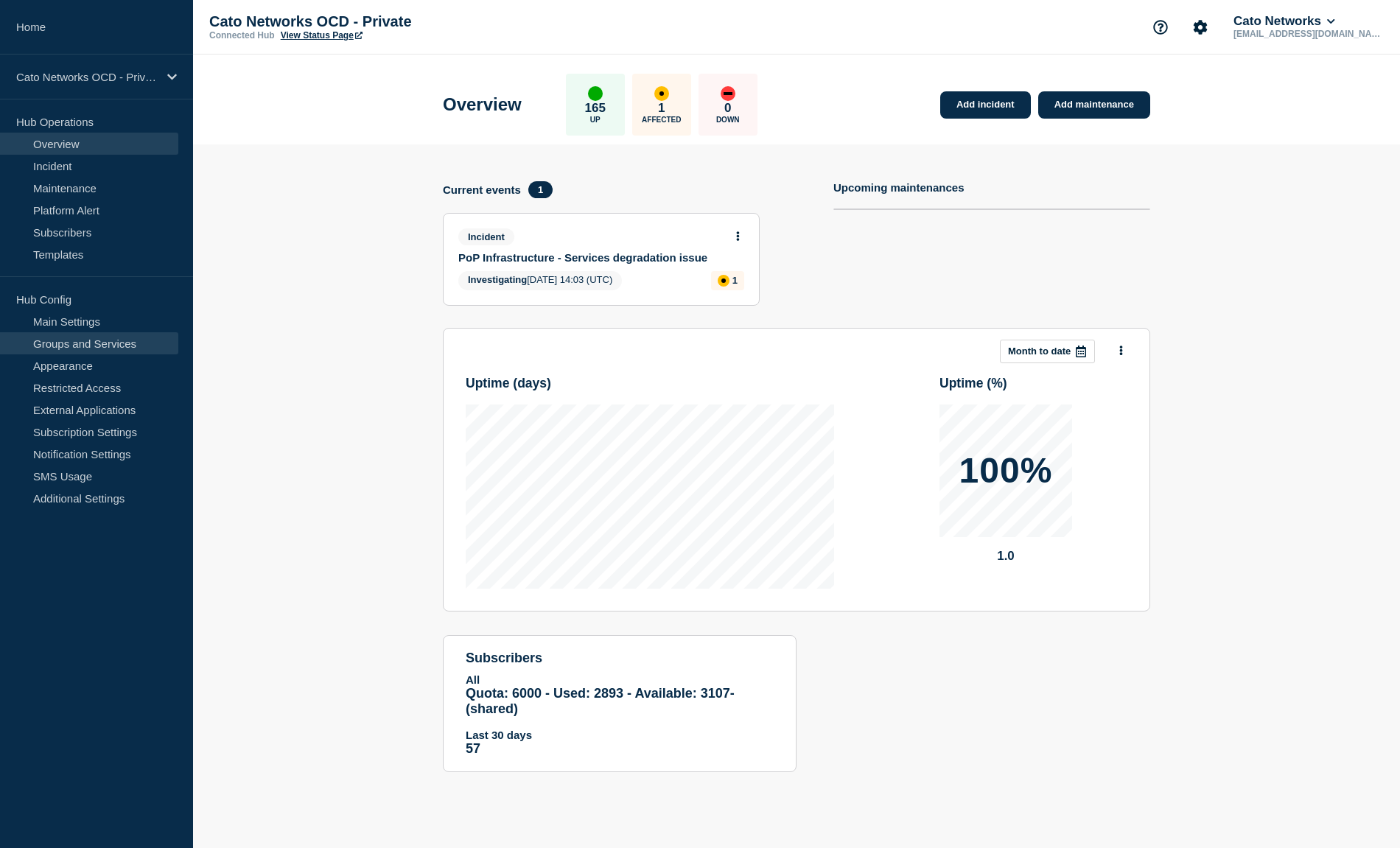
click at [54, 338] on link "Groups and Services" at bounding box center [89, 343] width 178 height 22
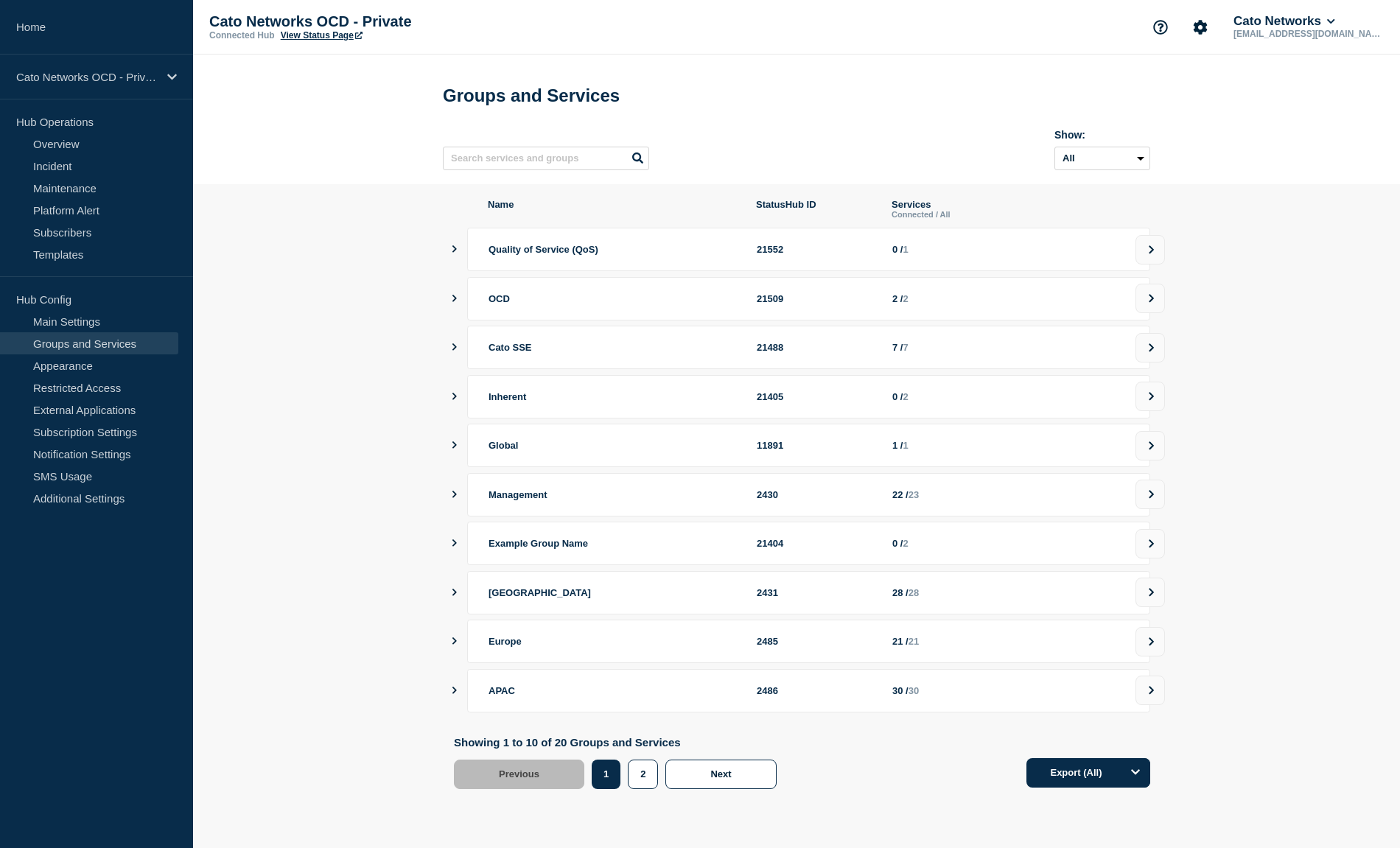
click at [1152, 499] on icon at bounding box center [1151, 494] width 10 height 9
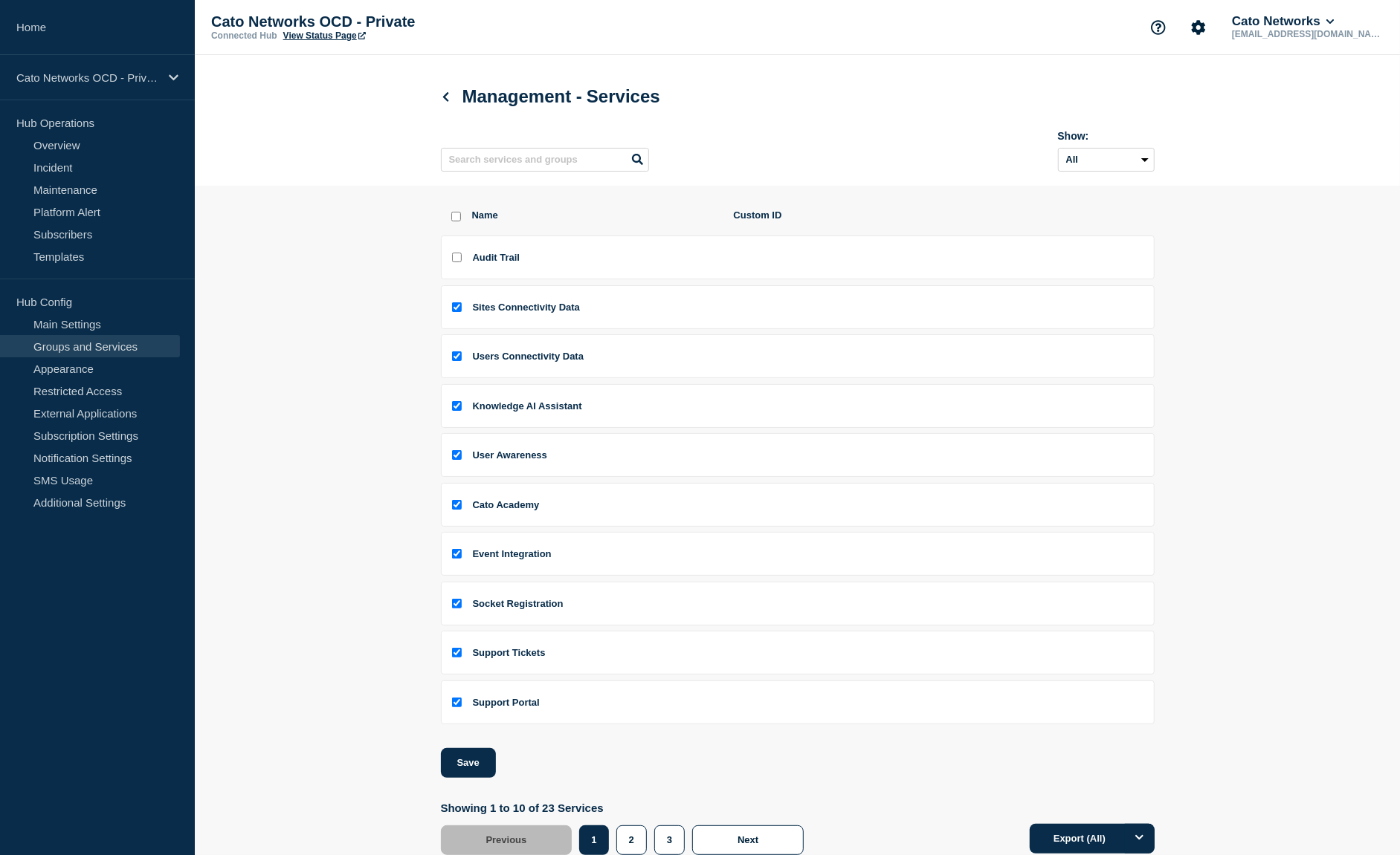
click at [460, 263] on input "Audit Trail checkbox" at bounding box center [457, 258] width 10 height 10
checkbox input "true"
click at [455, 765] on button "Save" at bounding box center [468, 763] width 55 height 30
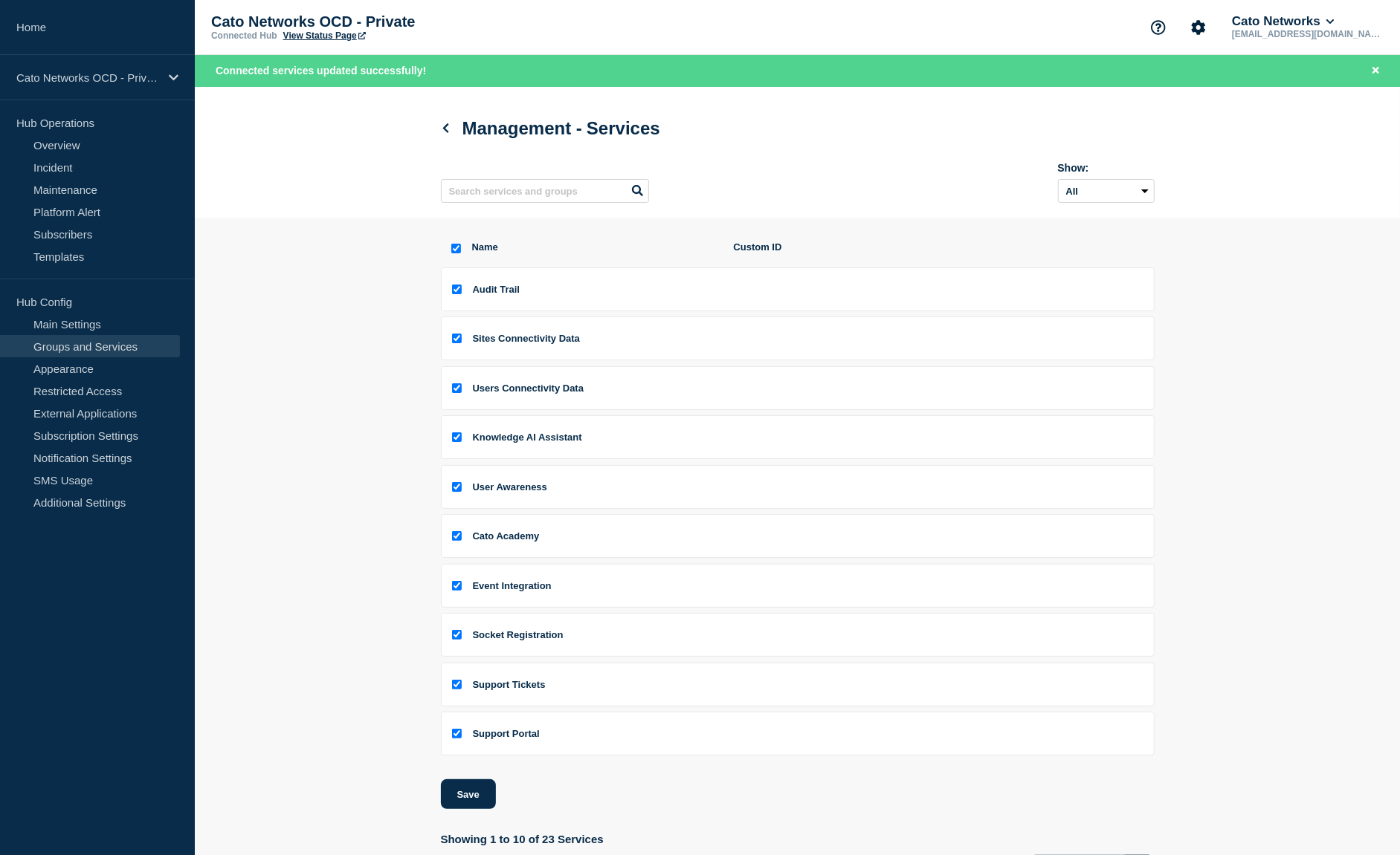
click at [300, 311] on section "Name Custom ID Audit Trail Sites Connectivity Data Users Connectivity Data Know…" at bounding box center [798, 564] width 1206 height 692
click at [125, 83] on p "Cato Networks OCD - Private" at bounding box center [88, 78] width 143 height 13
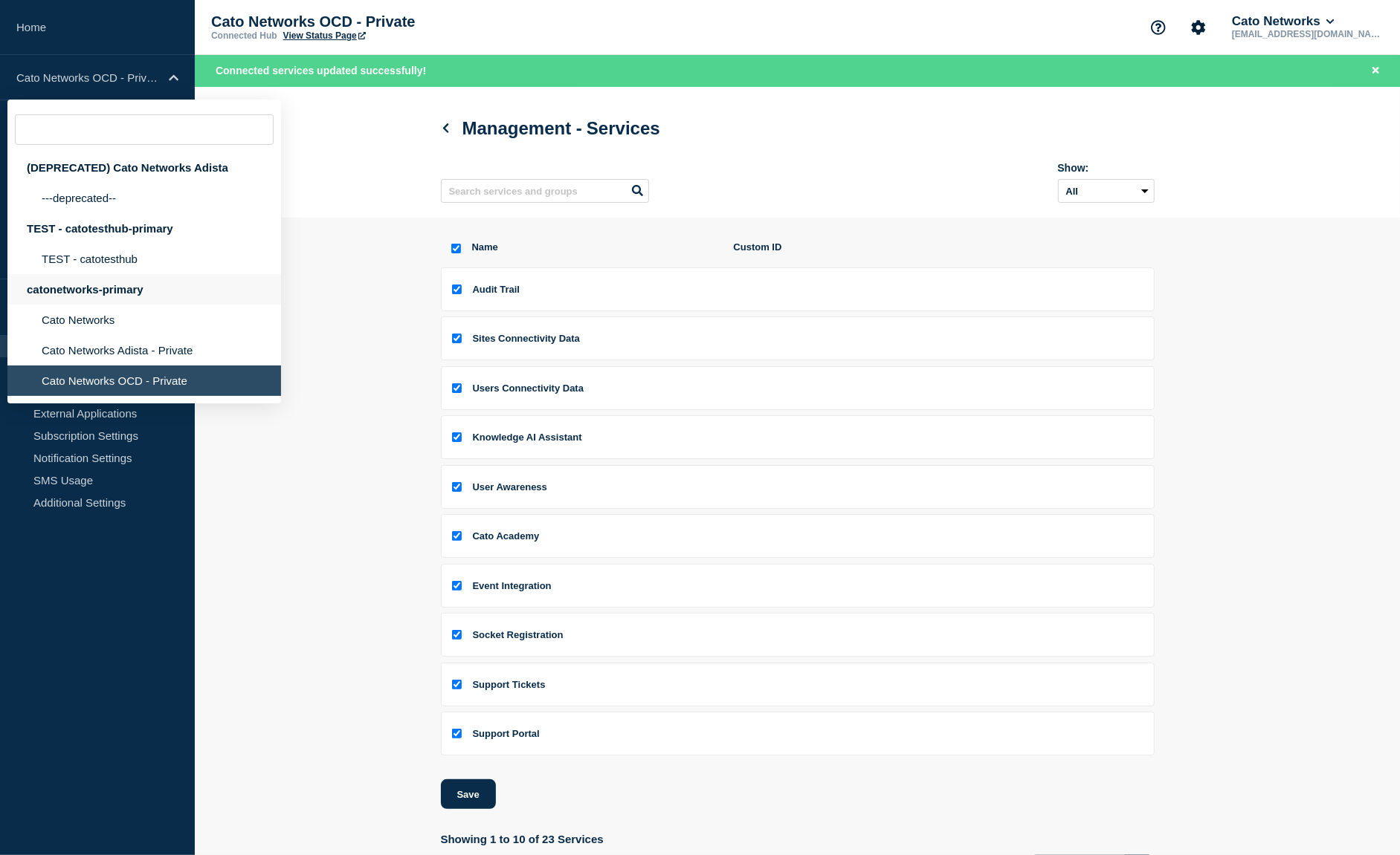
click at [87, 305] on div "catonetworks-primary" at bounding box center [144, 290] width 274 height 31
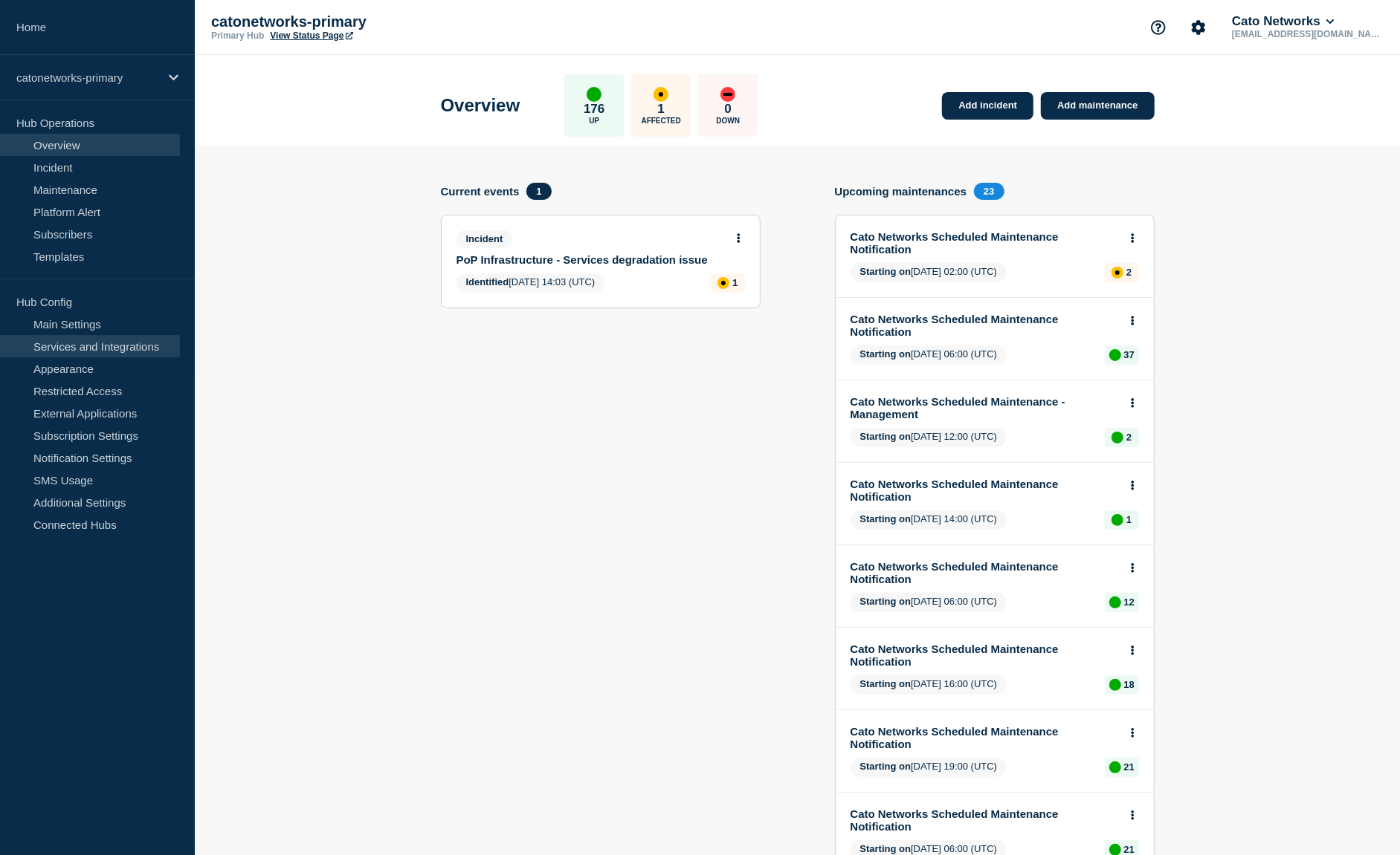
click at [90, 345] on link "Services and Integrations" at bounding box center [90, 346] width 180 height 22
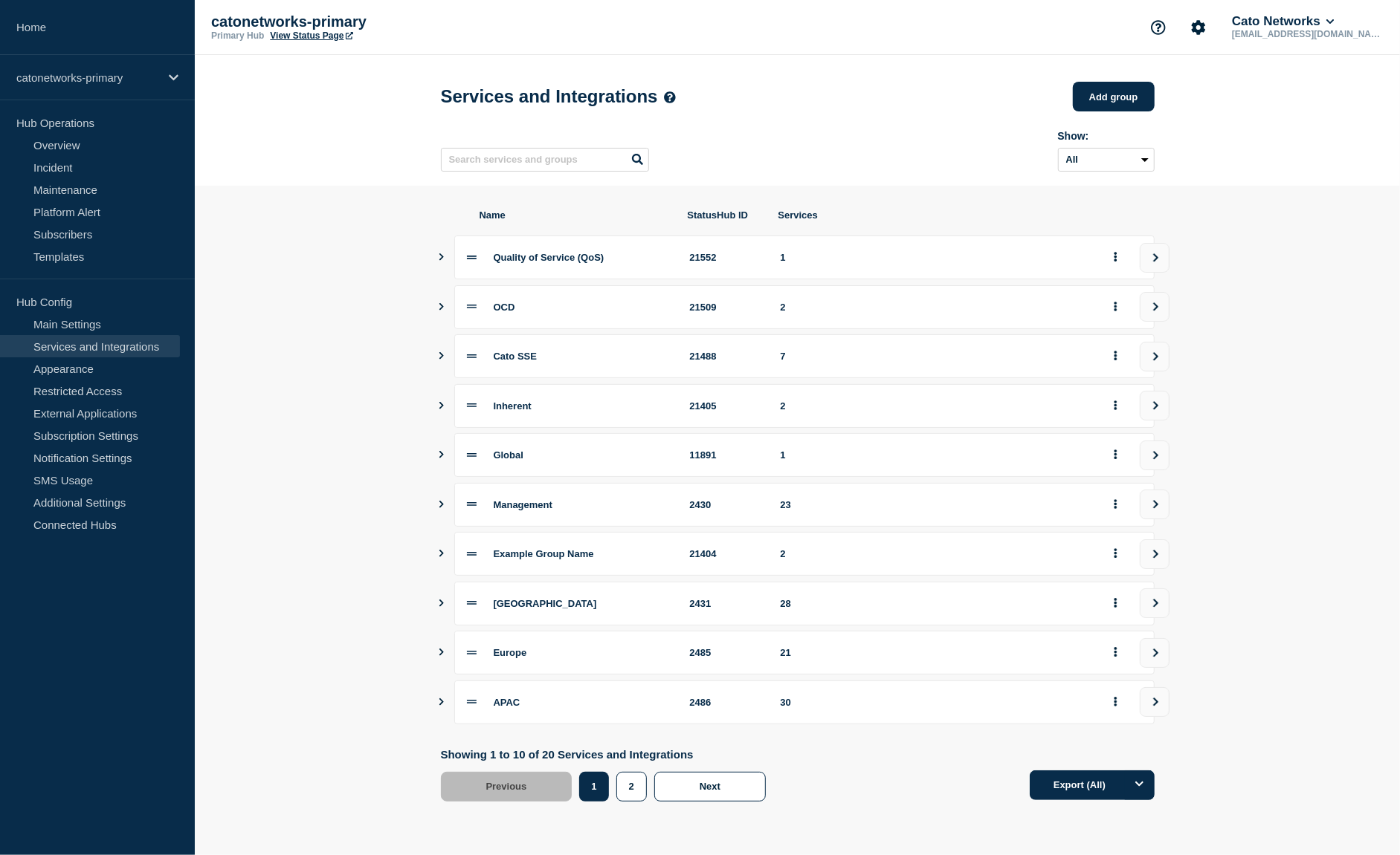
click at [434, 512] on section "Name StatusHub ID Services Quality of Service (QoS) 21552 1 OCD 21509 2 Cato SS…" at bounding box center [798, 504] width 1206 height 638
click at [442, 508] on icon "Show services" at bounding box center [442, 504] width 5 height 7
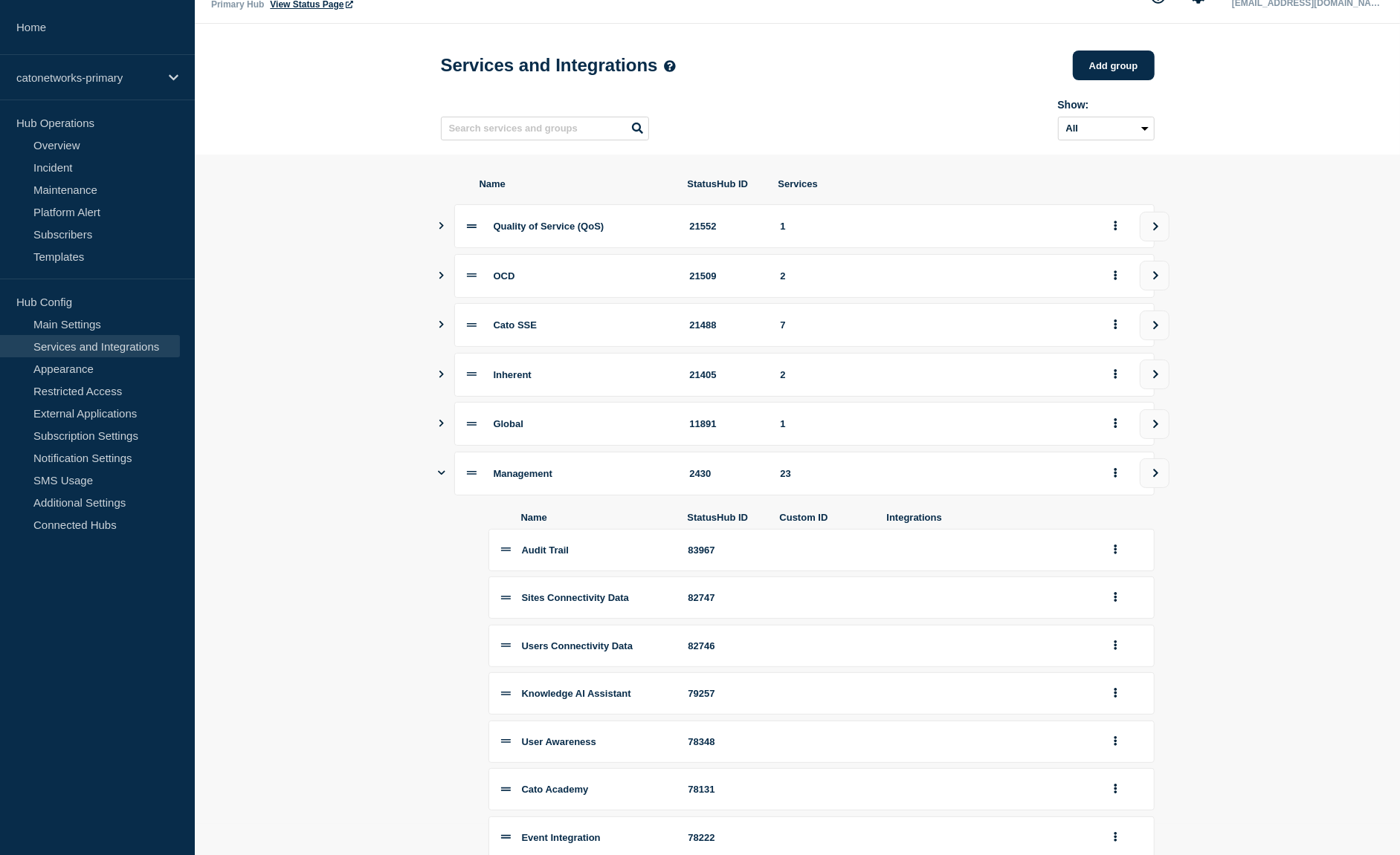
scroll to position [32, 0]
